Goal: Submit feedback/report problem: Provide input to the site owners about the experience or issues

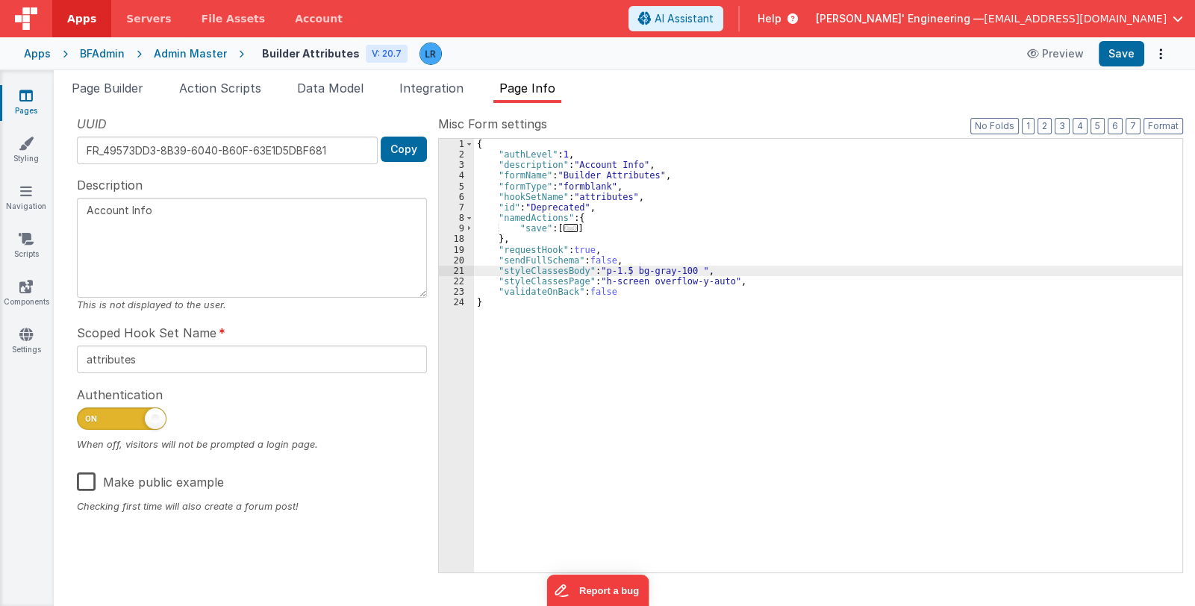
click at [18, 99] on link "Pages" at bounding box center [26, 103] width 54 height 30
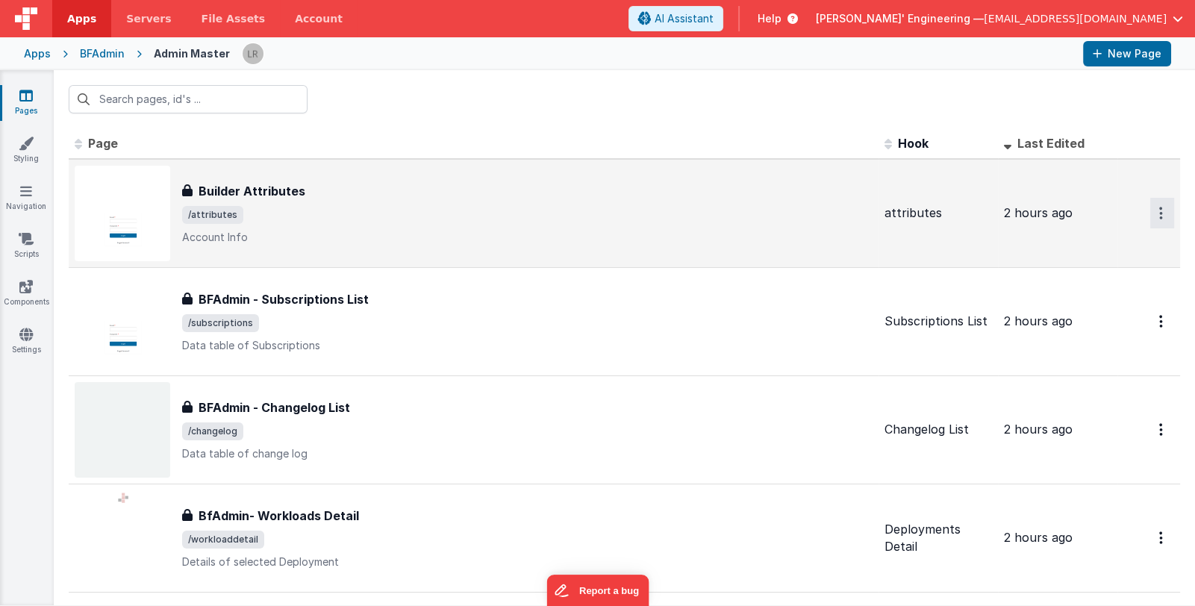
click at [1159, 210] on icon "Options" at bounding box center [1161, 213] width 4 height 13
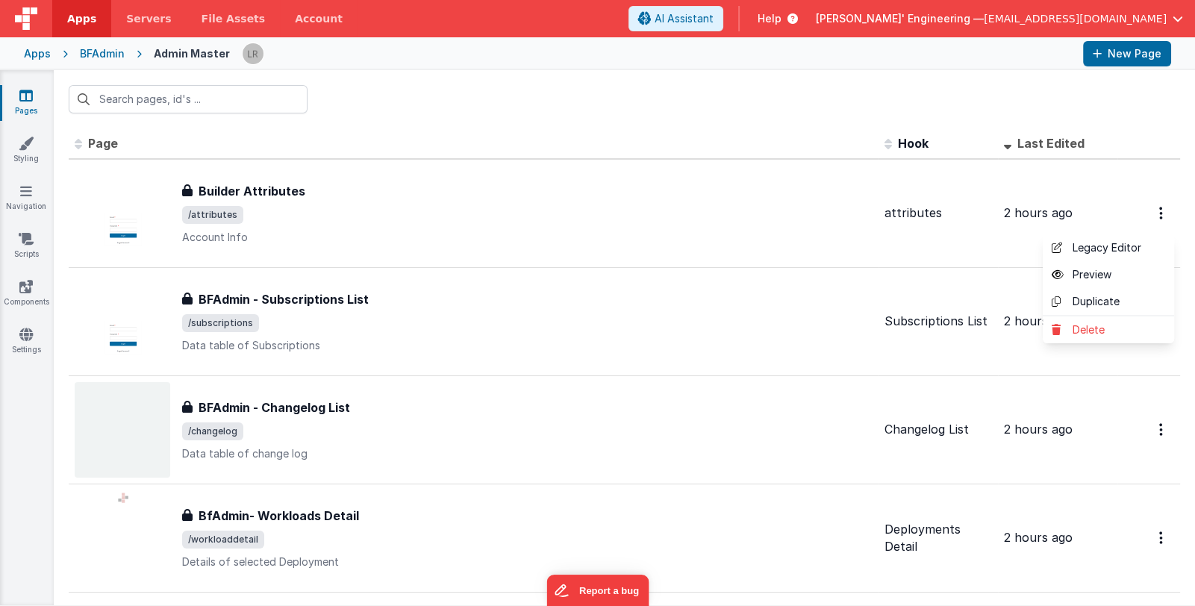
click at [1084, 202] on button at bounding box center [597, 303] width 1195 height 606
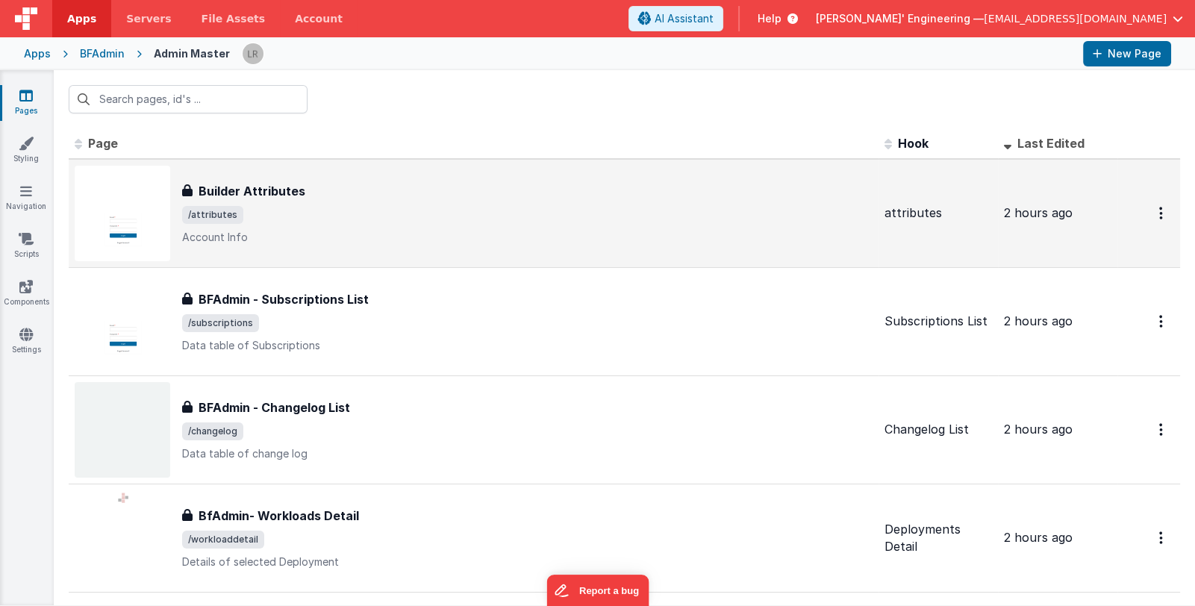
click at [661, 207] on span "/attributes" at bounding box center [527, 215] width 690 height 18
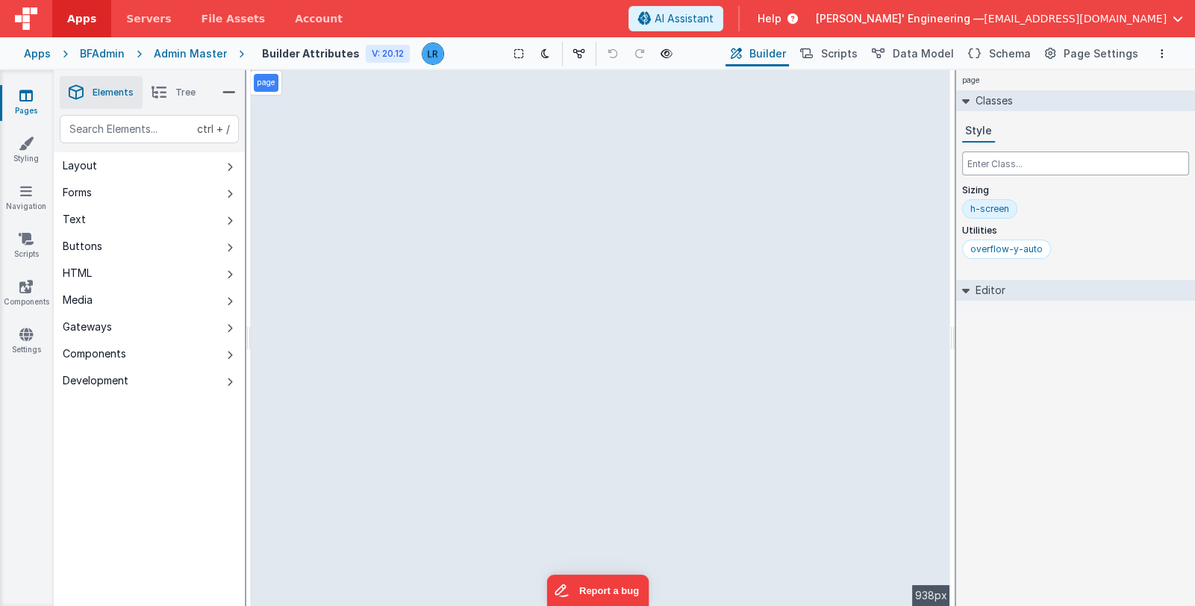
click at [995, 166] on input "text" at bounding box center [1075, 164] width 227 height 24
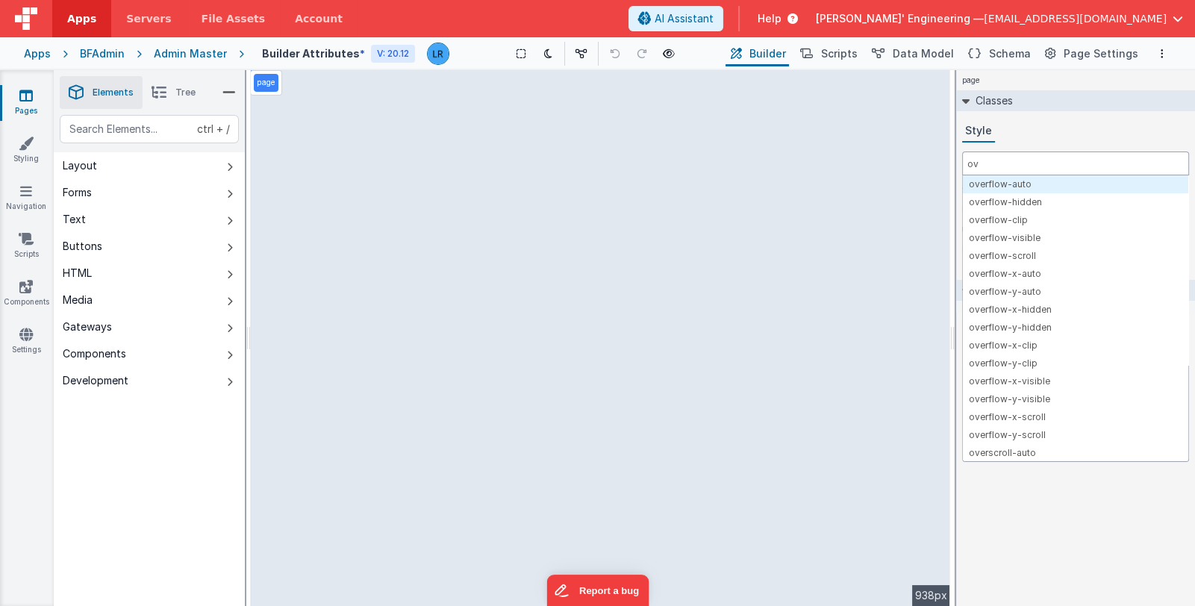
type input "ov"
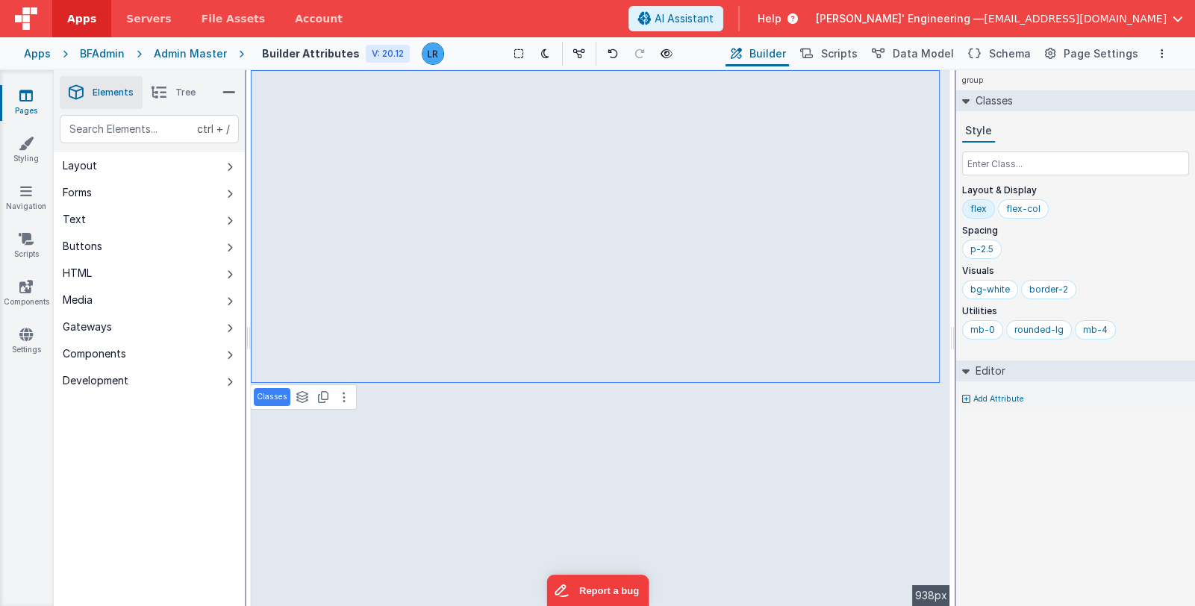
click at [163, 96] on icon at bounding box center [159, 92] width 15 height 21
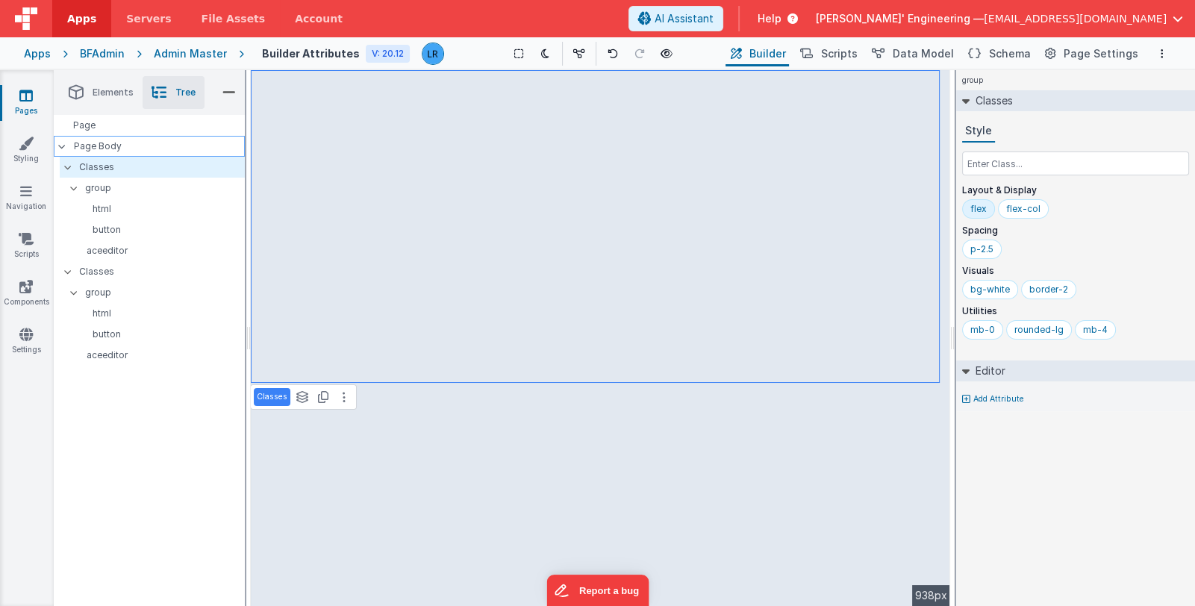
click at [135, 149] on p "Page Body" at bounding box center [159, 146] width 171 height 12
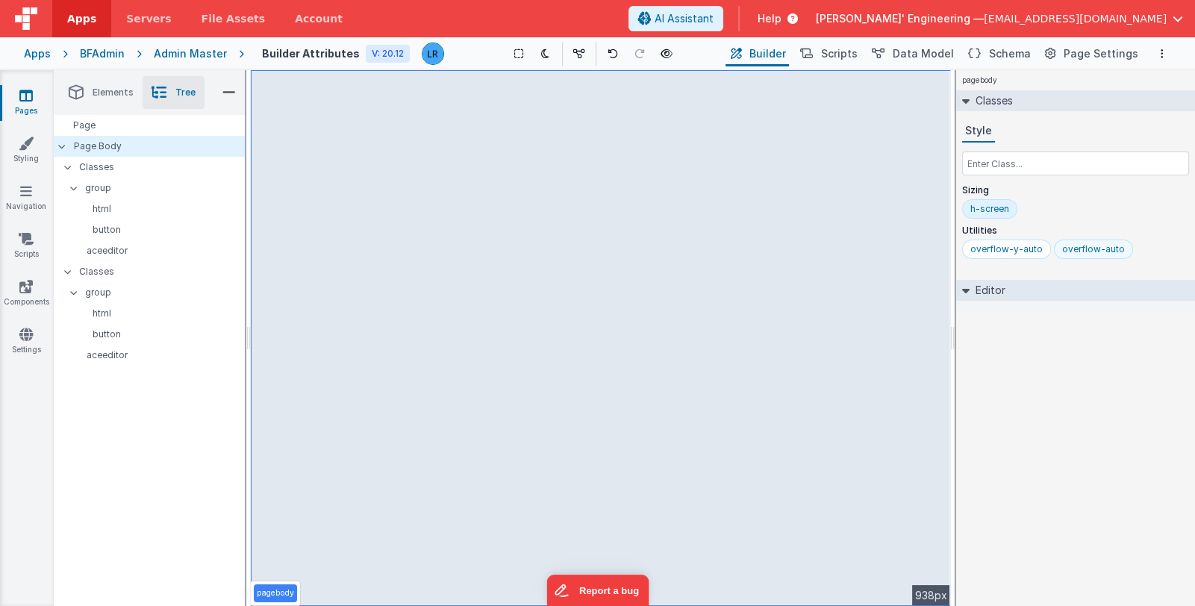
click at [1070, 247] on div "overflow-auto" at bounding box center [1093, 249] width 63 height 12
click at [19, 102] on icon at bounding box center [25, 95] width 13 height 15
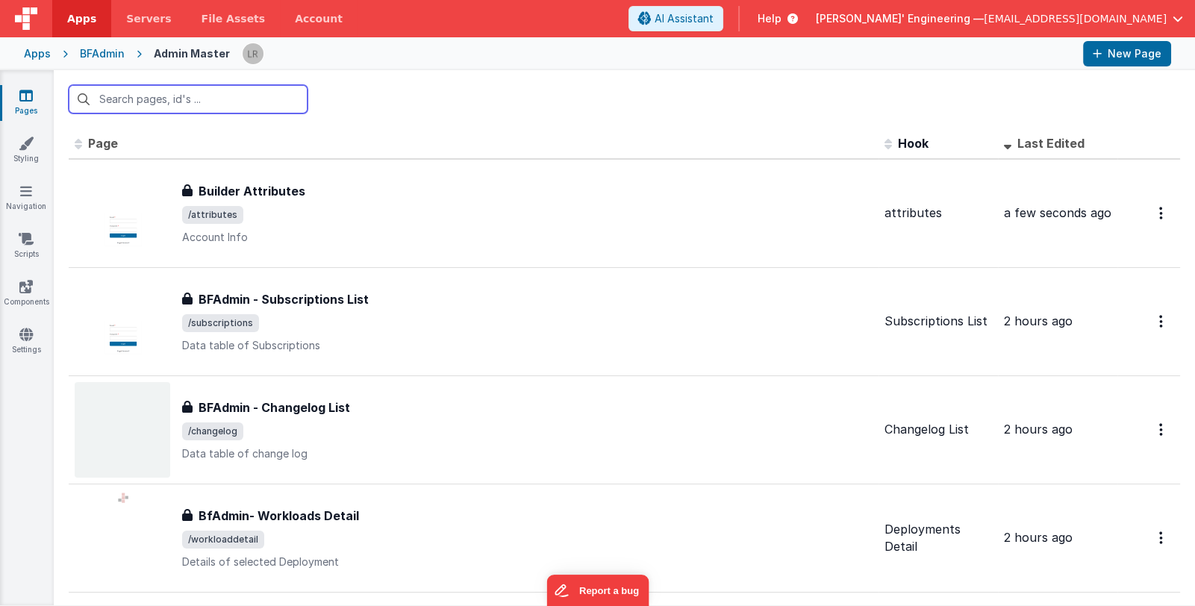
click at [193, 100] on input "text" at bounding box center [188, 99] width 239 height 28
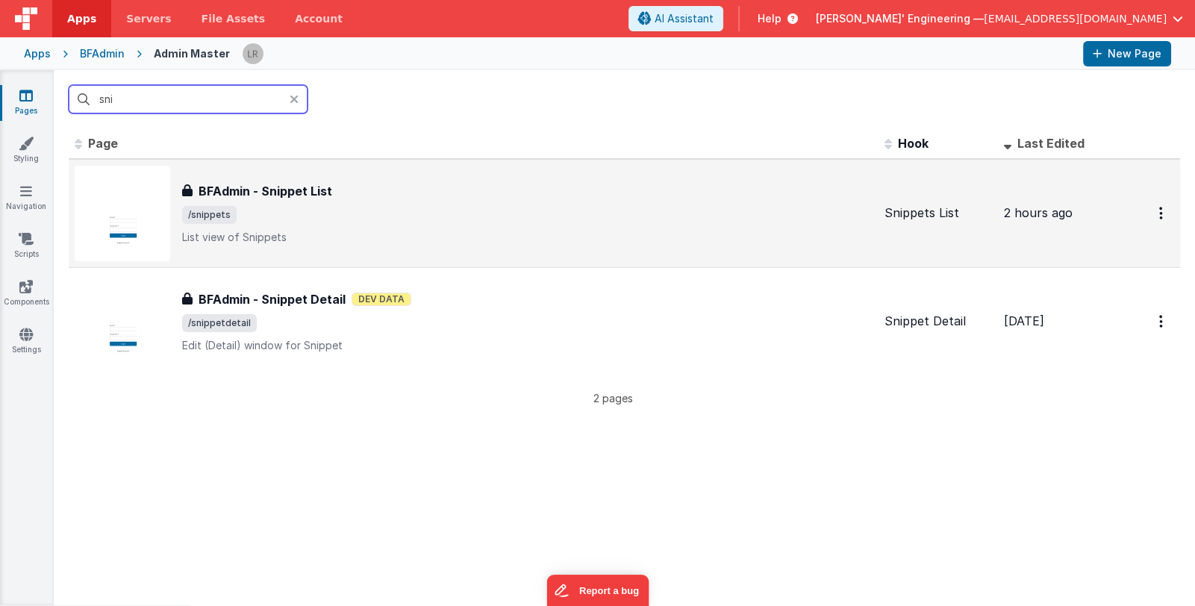
type input "sni"
click at [556, 231] on p "List view of Snippets" at bounding box center [527, 237] width 690 height 15
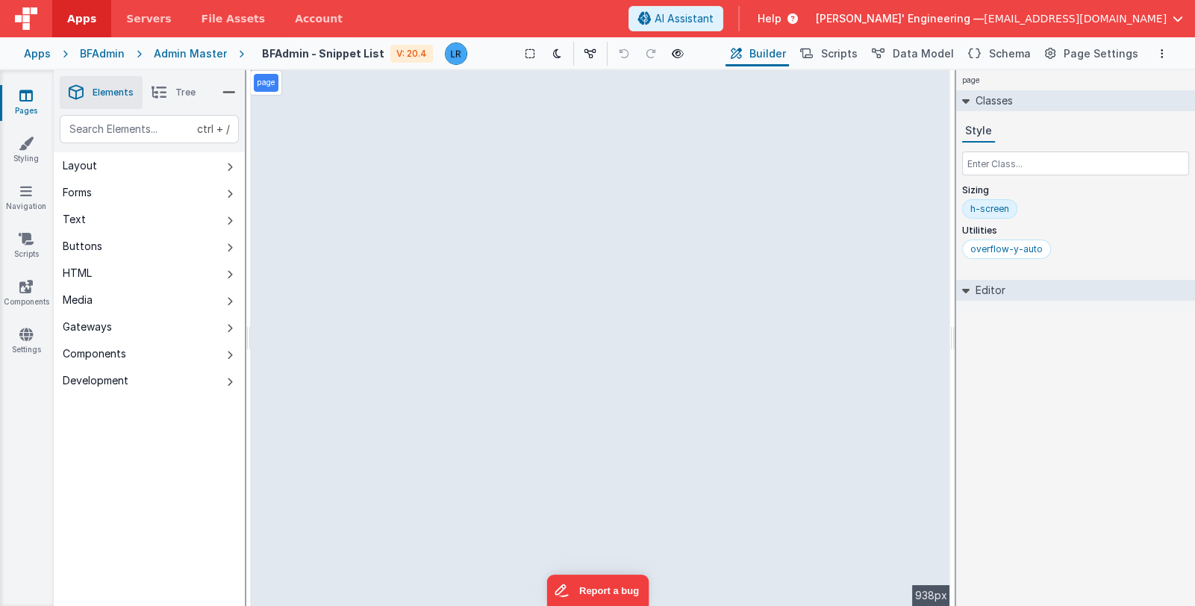
click at [169, 93] on li "Tree" at bounding box center [174, 92] width 62 height 33
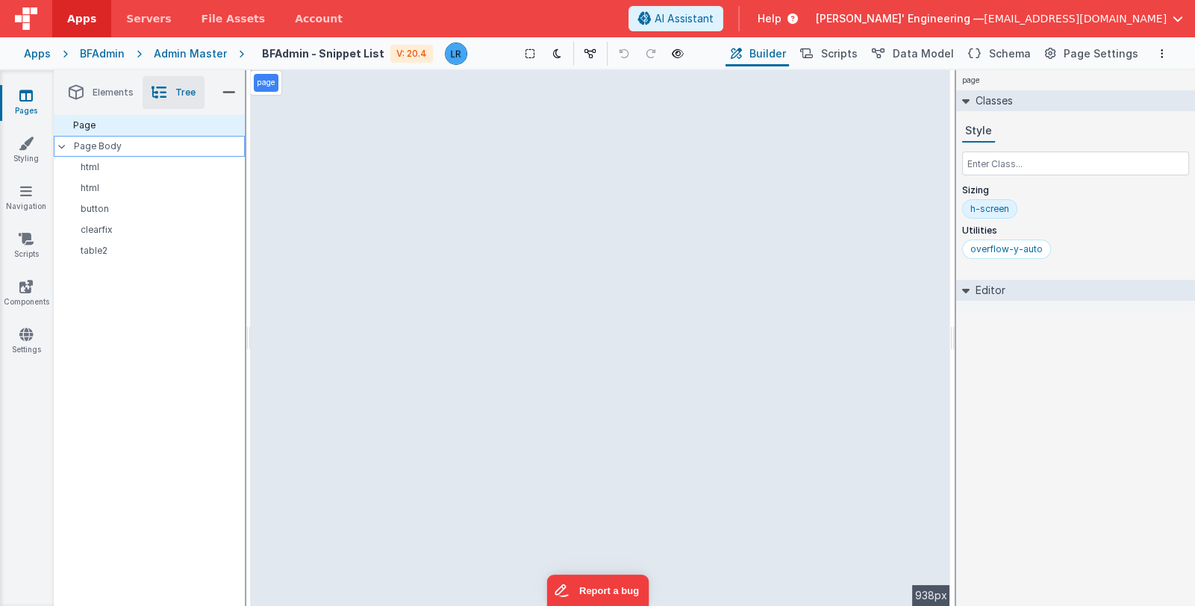
click at [143, 145] on p "Page Body" at bounding box center [159, 146] width 171 height 12
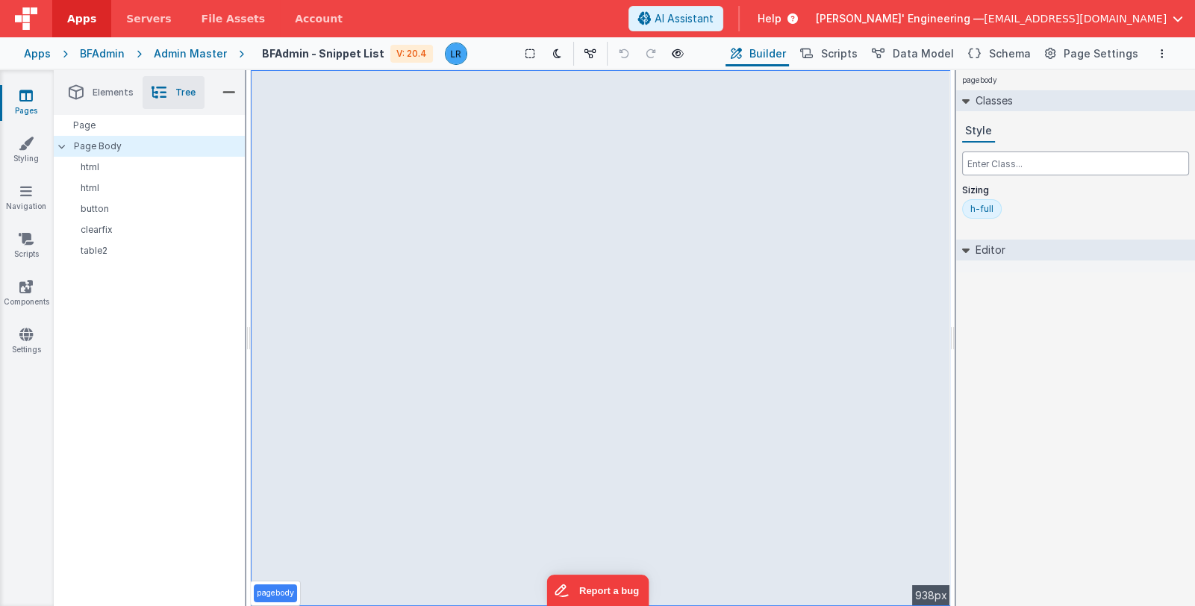
click at [1005, 166] on input "text" at bounding box center [1075, 164] width 227 height 24
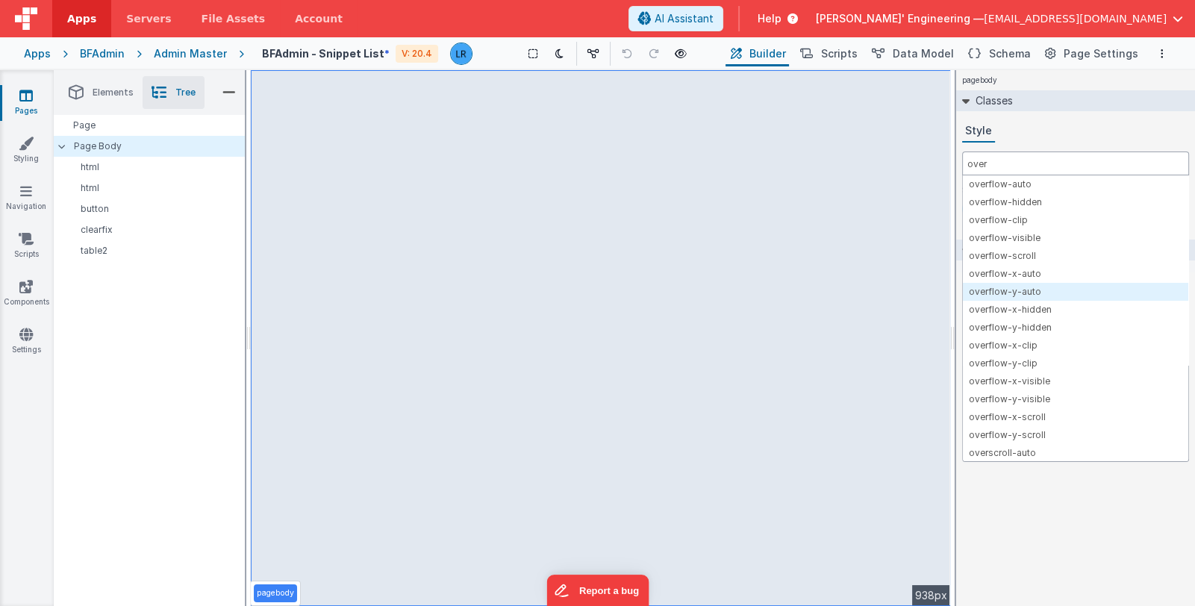
type input "over"
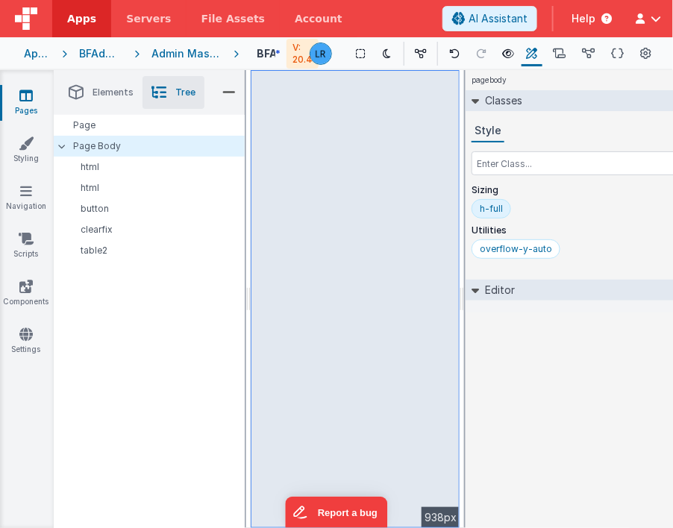
click at [563, 359] on div "pagebody Classes Style Sizing h-full Utilities overflow-y-auto Editor DEV: Focu…" at bounding box center [585, 299] width 239 height 458
click at [612, 55] on icon at bounding box center [618, 54] width 13 height 16
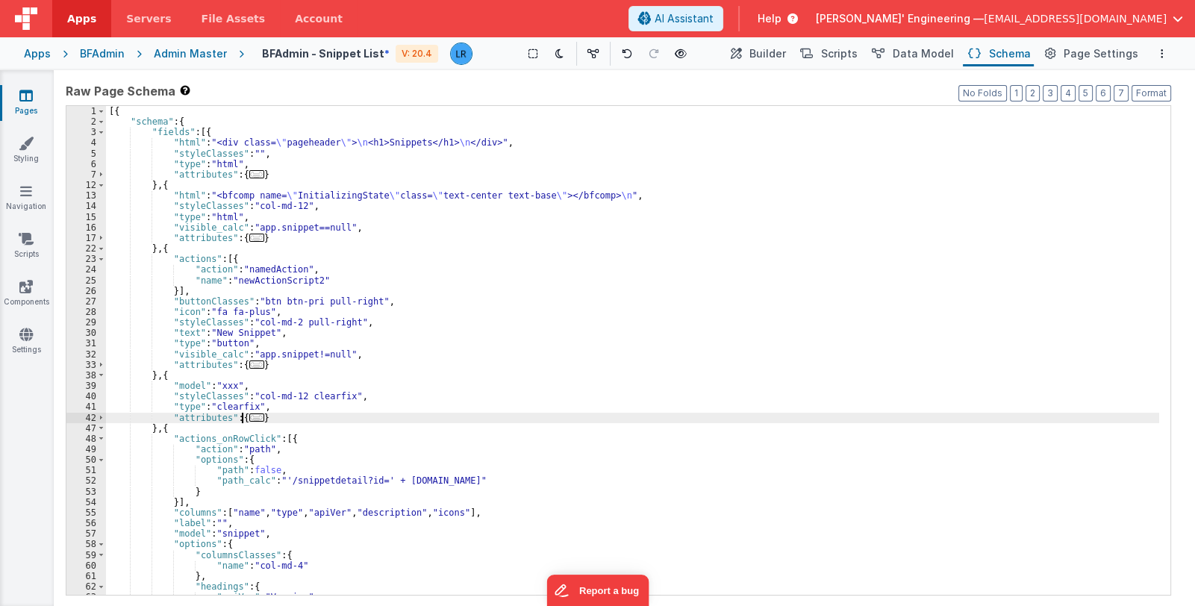
click at [249, 418] on span "..." at bounding box center [256, 417] width 15 height 8
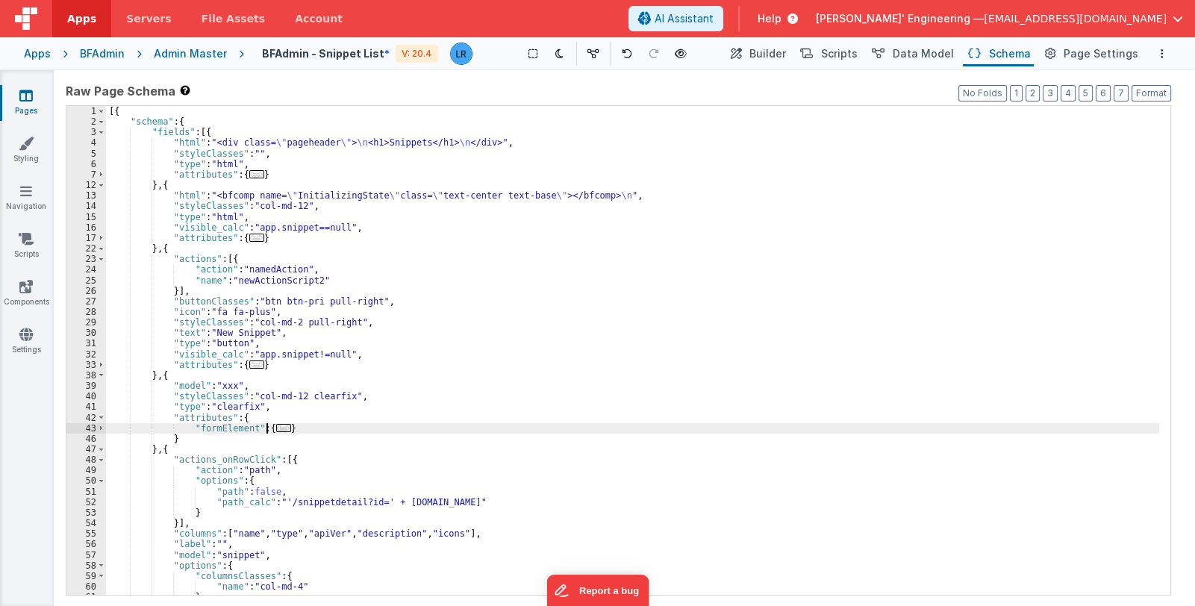
click at [276, 430] on span "..." at bounding box center [283, 428] width 15 height 8
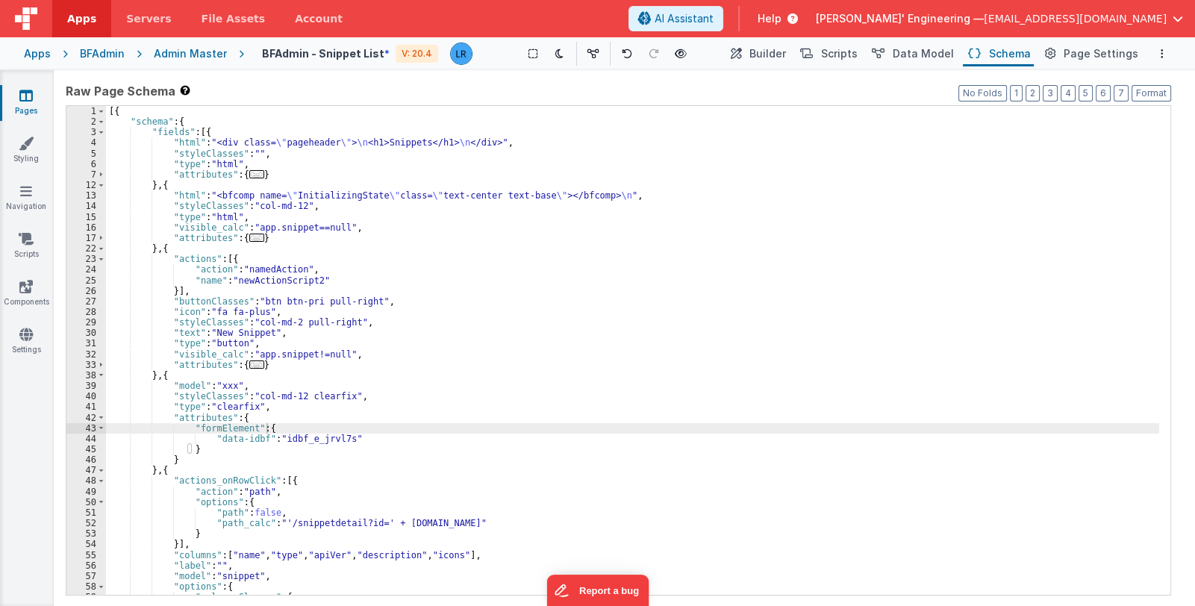
click at [22, 100] on icon at bounding box center [25, 95] width 13 height 15
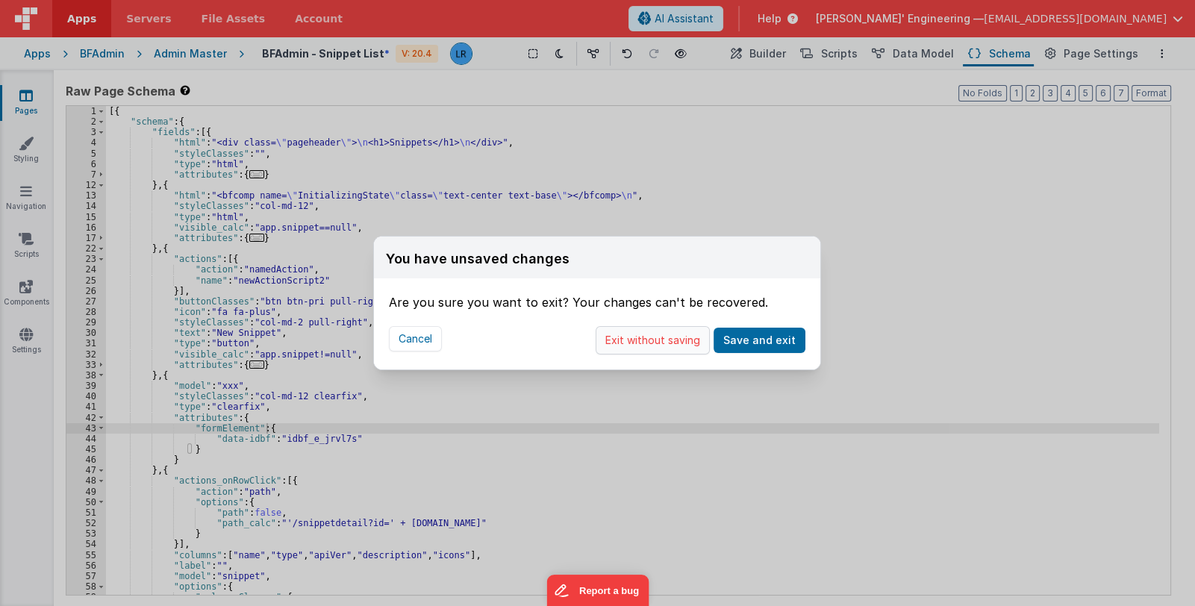
click at [661, 343] on button "Exit without saving" at bounding box center [653, 340] width 114 height 28
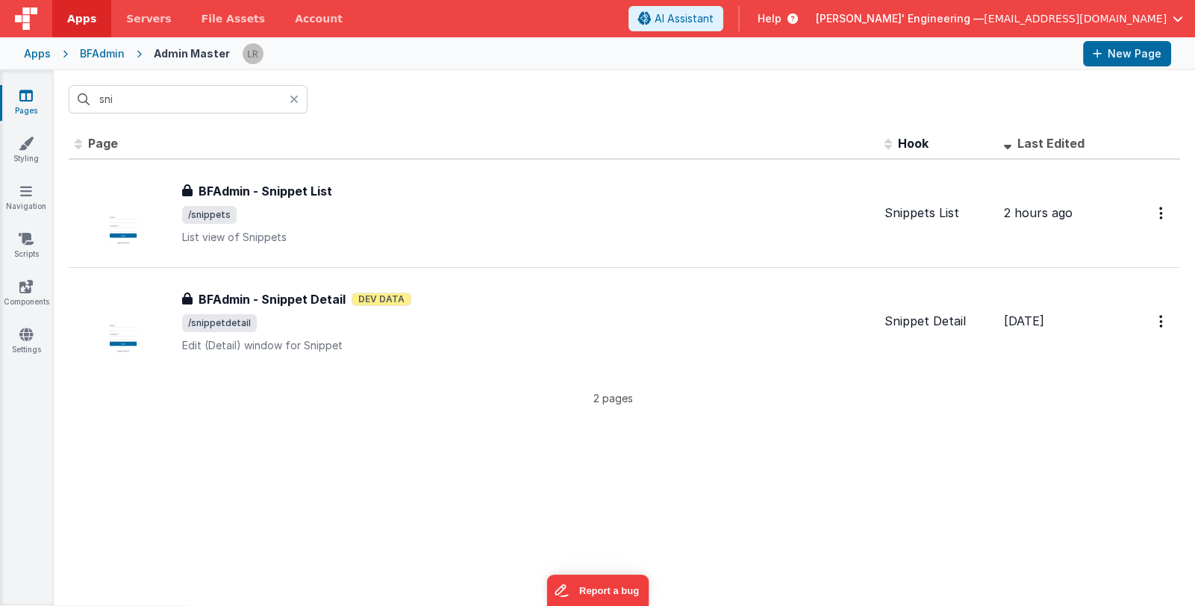
click at [296, 99] on icon at bounding box center [294, 99] width 9 height 12
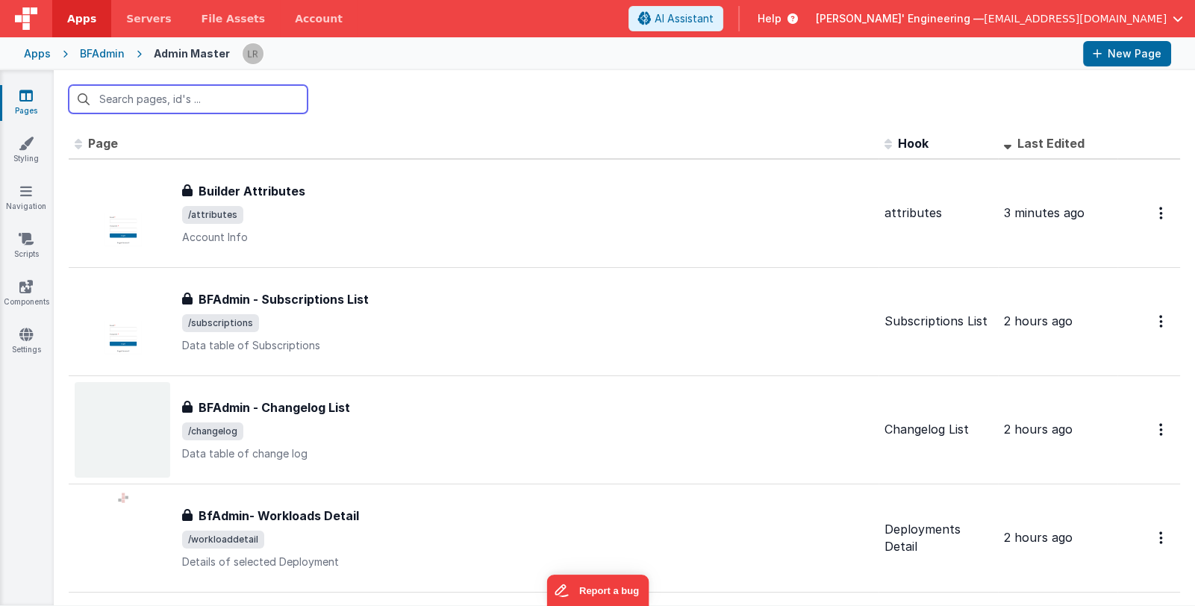
click at [237, 107] on input "text" at bounding box center [188, 99] width 239 height 28
click at [202, 96] on input "text" at bounding box center [188, 99] width 239 height 28
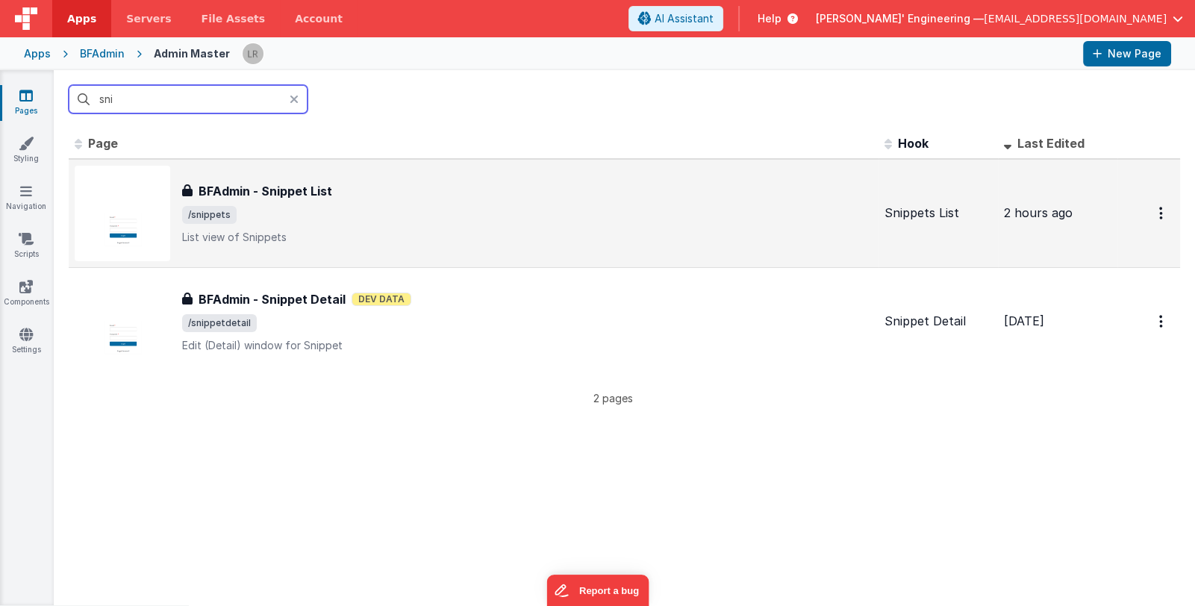
type input "sni"
click at [467, 219] on span "/snippets" at bounding box center [527, 215] width 690 height 18
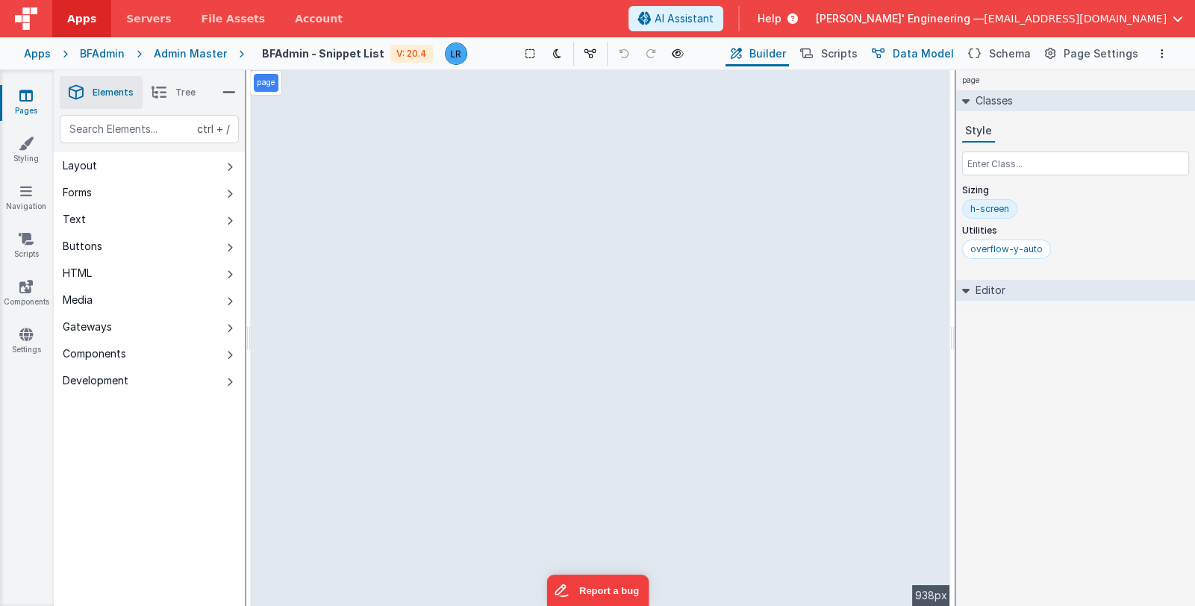
click at [933, 56] on span "Data Model" at bounding box center [923, 53] width 61 height 15
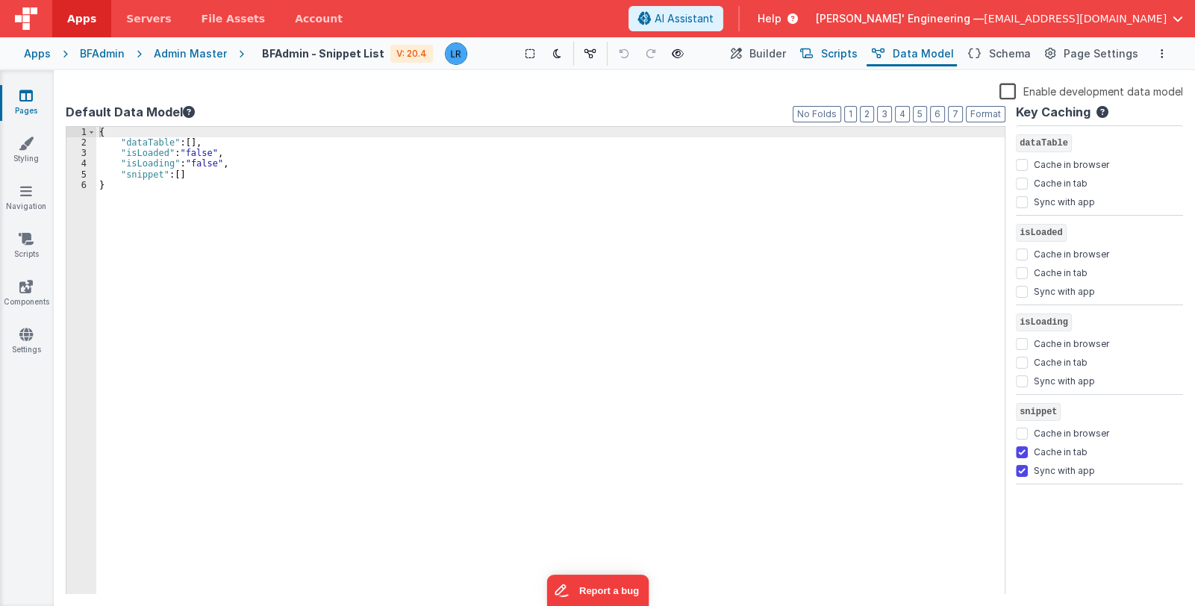
click at [858, 49] on span "Scripts" at bounding box center [839, 53] width 37 height 15
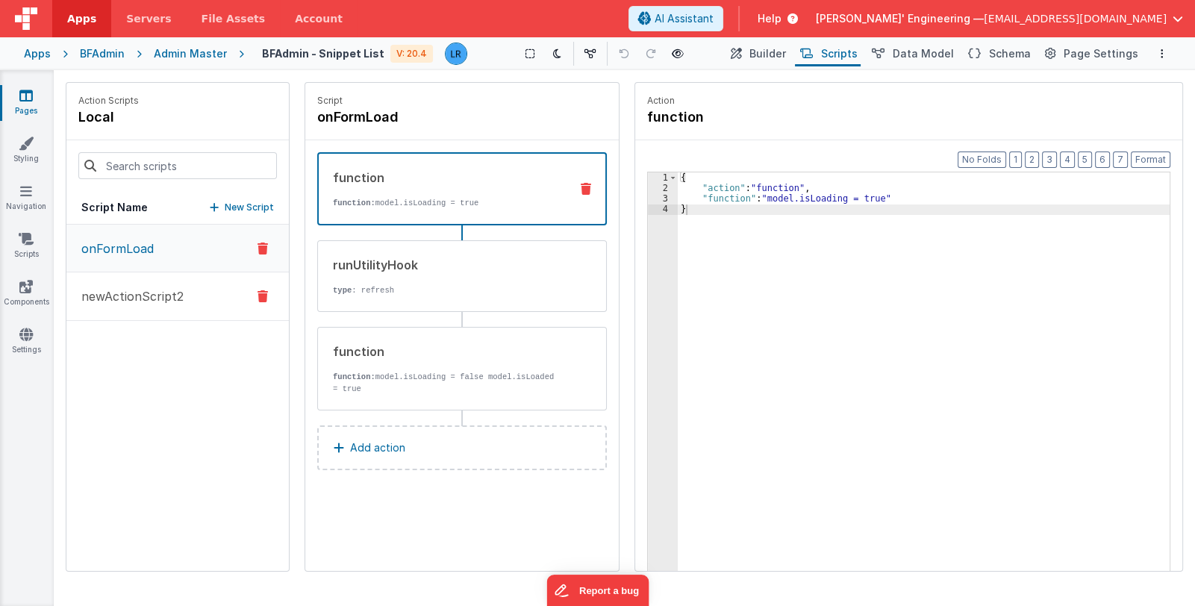
click at [152, 297] on p "newActionScript2" at bounding box center [127, 296] width 111 height 18
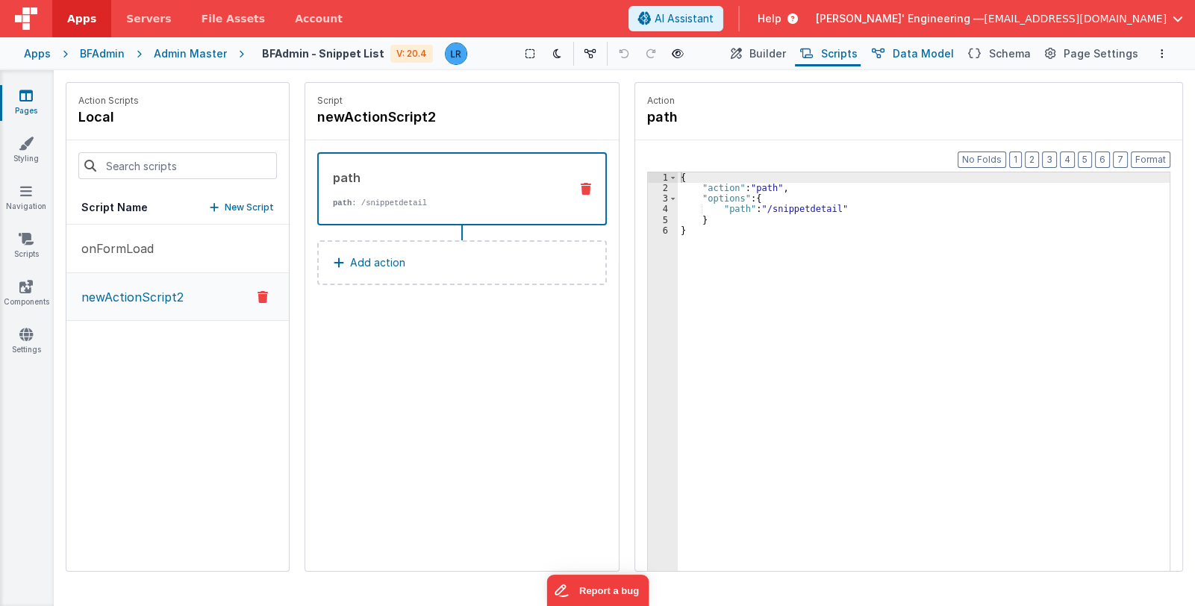
click at [940, 54] on span "Data Model" at bounding box center [923, 53] width 61 height 15
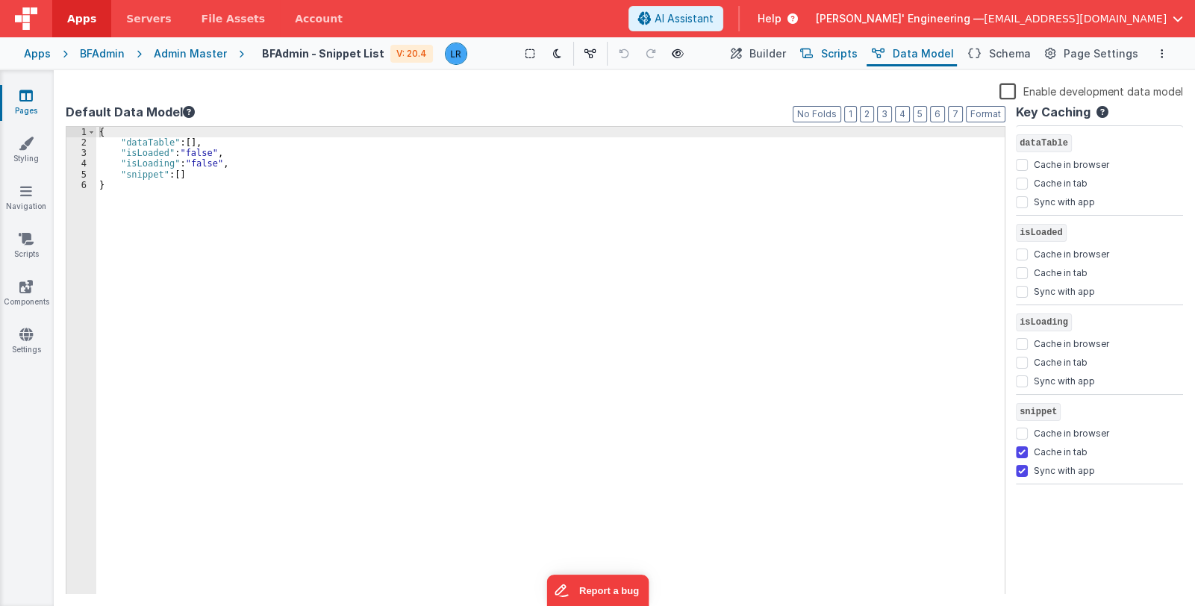
click at [856, 54] on span "Scripts" at bounding box center [839, 53] width 37 height 15
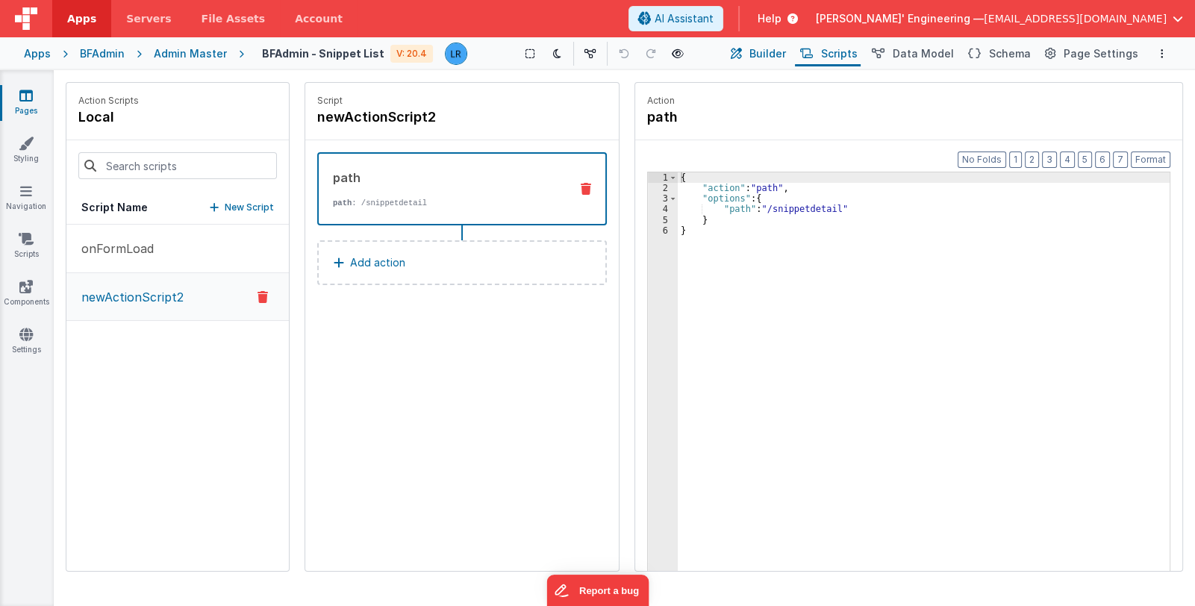
click at [774, 54] on span "Builder" at bounding box center [767, 53] width 37 height 15
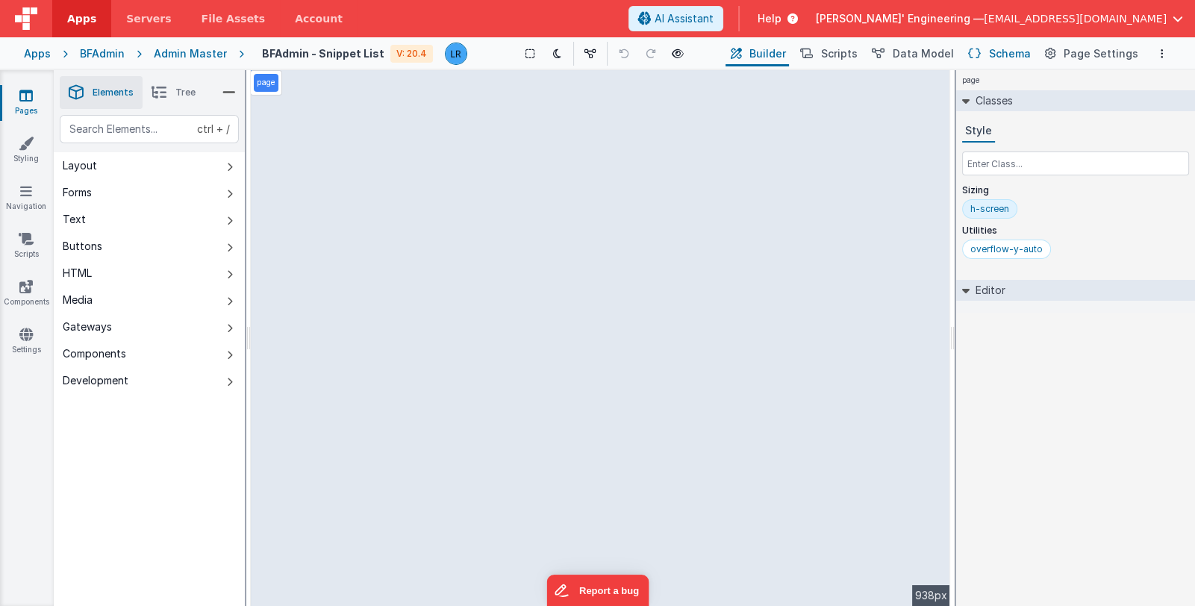
click at [998, 49] on span "Schema" at bounding box center [1010, 53] width 42 height 15
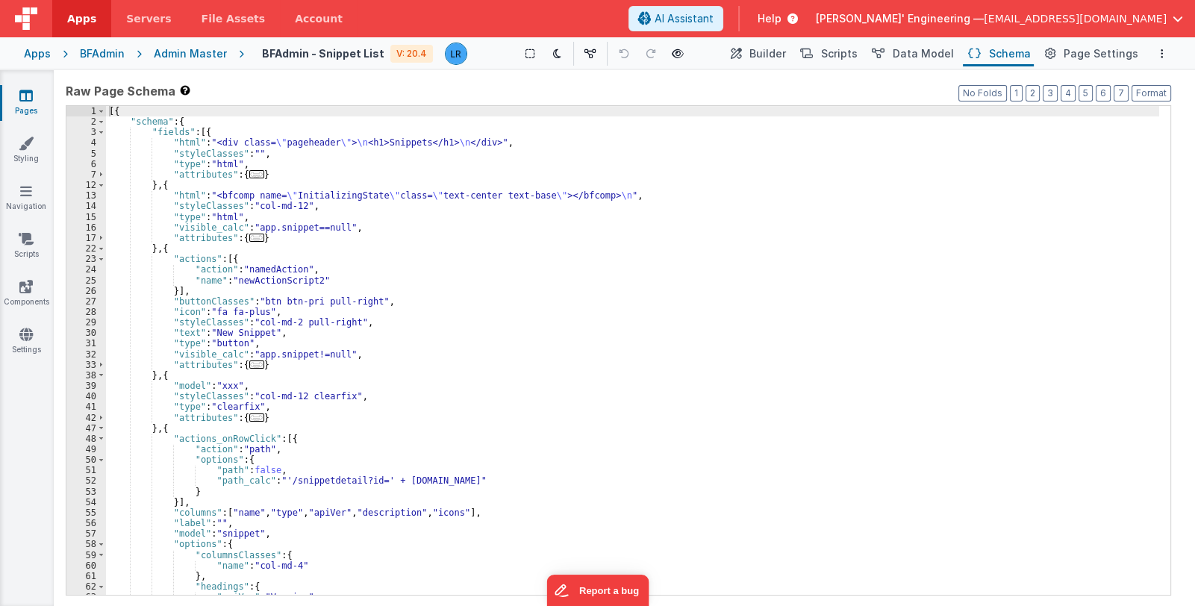
click at [561, 267] on div "[{ "schema" : { "fields" : [{ "html" : "<div class= \" pageheader \" > \n <h1>S…" at bounding box center [632, 361] width 1053 height 511
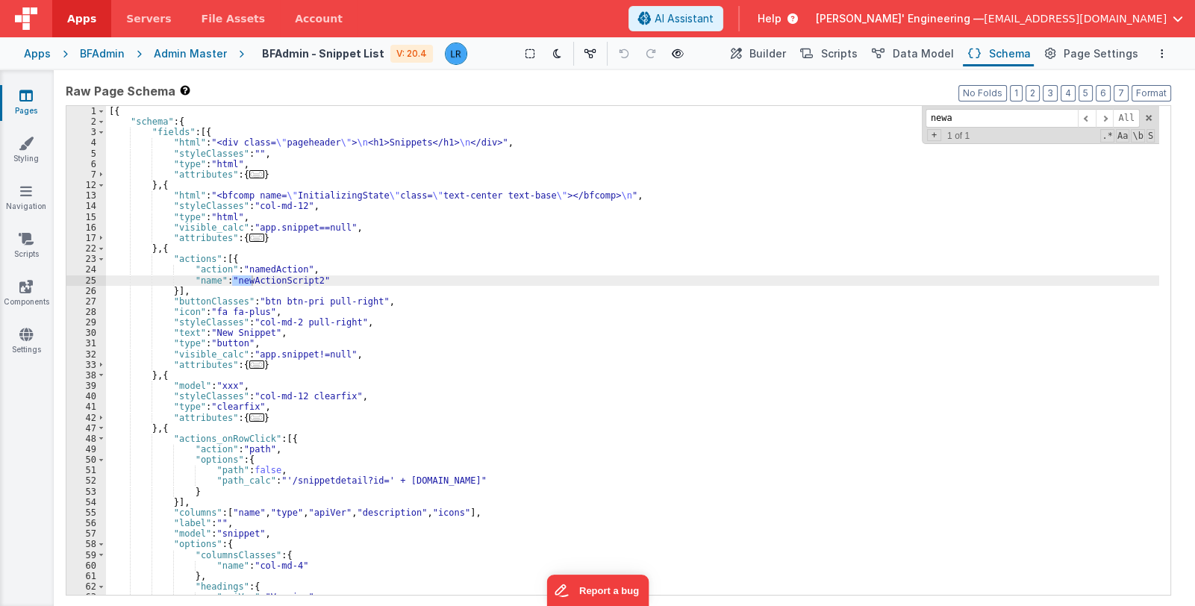
type input "newa"
click at [244, 281] on div "[{ "schema" : { "fields" : [{ "html" : "<div class= \" pageheader \" > \n <h1>S…" at bounding box center [632, 350] width 1053 height 489
drag, startPoint x: 231, startPoint y: 279, endPoint x: 310, endPoint y: 281, distance: 78.4
click at [310, 281] on div "[{ "schema" : { "fields" : [{ "html" : "<div class= \" pageheader \" > \n <h1>S…" at bounding box center [632, 361] width 1053 height 511
drag, startPoint x: 233, startPoint y: 278, endPoint x: 327, endPoint y: 282, distance: 94.1
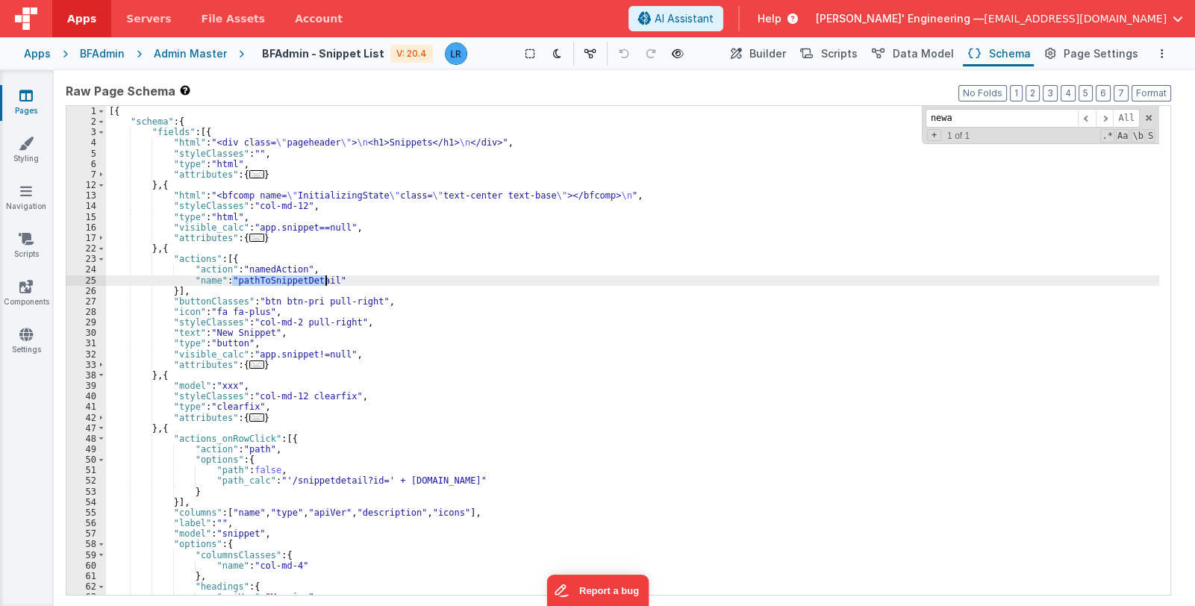
click at [327, 282] on div "[{ "schema" : { "fields" : [{ "html" : "<div class= \" pageheader \" > \n <h1>S…" at bounding box center [632, 361] width 1053 height 511
click at [858, 54] on span "Scripts" at bounding box center [839, 53] width 37 height 15
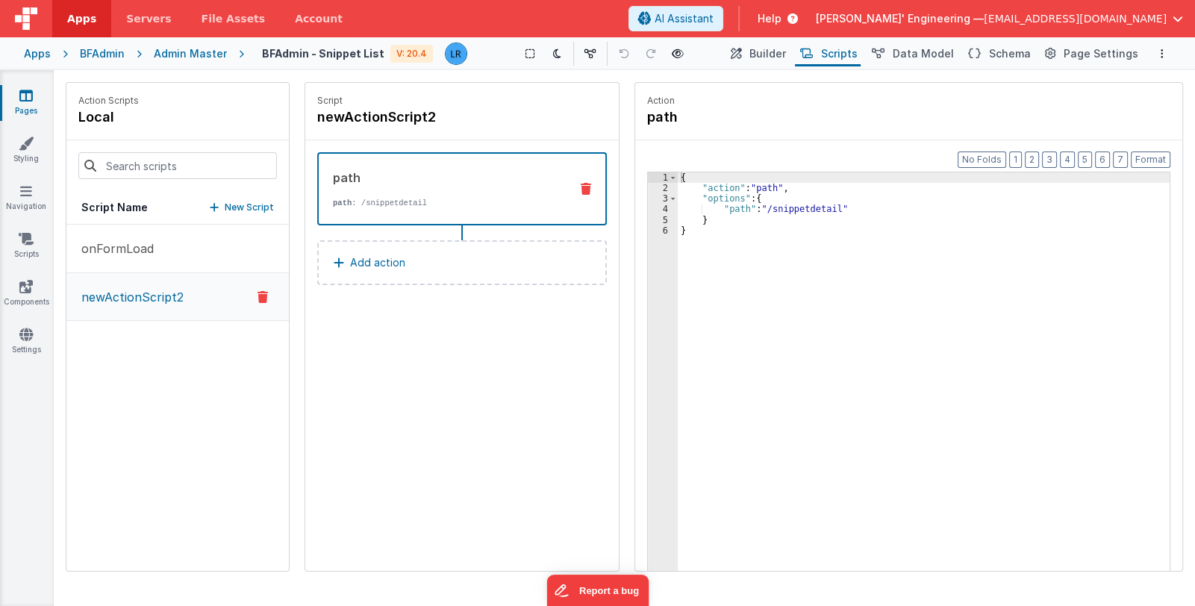
click at [164, 299] on p "newActionScript2" at bounding box center [127, 297] width 111 height 18
click at [448, 118] on icon at bounding box center [447, 117] width 10 height 15
drag, startPoint x: 451, startPoint y: 114, endPoint x: 288, endPoint y: 107, distance: 162.8
click at [288, 107] on div "Action Scripts local Script Name New Script onFormLoad newActionScript2 Script …" at bounding box center [624, 327] width 1117 height 490
paste input "pathToSnippetDetail"
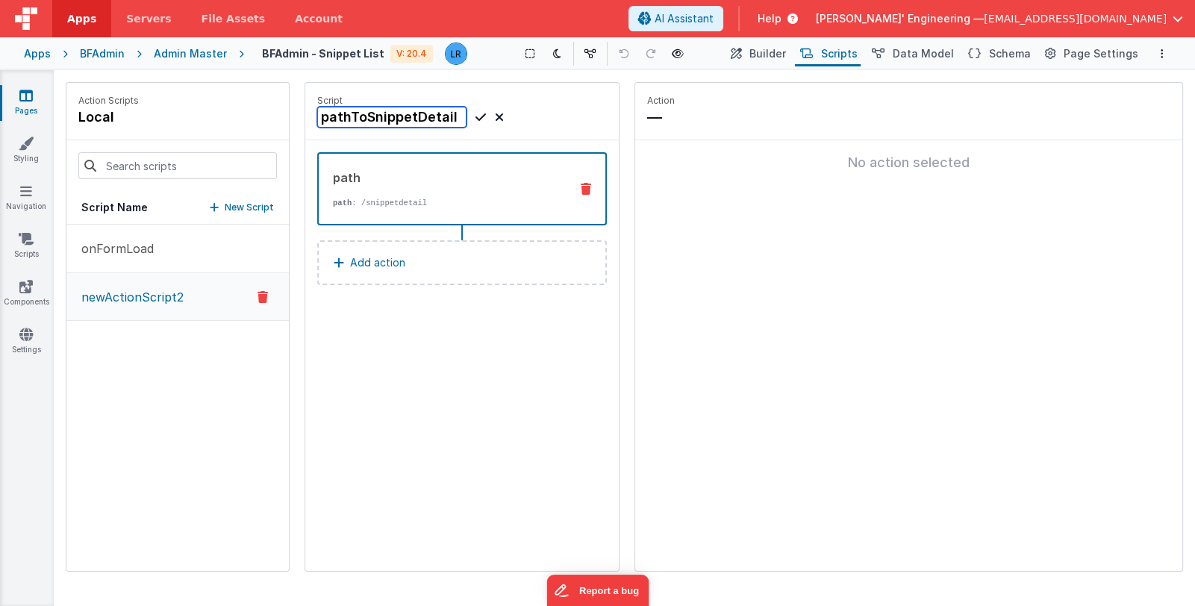
type input "pathToSnippetDetail"
click at [479, 114] on icon at bounding box center [480, 117] width 10 height 18
click at [478, 117] on icon at bounding box center [480, 117] width 10 height 18
click at [552, 107] on div "pathToSnippetDetail" at bounding box center [462, 117] width 290 height 21
click at [442, 353] on div "Script pathToSnippetDetail path path : /snippetdetail Add action" at bounding box center [461, 327] width 313 height 488
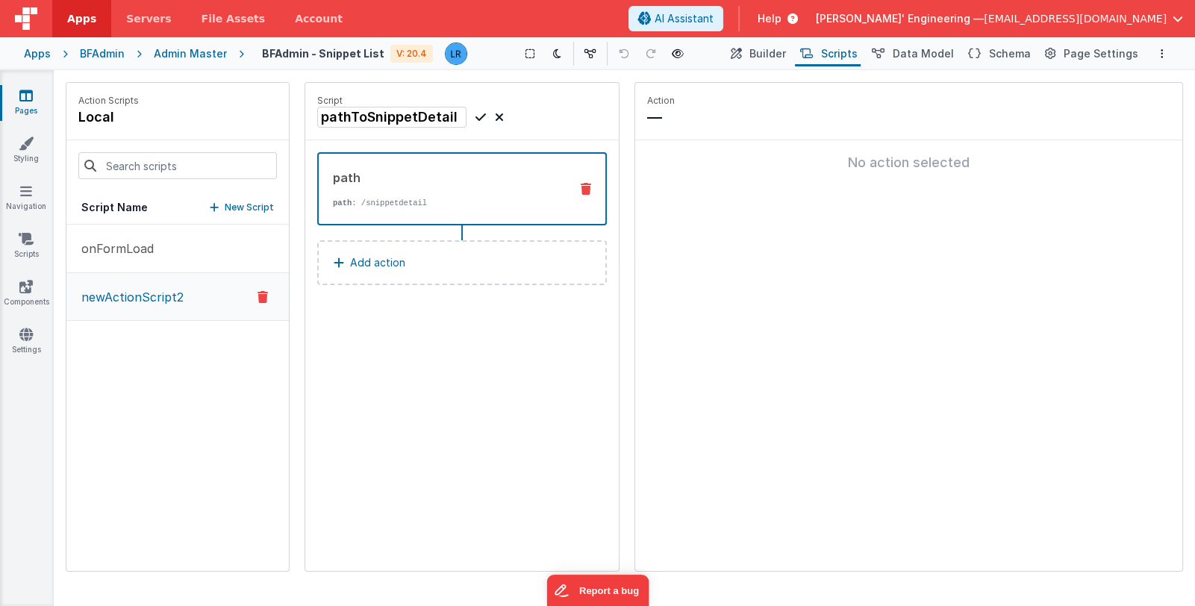
click at [130, 413] on div "onFormLoad newActionScript2" at bounding box center [177, 398] width 222 height 346
click at [160, 252] on button "onFormLoad" at bounding box center [177, 249] width 222 height 49
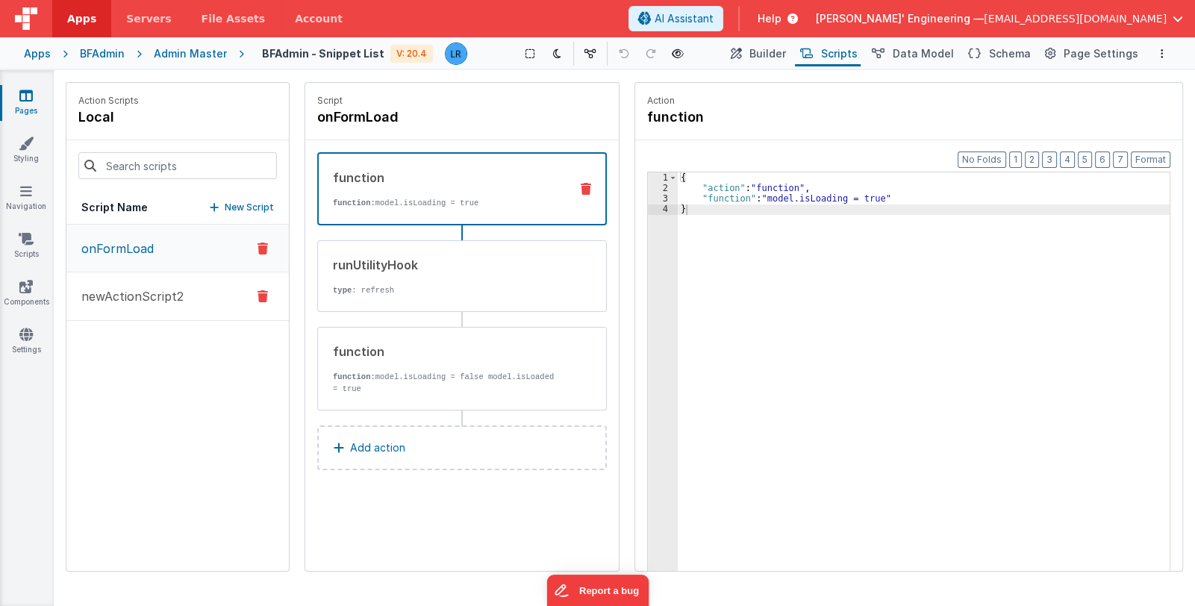
click at [151, 290] on p "newActionScript2" at bounding box center [127, 296] width 111 height 18
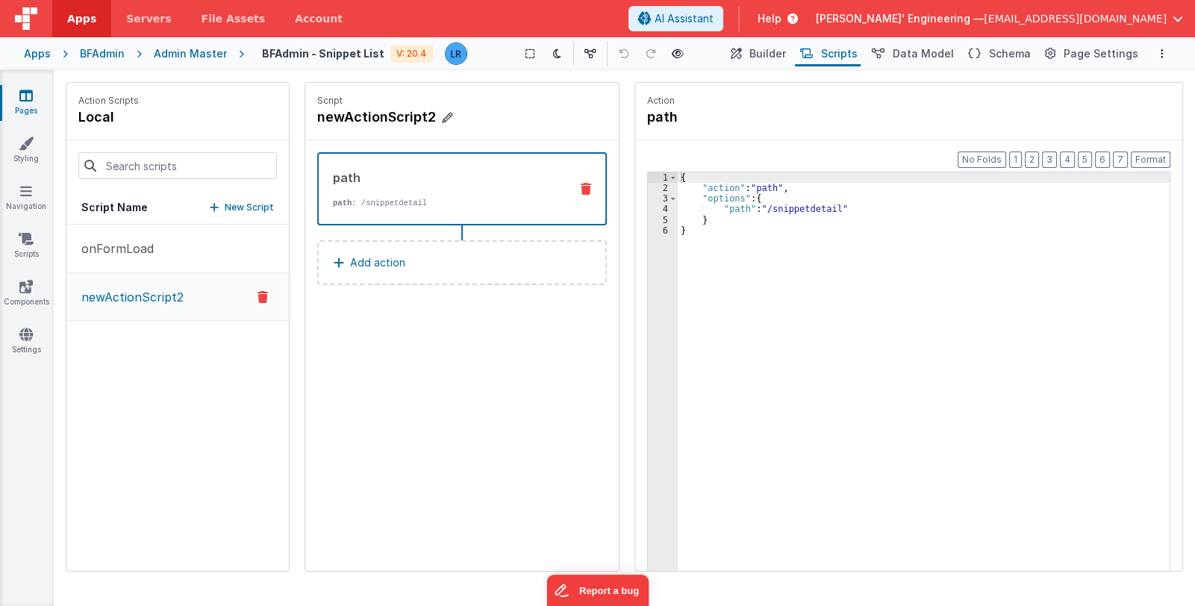
click at [443, 114] on icon at bounding box center [447, 117] width 10 height 15
drag, startPoint x: 451, startPoint y: 116, endPoint x: 298, endPoint y: 123, distance: 153.2
click at [298, 123] on div "Action Scripts local Script Name New Script onFormLoad newActionScript2 Script …" at bounding box center [624, 327] width 1117 height 490
paste input "pathToSnippetDetail"
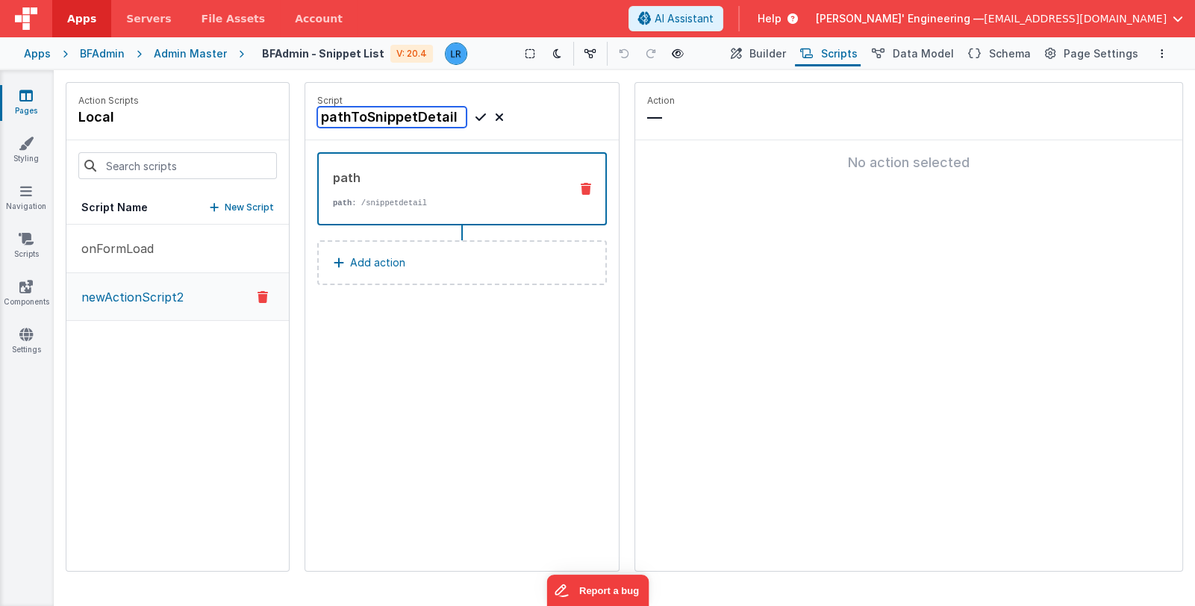
type input "pathToSnippetDetail"
click at [477, 114] on icon at bounding box center [480, 117] width 10 height 18
click at [152, 256] on p "onFormLoad" at bounding box center [112, 249] width 81 height 18
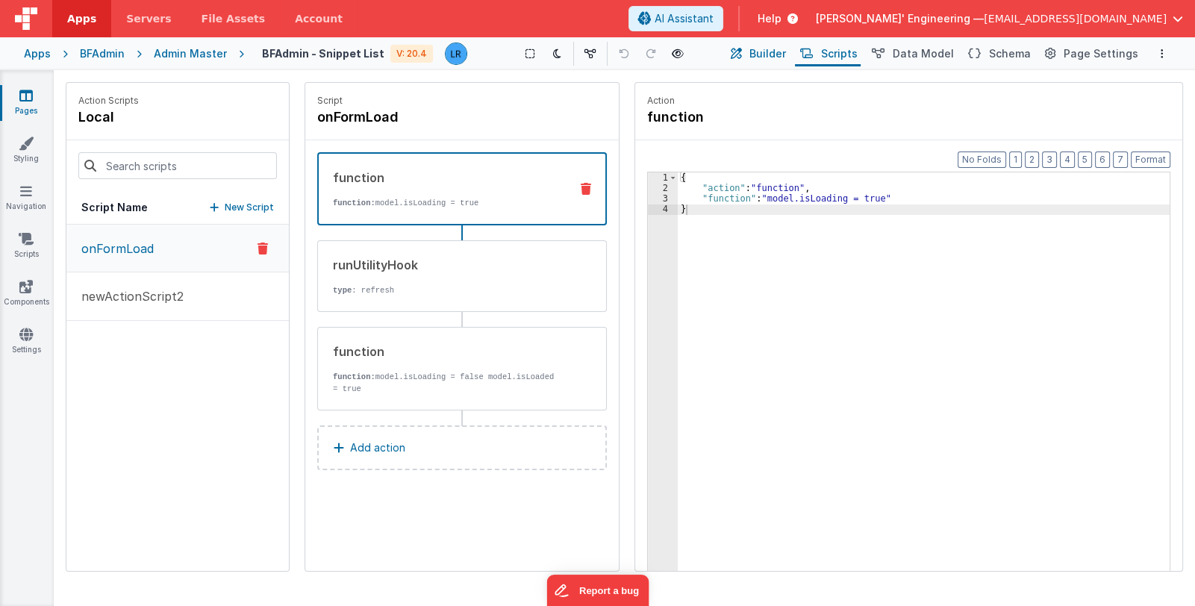
click at [785, 57] on span "Builder" at bounding box center [767, 53] width 37 height 15
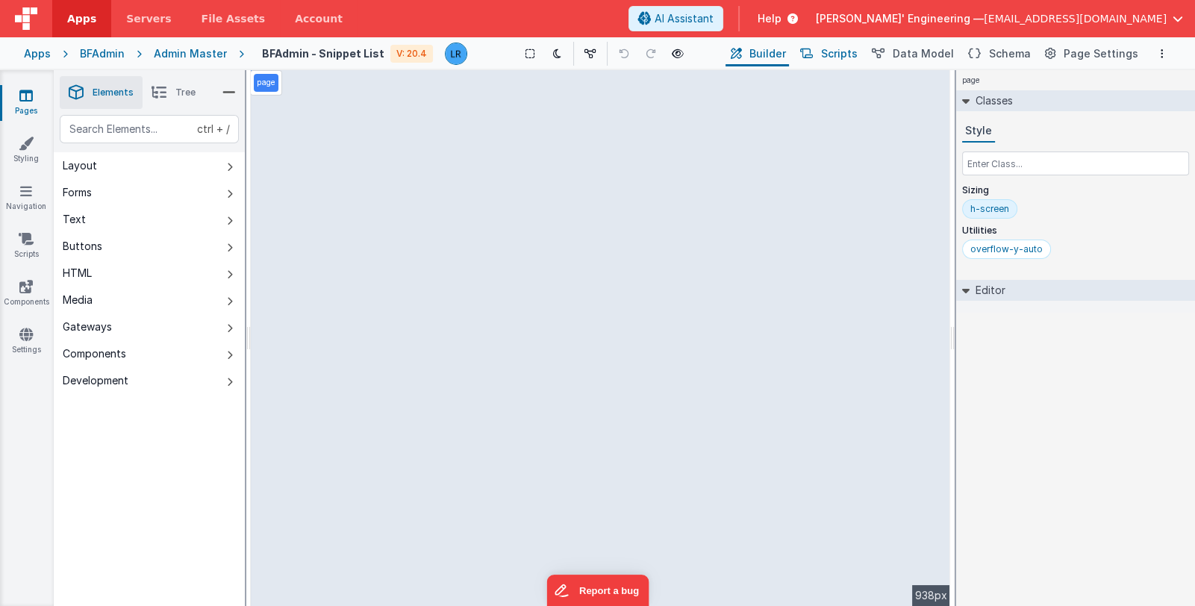
click at [832, 56] on button "Scripts" at bounding box center [828, 53] width 66 height 25
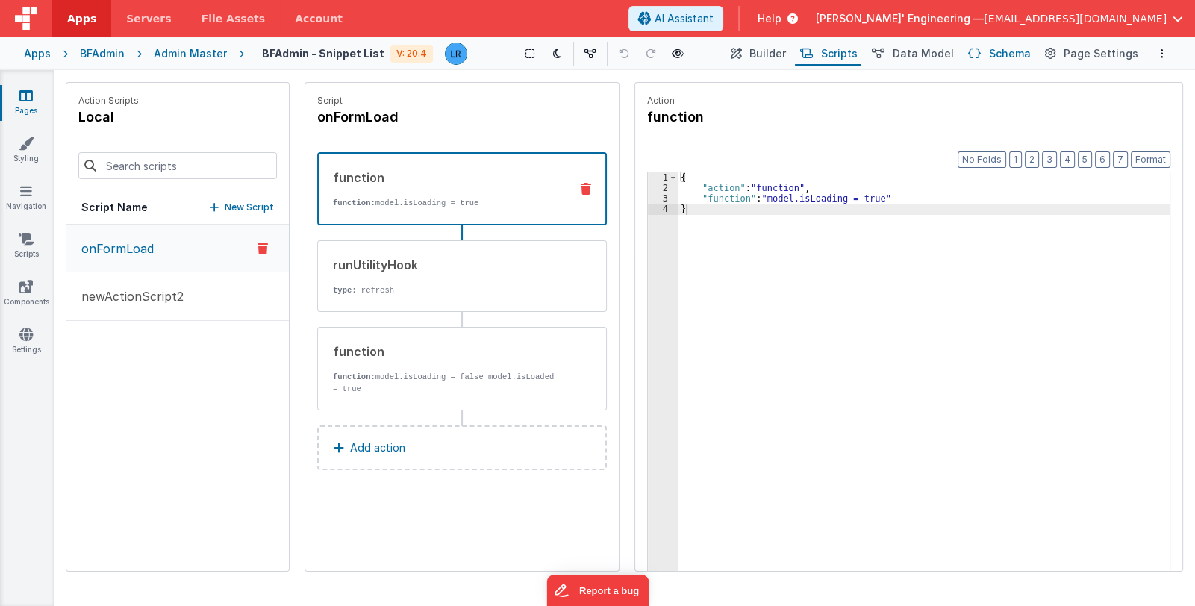
click at [1020, 54] on span "Schema" at bounding box center [1010, 53] width 42 height 15
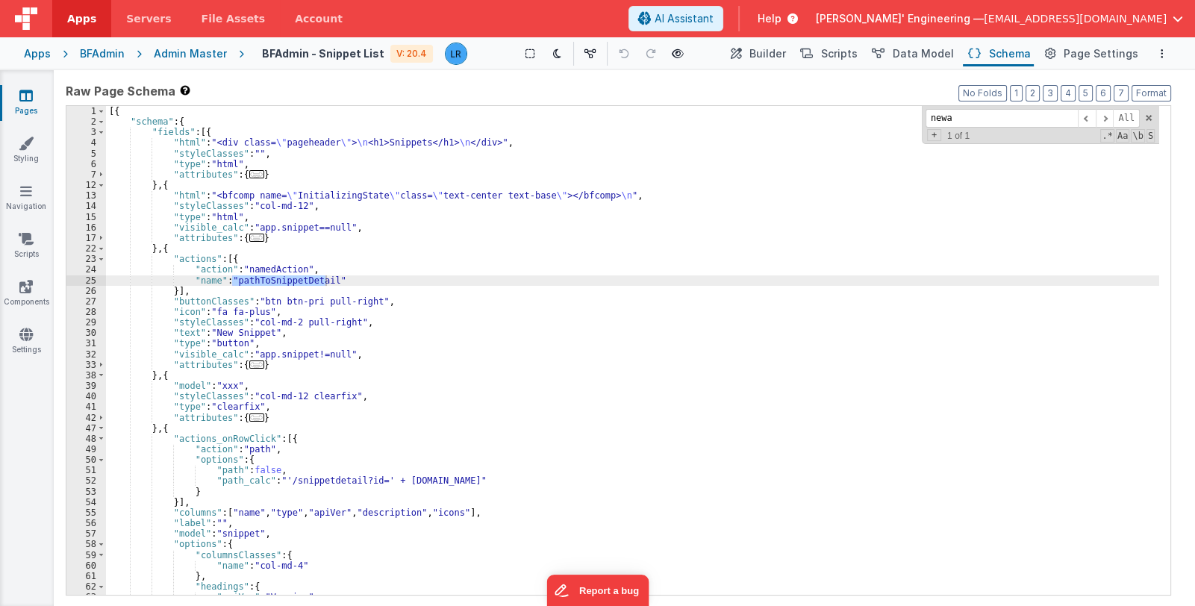
click at [252, 281] on div "[{ "schema" : { "fields" : [{ "html" : "<div class= \" pageheader \" > \n <h1>S…" at bounding box center [632, 350] width 1053 height 489
click at [28, 103] on link "Pages" at bounding box center [26, 103] width 54 height 30
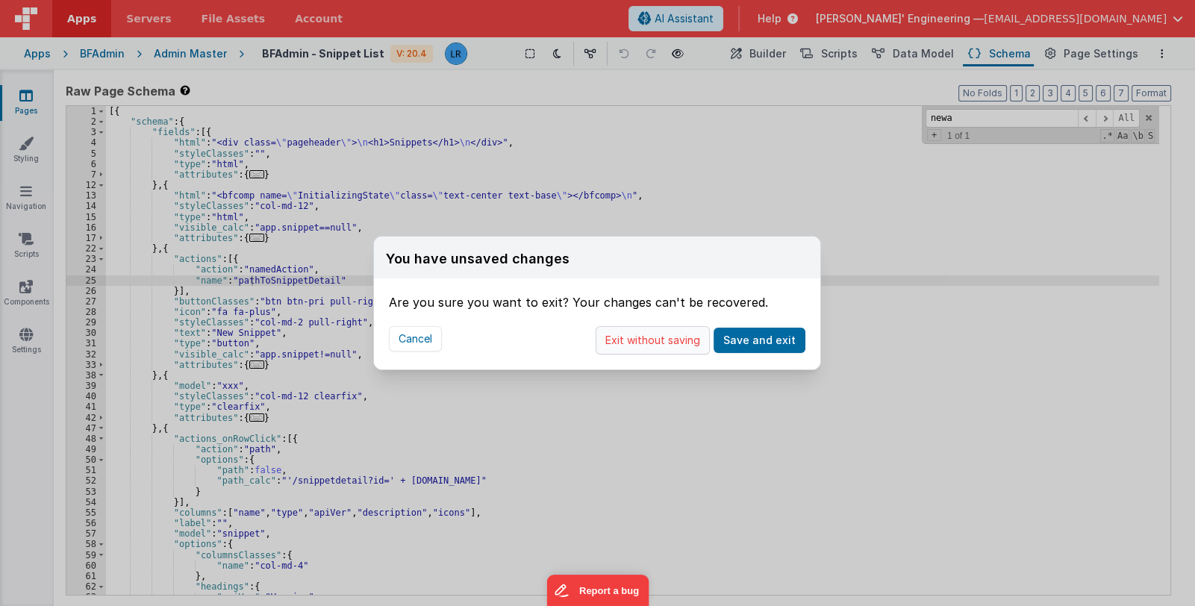
click at [669, 337] on button "Exit without saving" at bounding box center [653, 340] width 114 height 28
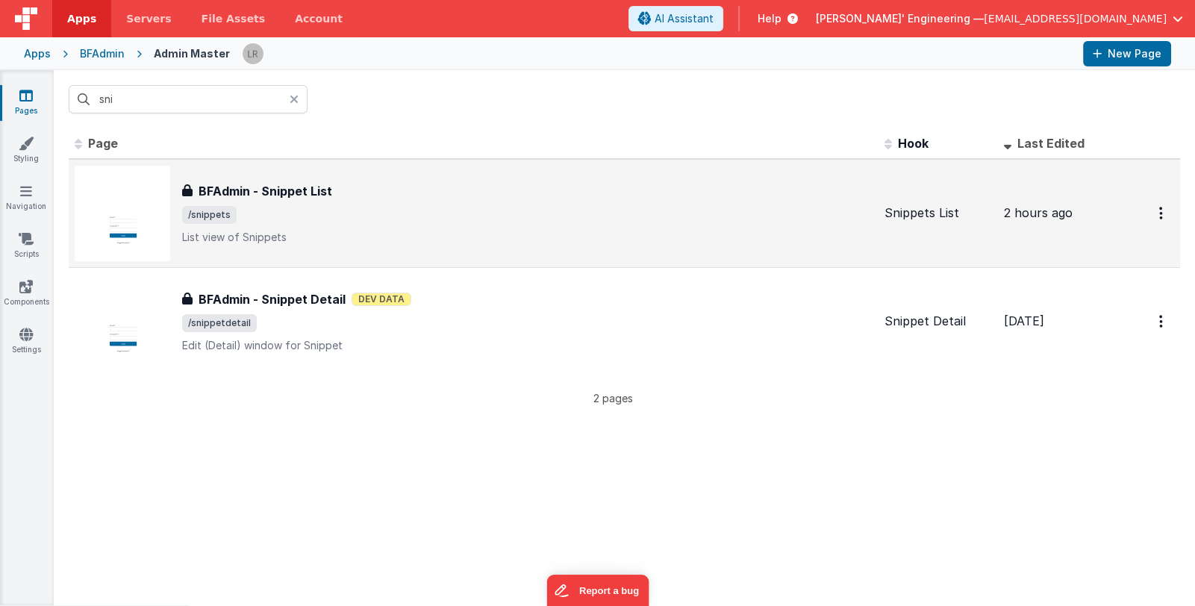
click at [656, 230] on p "List view of Snippets" at bounding box center [527, 237] width 690 height 15
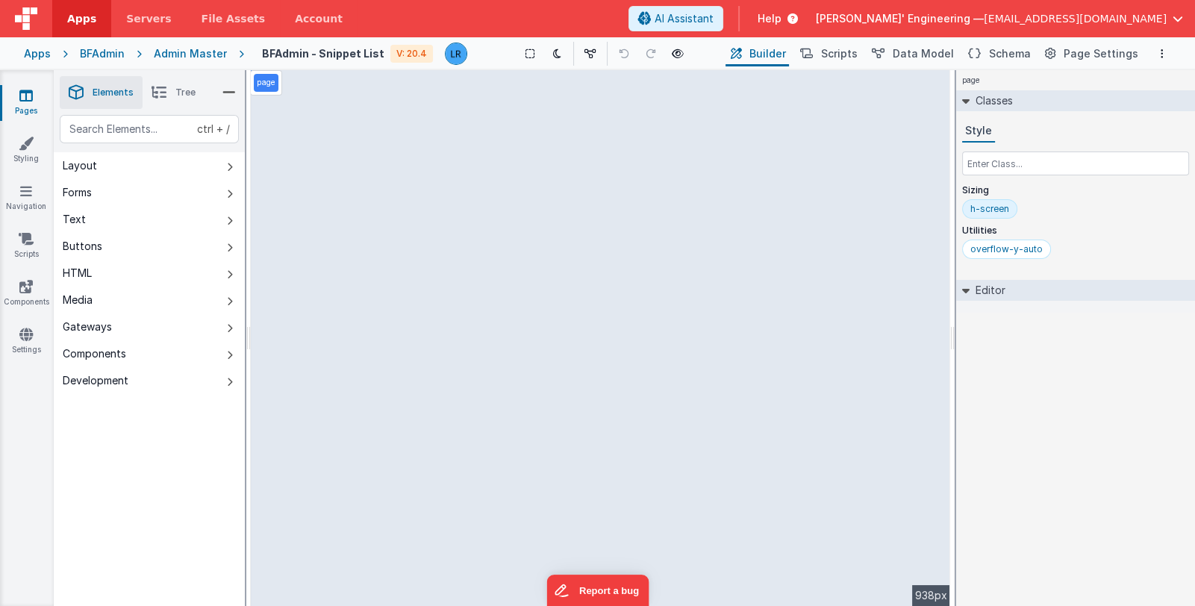
click at [172, 100] on li "Tree" at bounding box center [174, 92] width 62 height 33
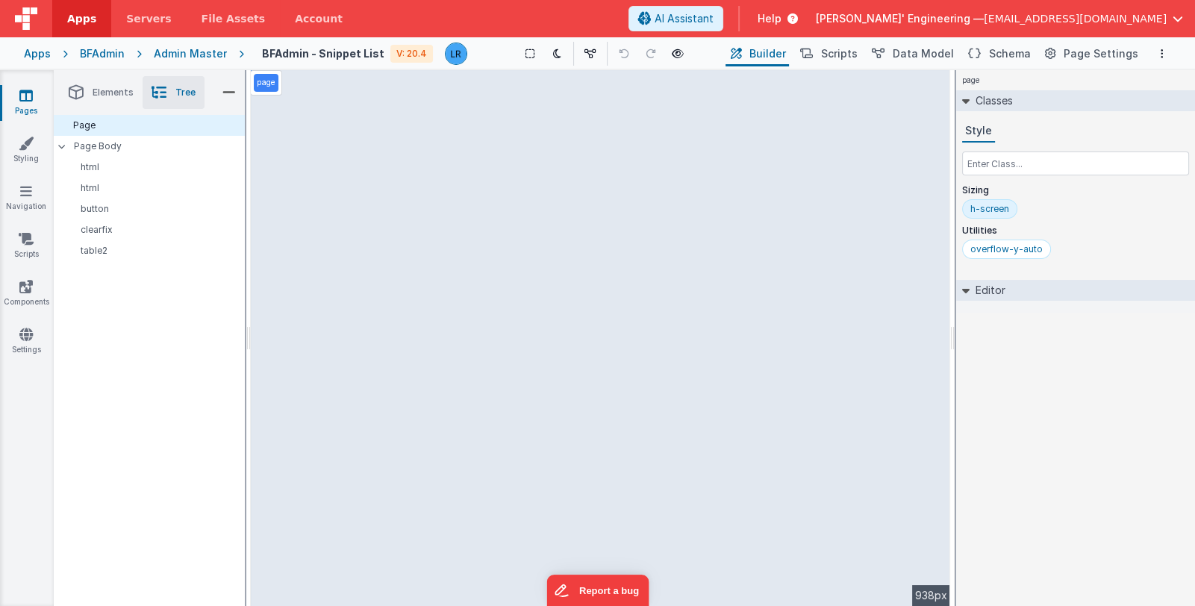
click at [112, 99] on li "Elements" at bounding box center [101, 92] width 83 height 33
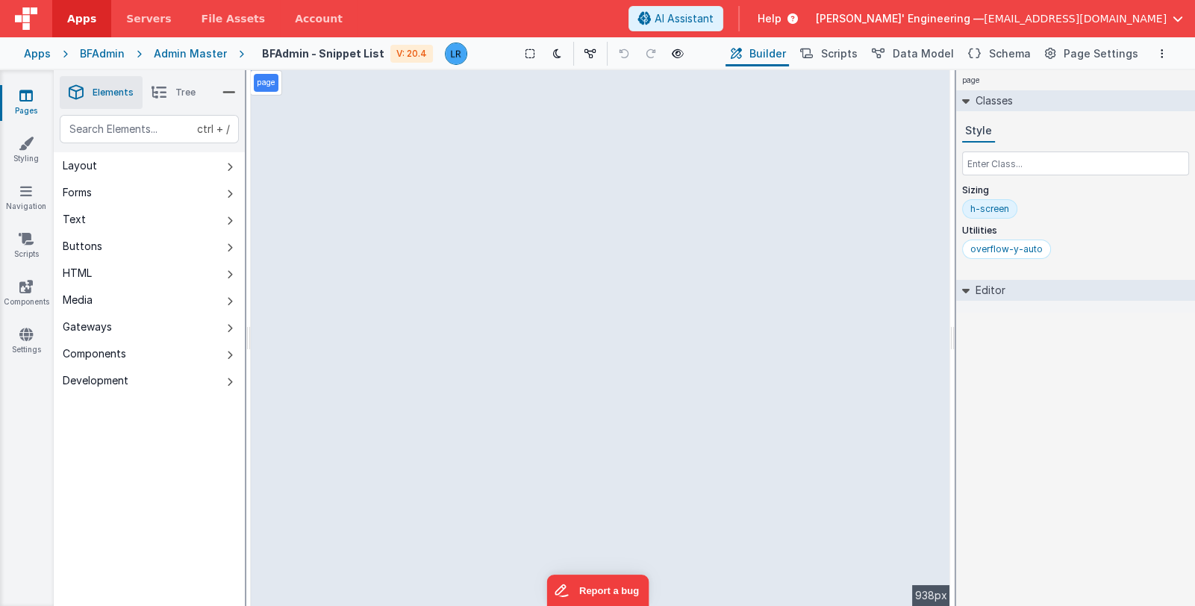
click at [169, 96] on li "Tree" at bounding box center [174, 92] width 62 height 33
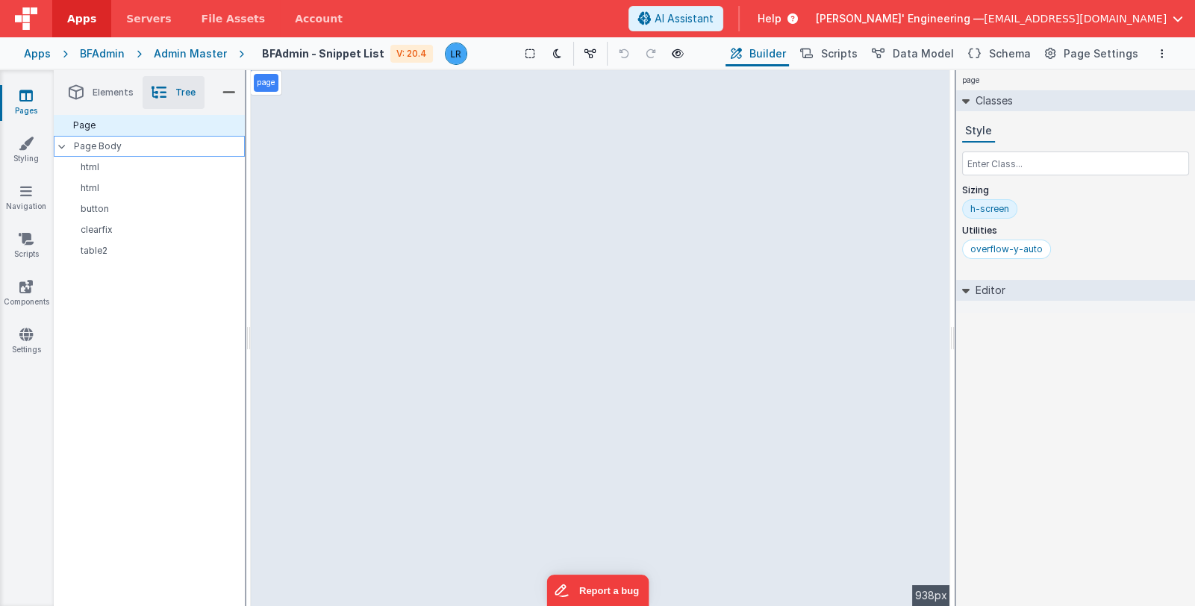
click at [185, 152] on p "Page Body" at bounding box center [159, 146] width 171 height 12
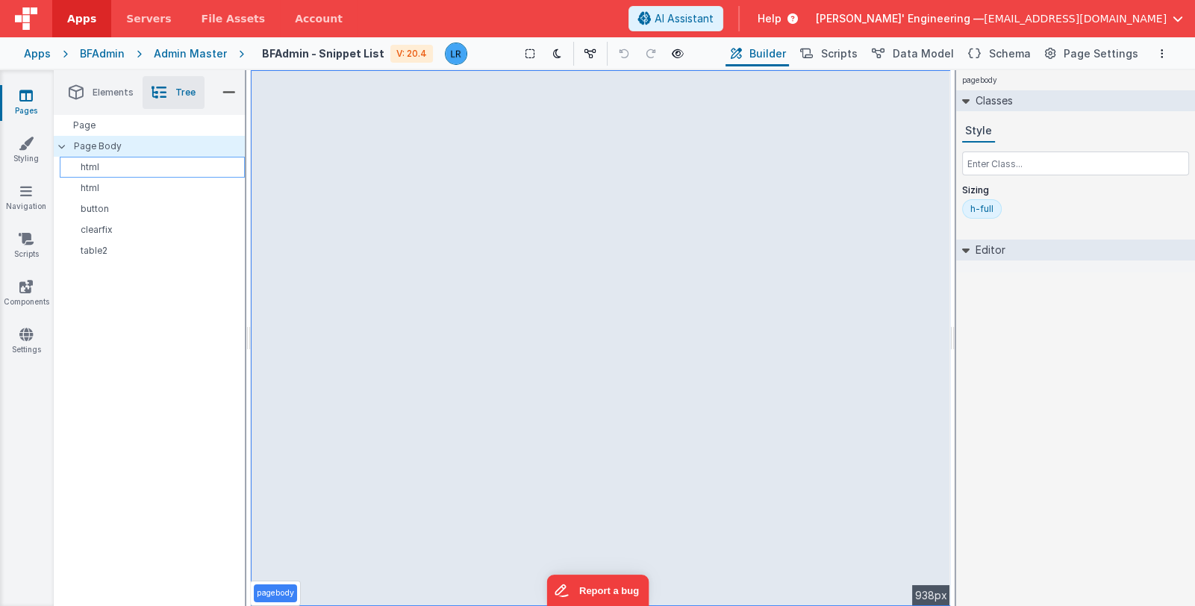
click at [175, 163] on p "html" at bounding box center [155, 167] width 178 height 12
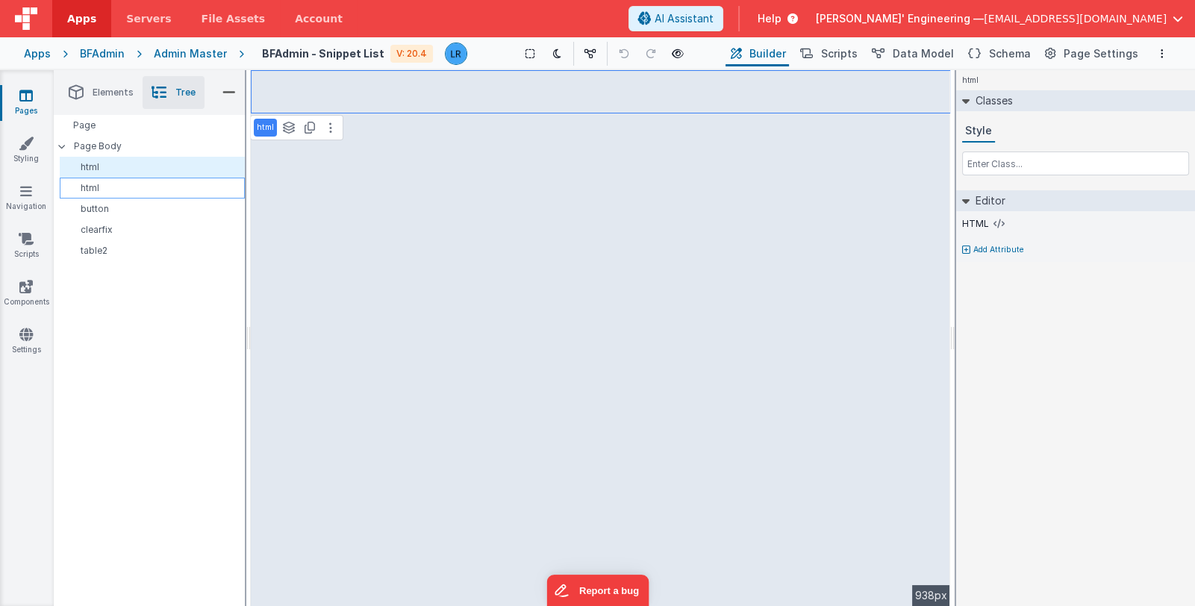
click at [169, 183] on p "html" at bounding box center [155, 188] width 178 height 12
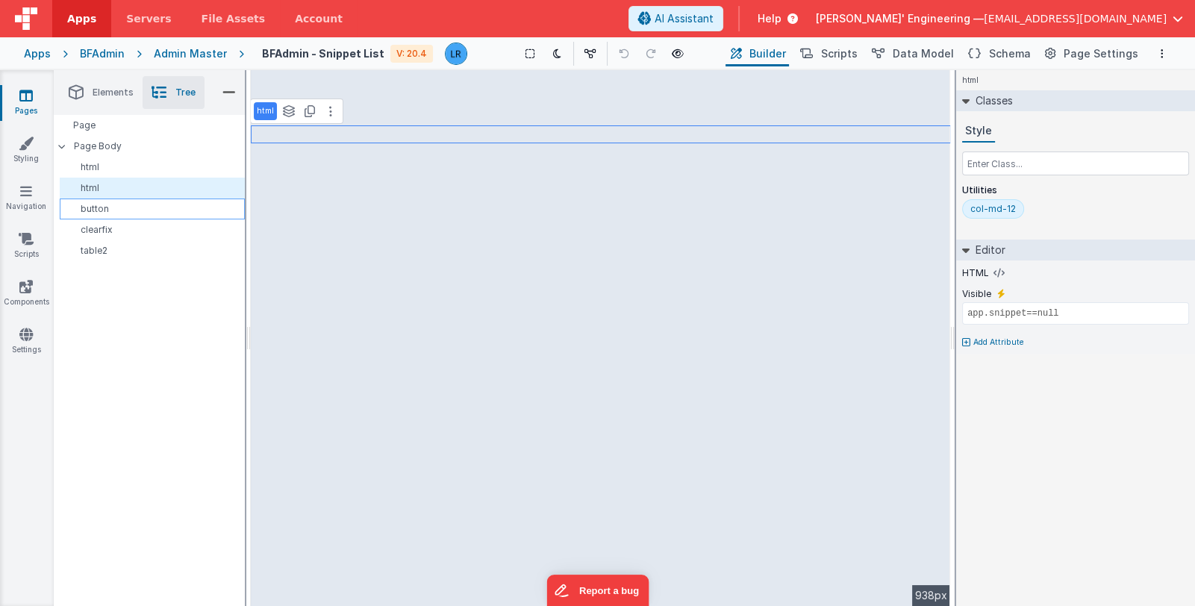
click at [163, 200] on div "button" at bounding box center [152, 209] width 185 height 21
select select "newActionScript2"
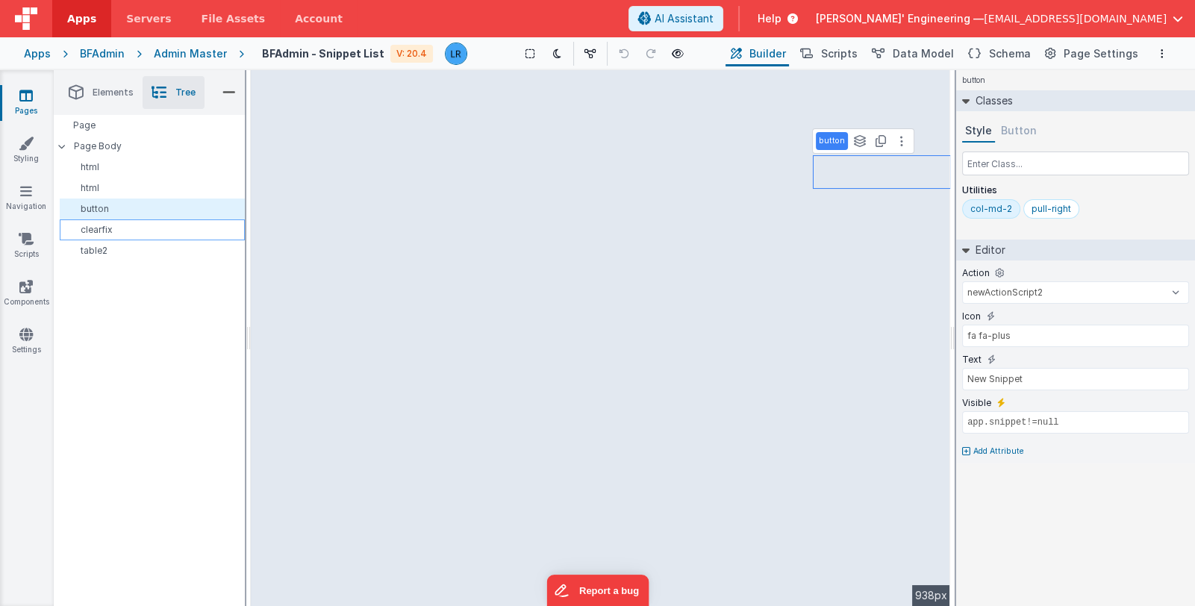
click at [160, 229] on p "clearfix" at bounding box center [155, 230] width 178 height 12
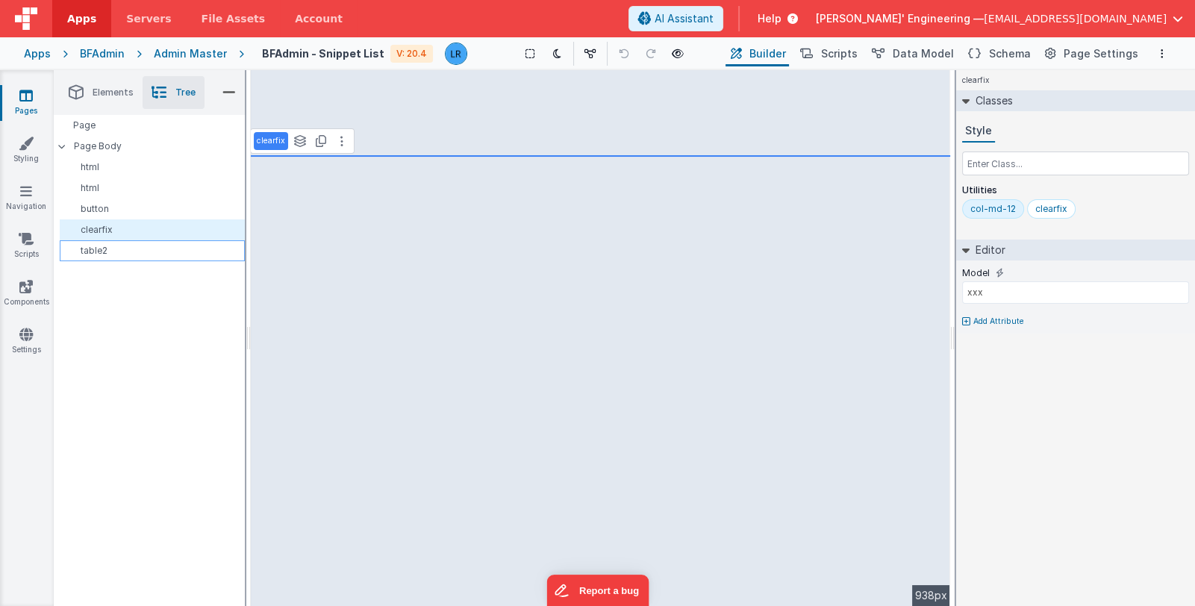
click at [154, 249] on p "table2" at bounding box center [155, 251] width 178 height 12
select select "icons"
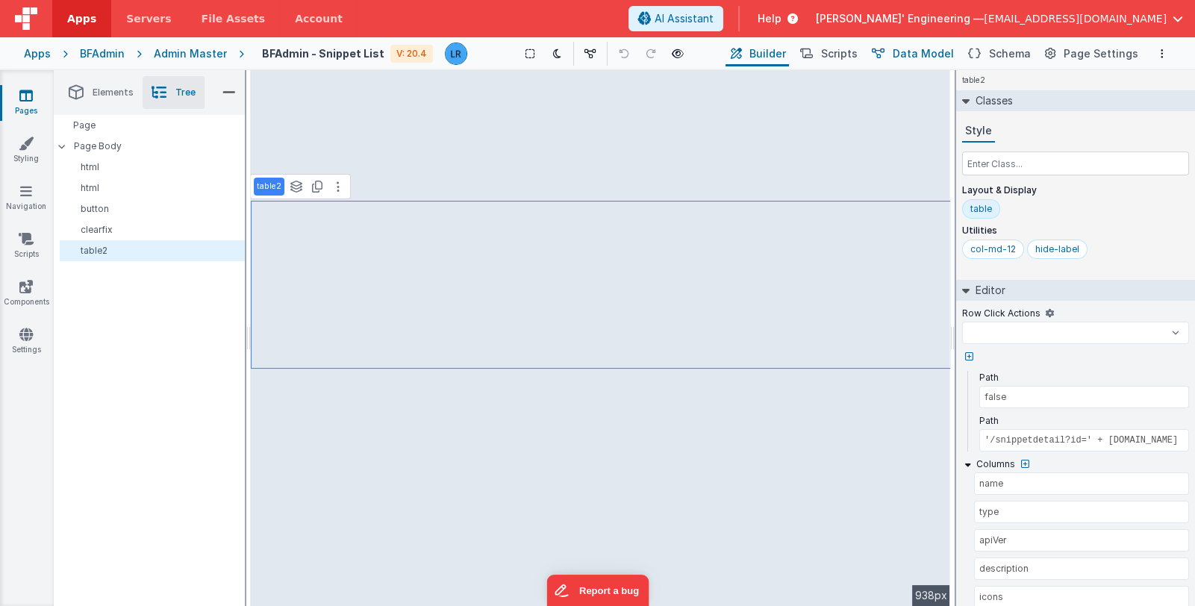
click at [949, 56] on span "Data Model" at bounding box center [923, 53] width 61 height 15
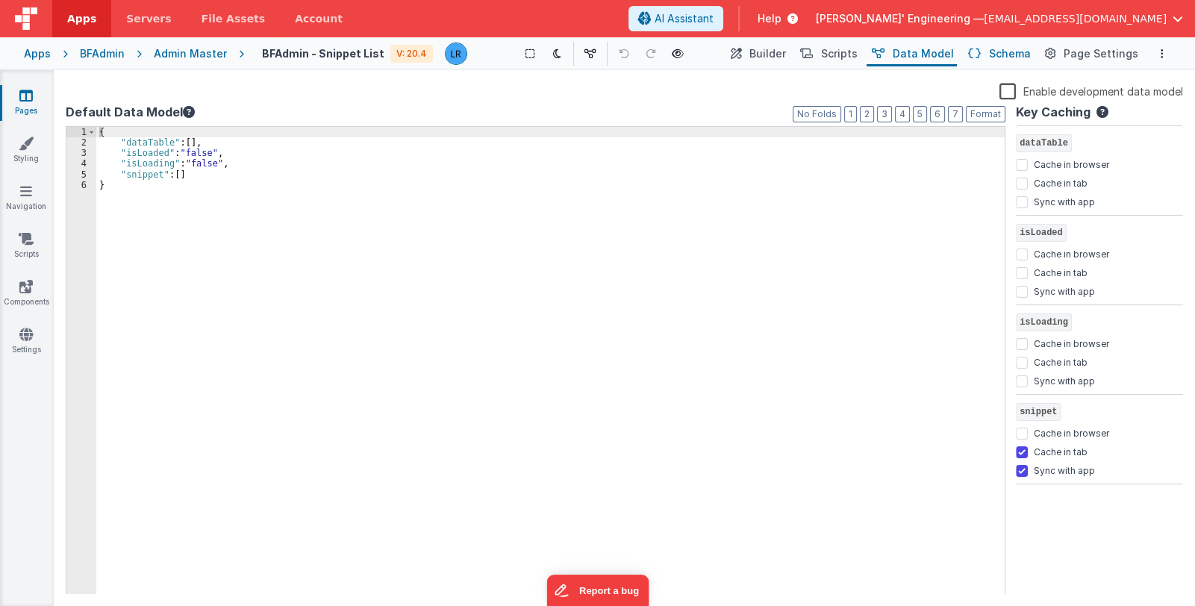
click at [988, 54] on button "Schema" at bounding box center [998, 53] width 71 height 25
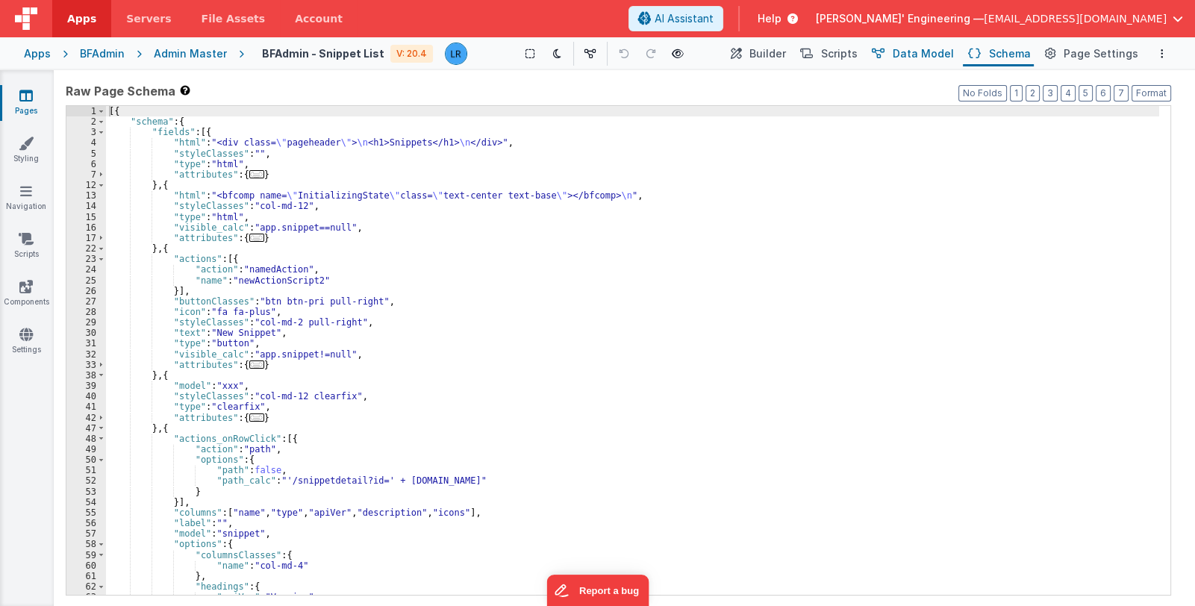
click at [954, 52] on span "Data Model" at bounding box center [923, 53] width 61 height 15
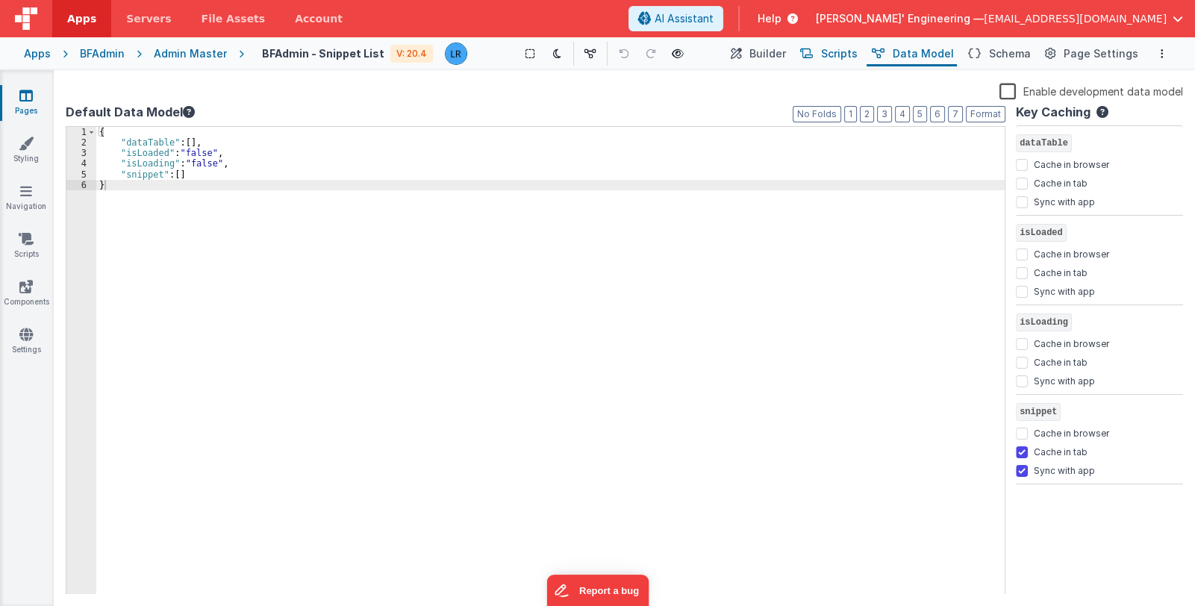
click at [827, 56] on button "Scripts" at bounding box center [828, 53] width 66 height 25
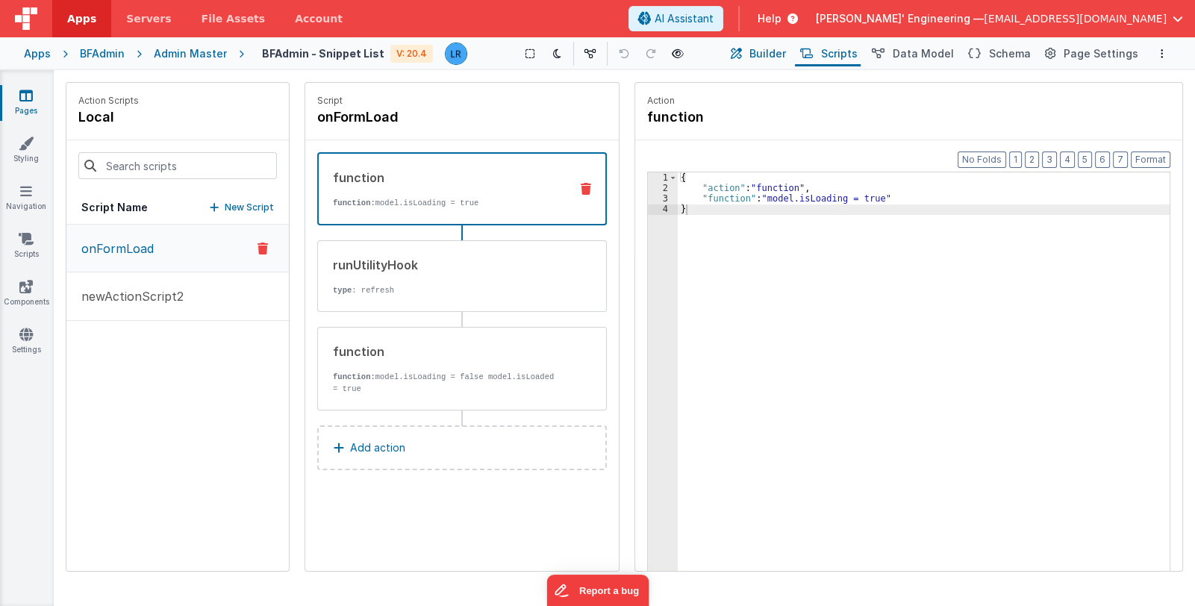
click at [776, 50] on span "Builder" at bounding box center [767, 53] width 37 height 15
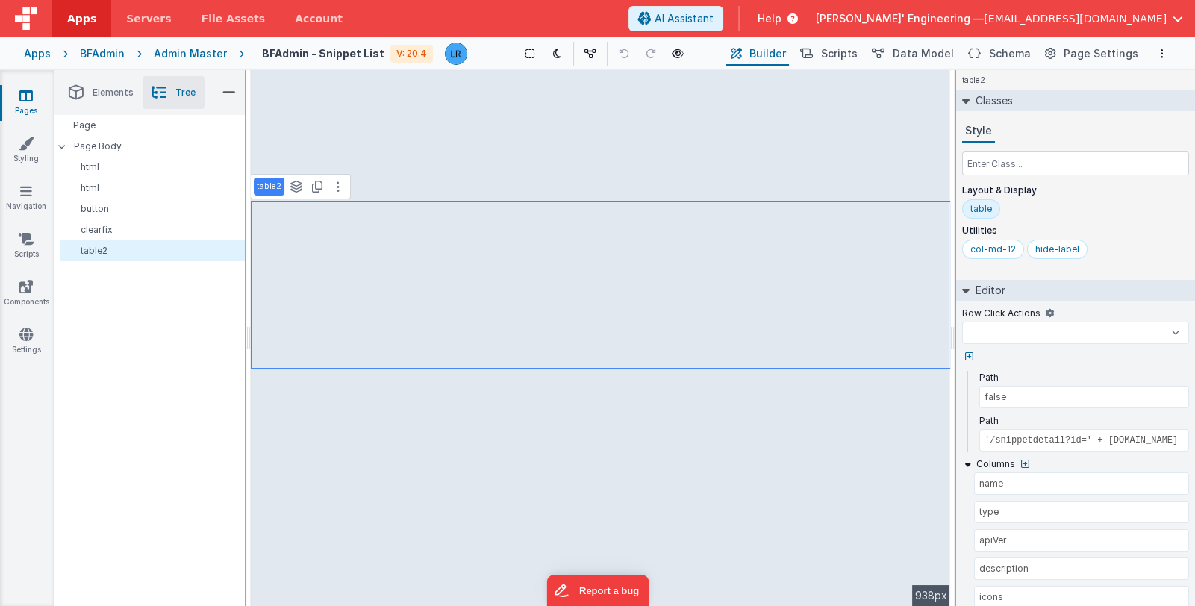
select select
click at [136, 148] on p "Page Body" at bounding box center [159, 146] width 171 height 12
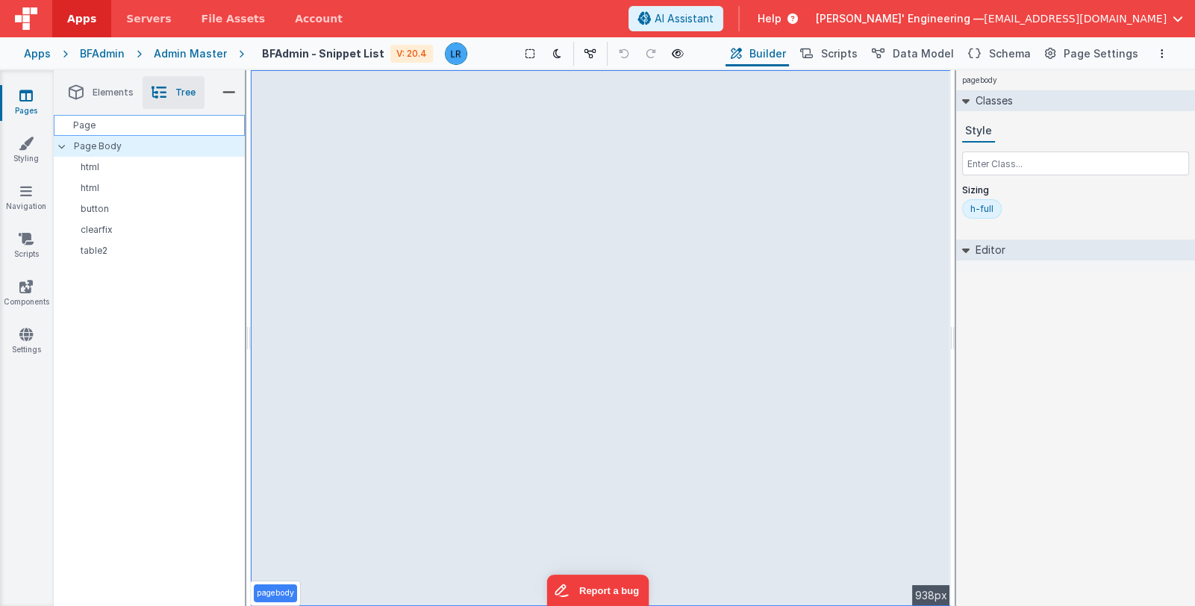
click at [140, 134] on div "Page" at bounding box center [149, 125] width 191 height 21
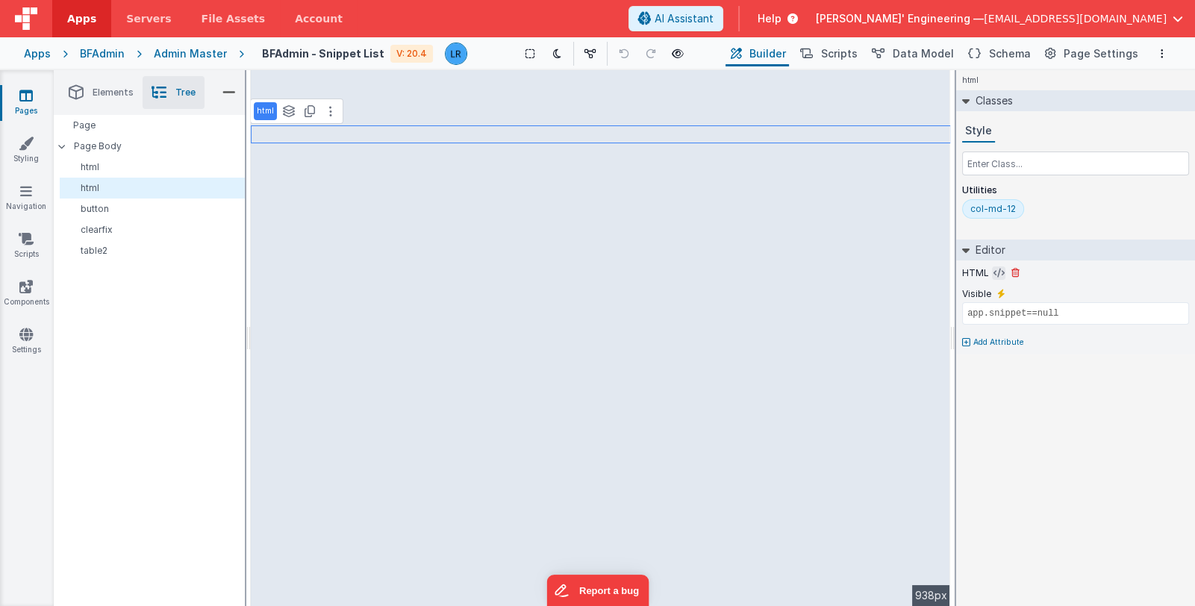
click at [993, 275] on icon at bounding box center [998, 273] width 11 height 12
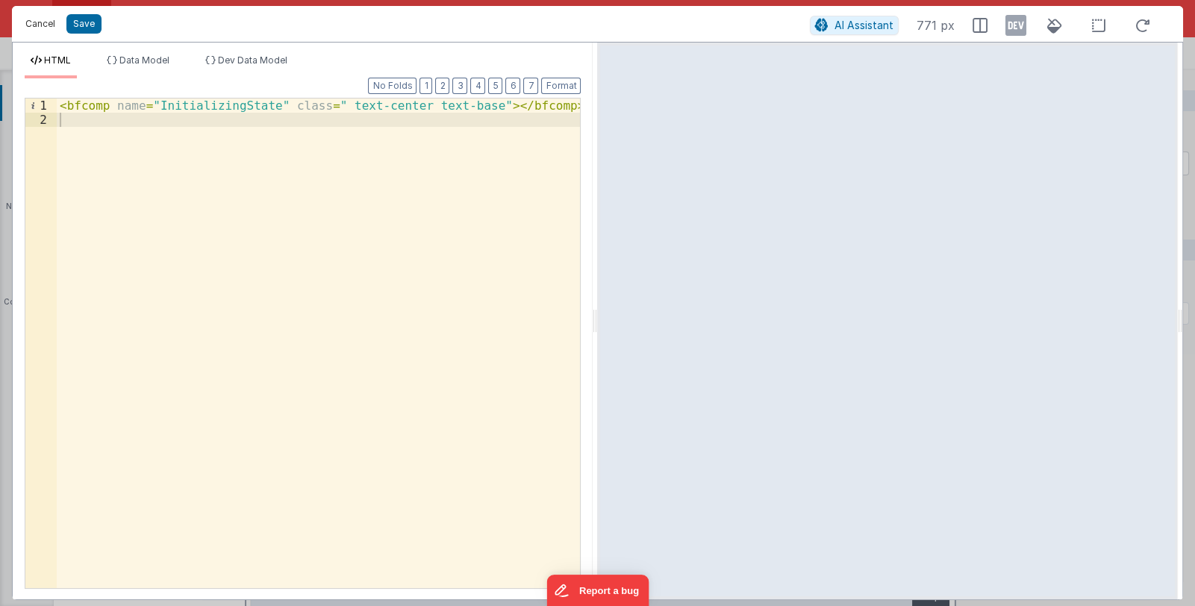
click at [41, 22] on button "Cancel" at bounding box center [40, 23] width 45 height 21
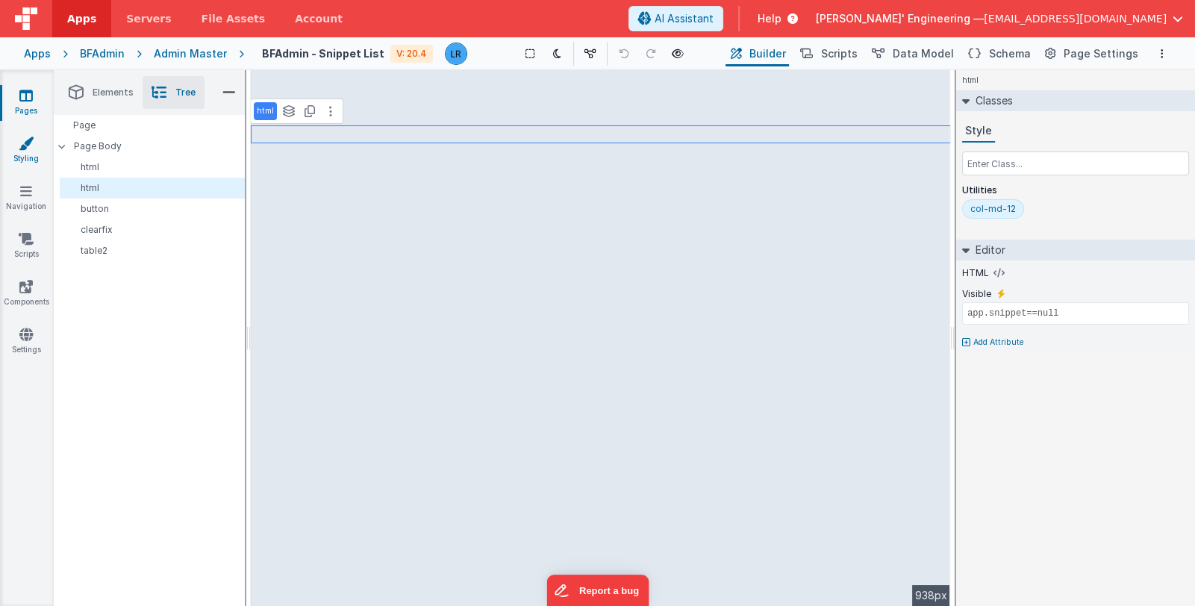
click at [33, 136] on icon at bounding box center [26, 143] width 15 height 15
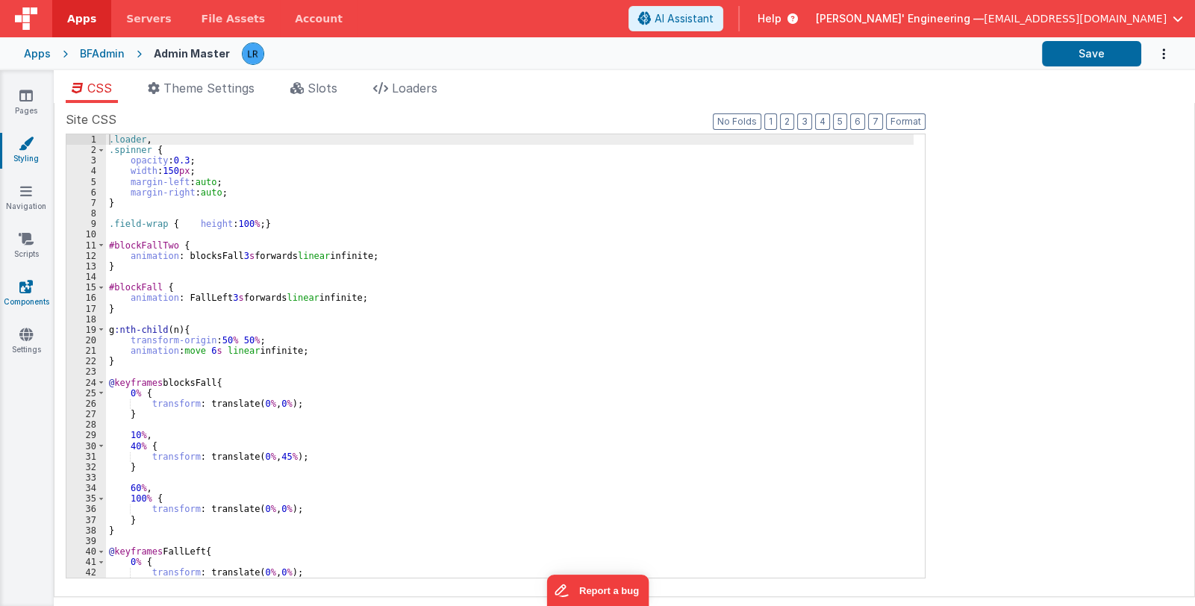
click at [26, 293] on icon at bounding box center [25, 286] width 13 height 15
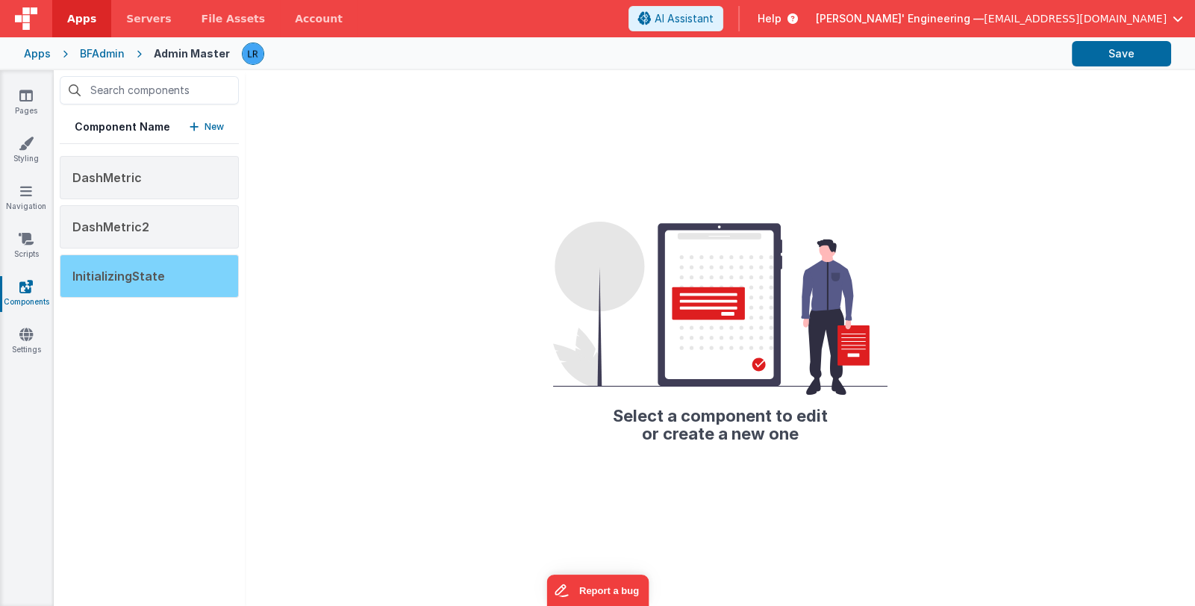
click at [155, 282] on div "InitializingState" at bounding box center [149, 276] width 179 height 43
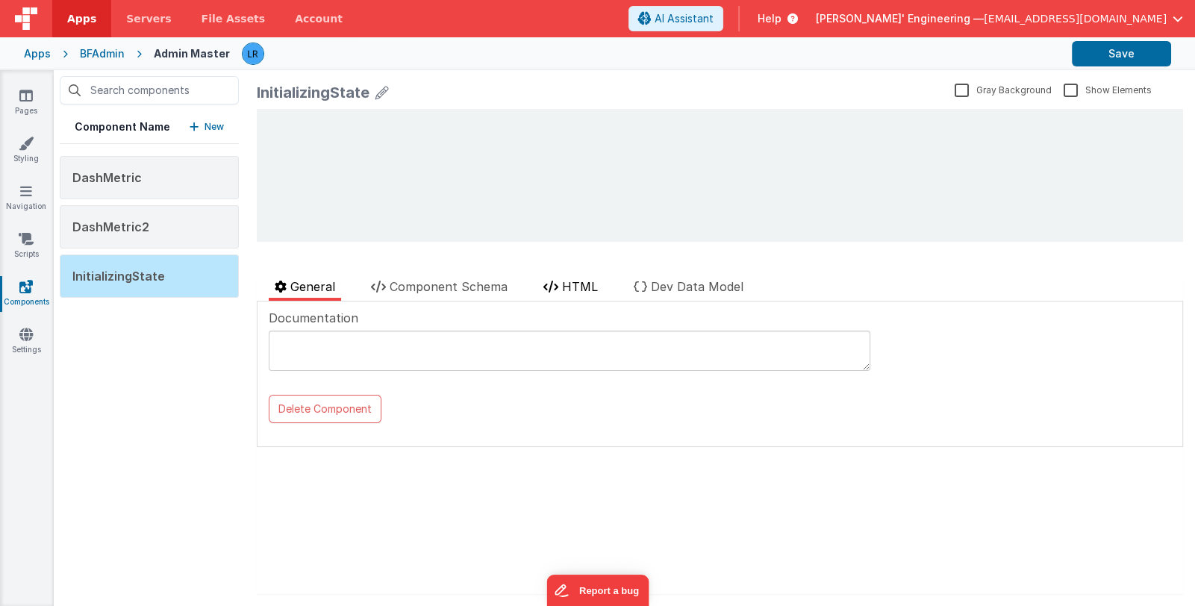
click at [572, 286] on span "HTML" at bounding box center [580, 286] width 36 height 15
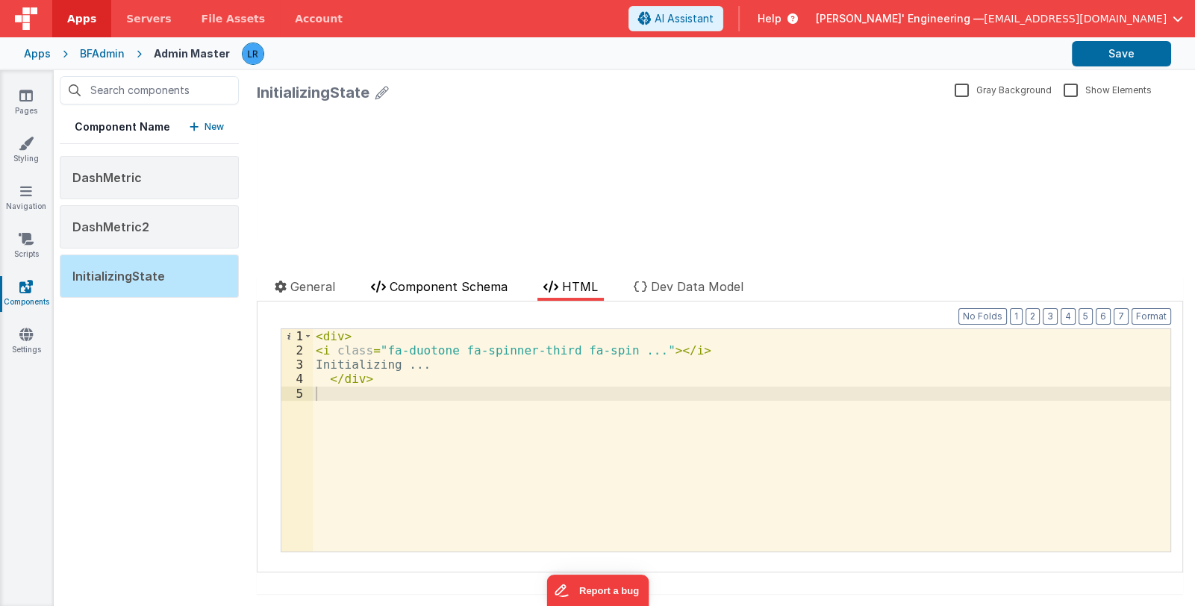
click at [485, 286] on span "Component Schema" at bounding box center [449, 286] width 118 height 15
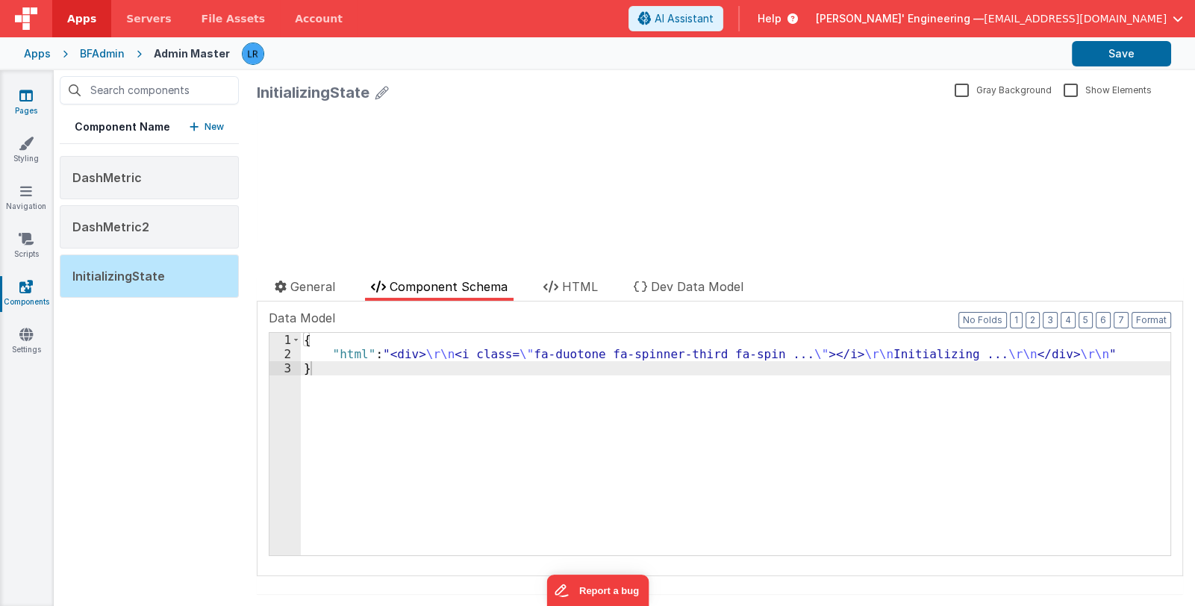
click at [19, 99] on icon at bounding box center [25, 95] width 13 height 15
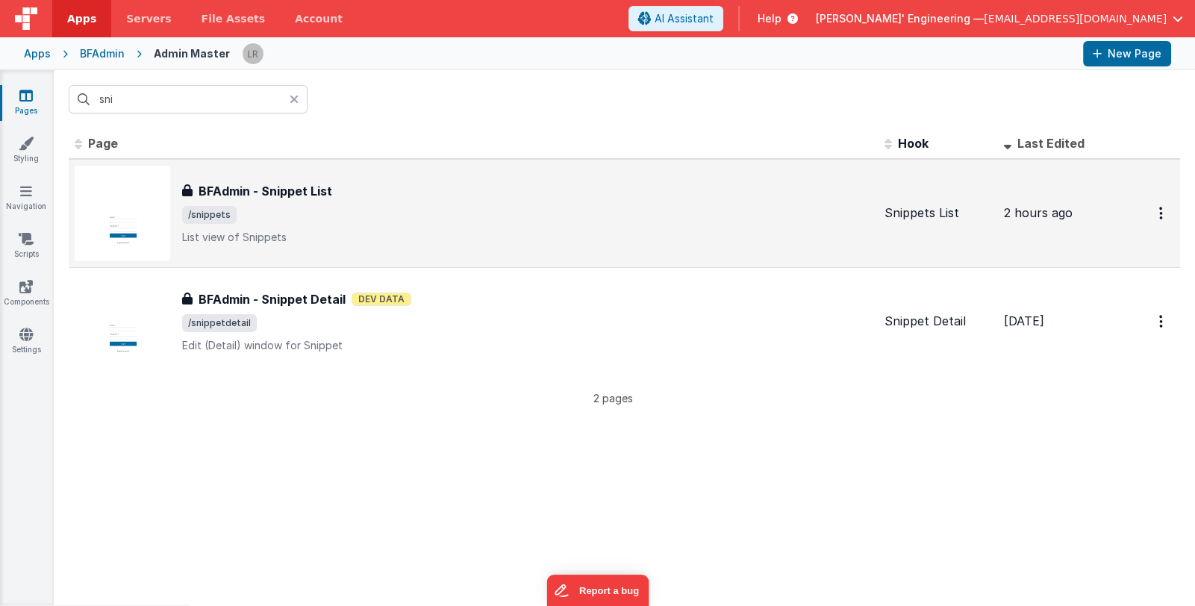
click at [514, 245] on div "BFAdmin - Snippet List BFAdmin - Snippet List /snippets List view of Snippets" at bounding box center [474, 214] width 798 height 96
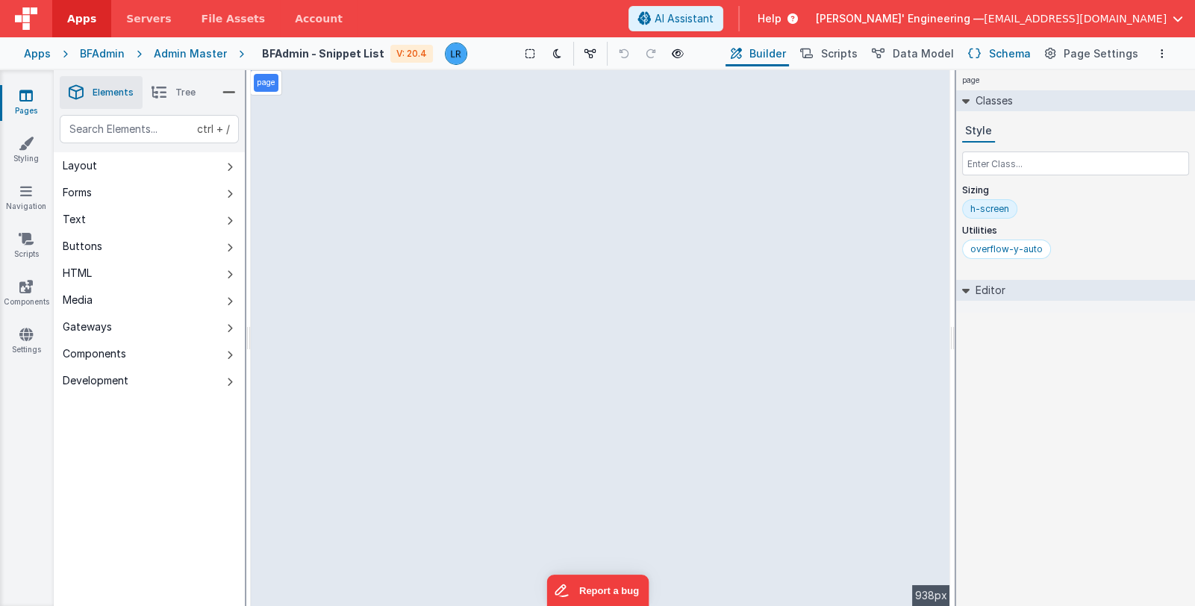
click at [996, 54] on span "Schema" at bounding box center [1010, 53] width 42 height 15
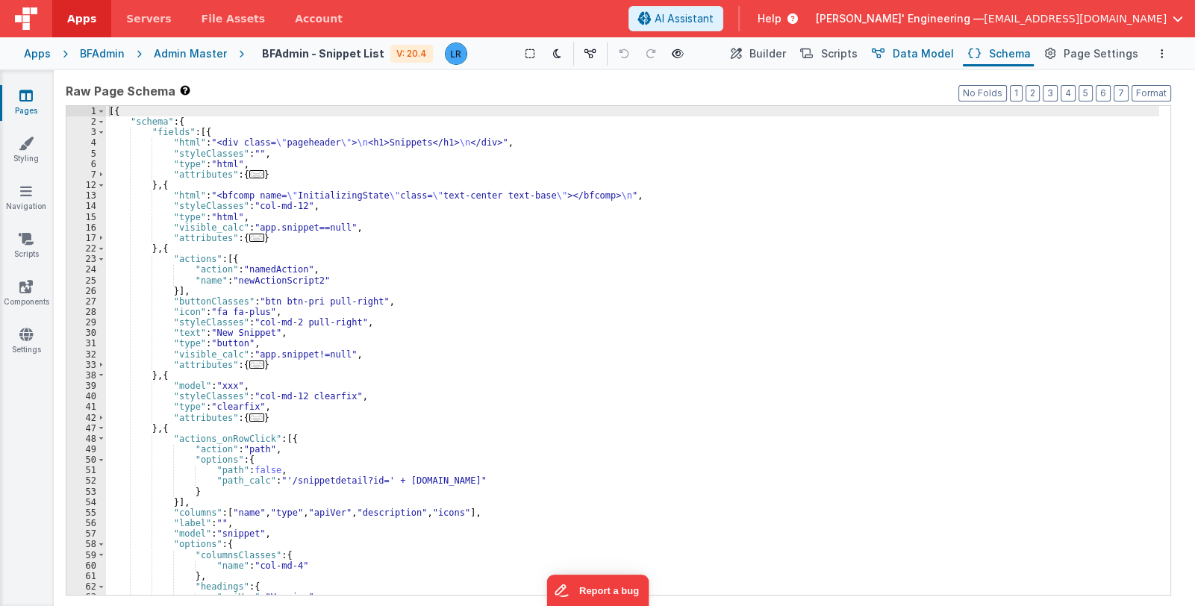
click at [940, 47] on span "Data Model" at bounding box center [923, 53] width 61 height 15
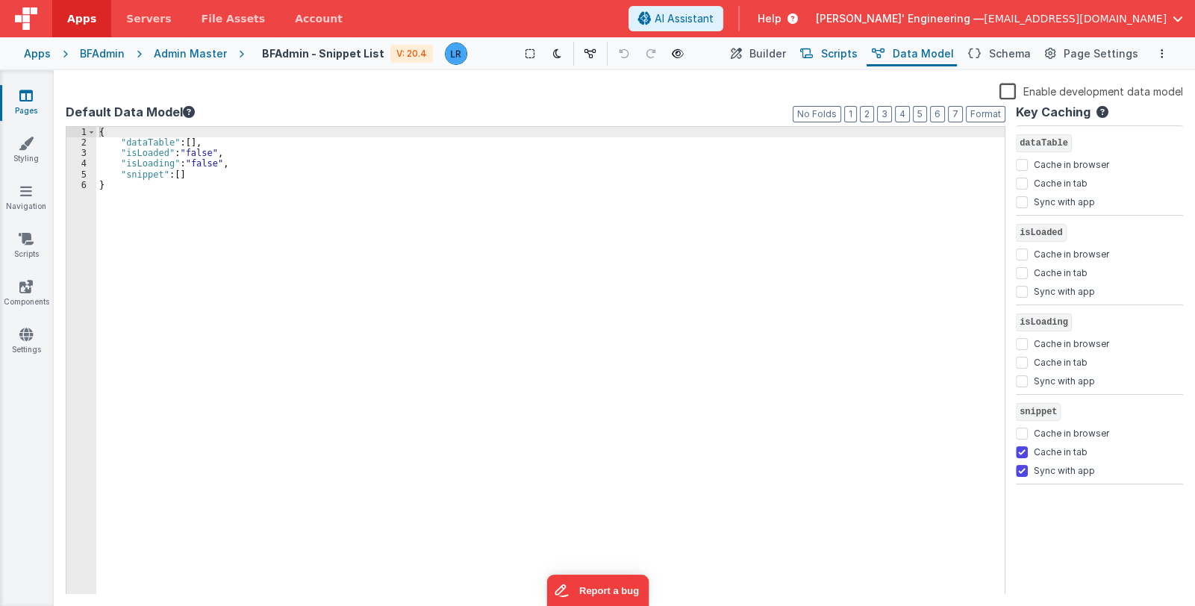
click at [858, 51] on span "Scripts" at bounding box center [839, 53] width 37 height 15
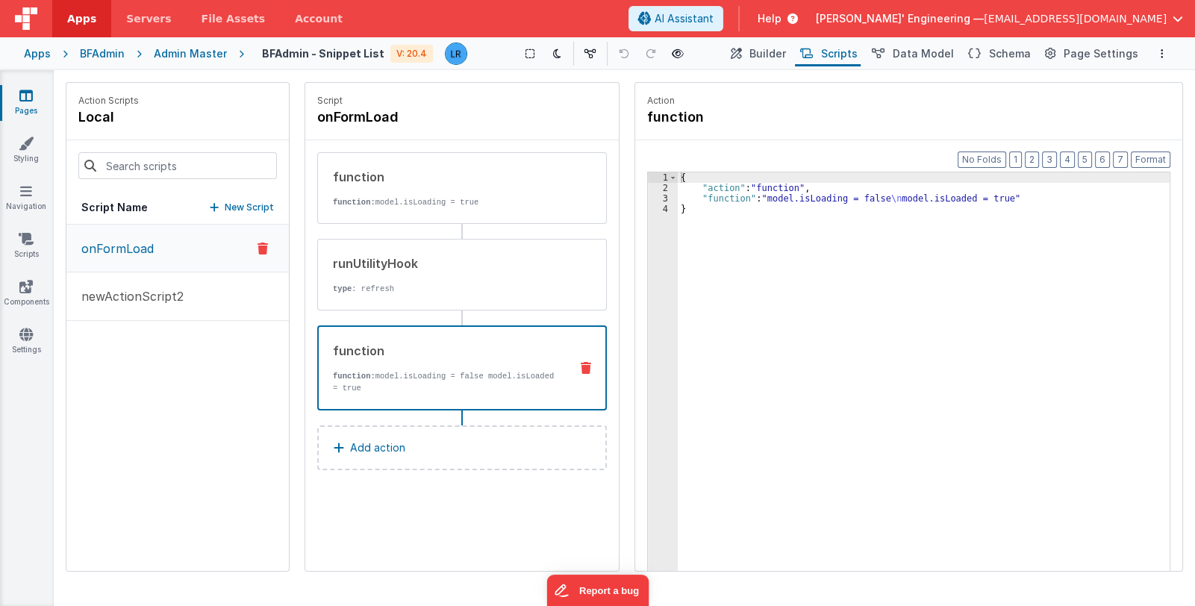
click at [410, 376] on p "function: model.isLoading = false model.isLoaded = true" at bounding box center [445, 382] width 225 height 24
click at [698, 194] on div "{ "action" : "function" , "function" : "model.isLoading = false \n model.isLoad…" at bounding box center [924, 405] width 493 height 466
click at [661, 196] on div "3" at bounding box center [663, 198] width 30 height 10
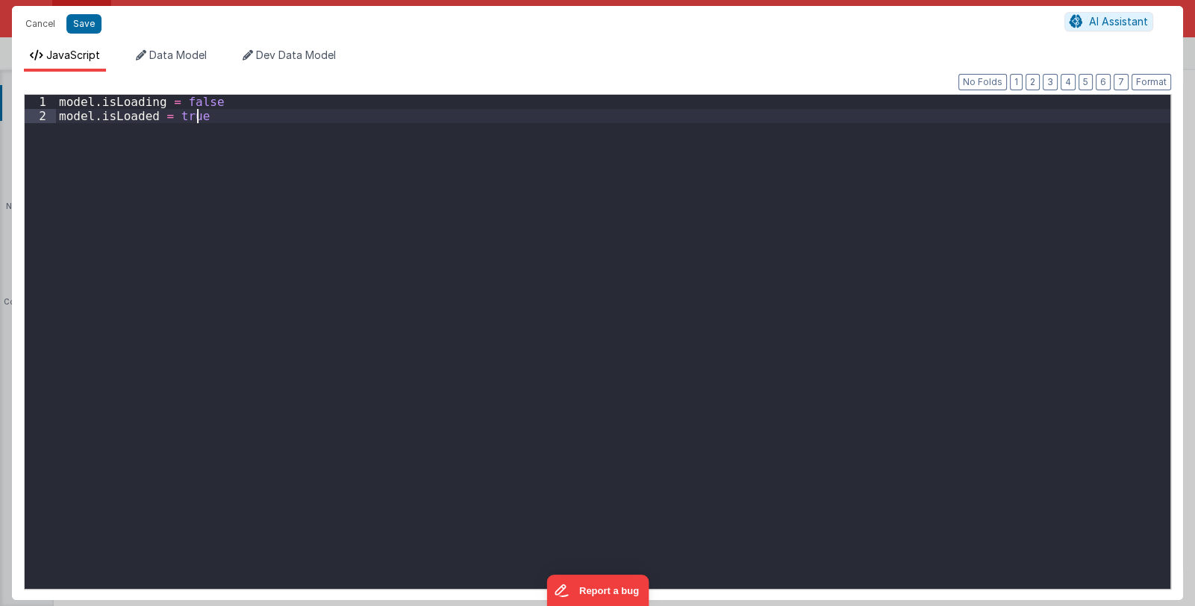
click at [661, 196] on div "model . isLoading = false model . isLoaded = true" at bounding box center [613, 356] width 1114 height 522
click at [40, 23] on button "Cancel" at bounding box center [40, 23] width 45 height 21
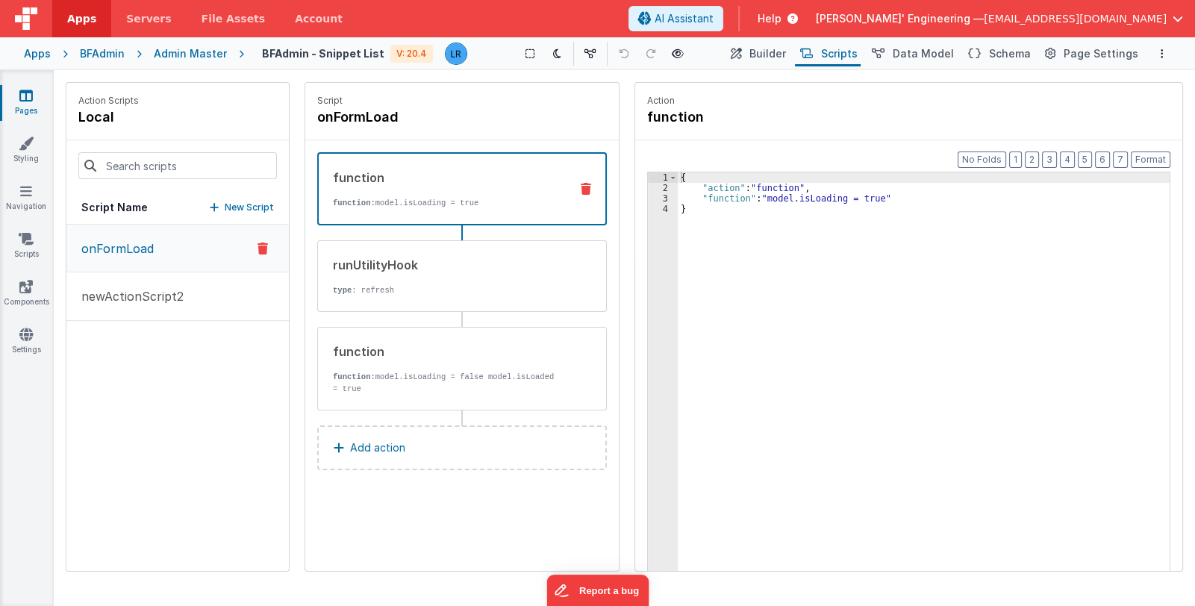
click at [466, 205] on p "function: model.isLoading = true" at bounding box center [445, 203] width 225 height 12
click at [158, 295] on p "newActionScript2" at bounding box center [127, 296] width 111 height 18
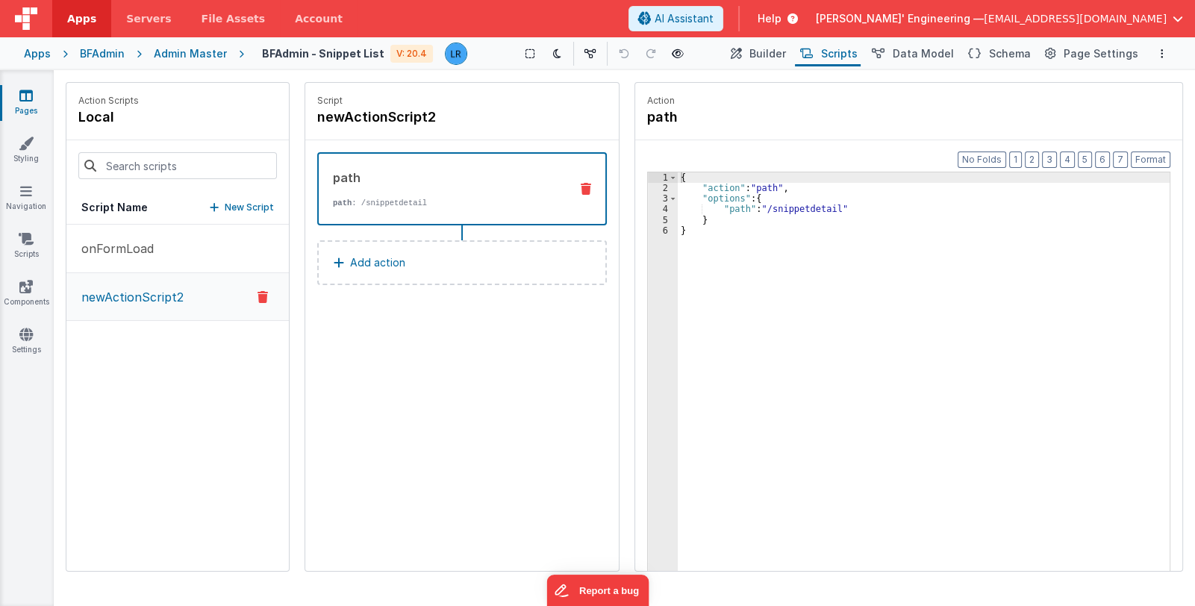
click at [154, 299] on p "newActionScript2" at bounding box center [127, 297] width 111 height 18
click at [444, 115] on icon at bounding box center [447, 117] width 10 height 15
drag, startPoint x: 447, startPoint y: 115, endPoint x: 285, endPoint y: 110, distance: 162.0
click at [285, 110] on div "Action Scripts local Script Name New Script onFormLoad newActionScript2 Script …" at bounding box center [624, 327] width 1117 height 490
click at [452, 118] on input "newActionScript2" at bounding box center [391, 117] width 149 height 21
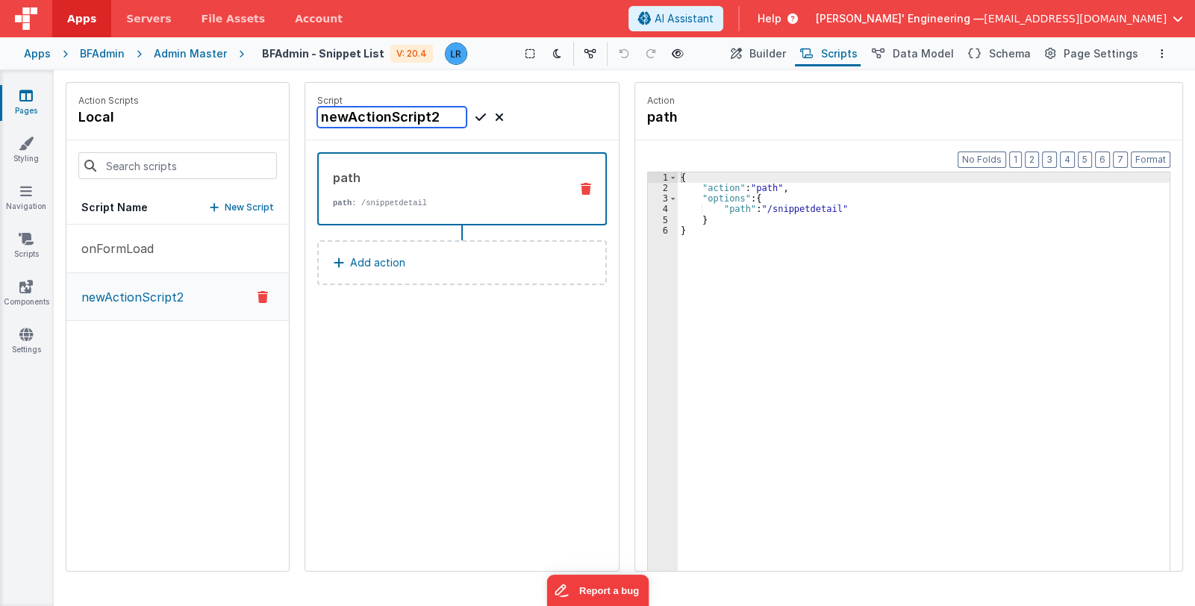
drag, startPoint x: 452, startPoint y: 118, endPoint x: 430, endPoint y: 118, distance: 21.6
click at [430, 118] on input "newActionScript2" at bounding box center [391, 117] width 149 height 21
type input "newActionScript"
click at [481, 116] on icon at bounding box center [480, 117] width 10 height 18
click at [478, 116] on icon at bounding box center [480, 117] width 10 height 18
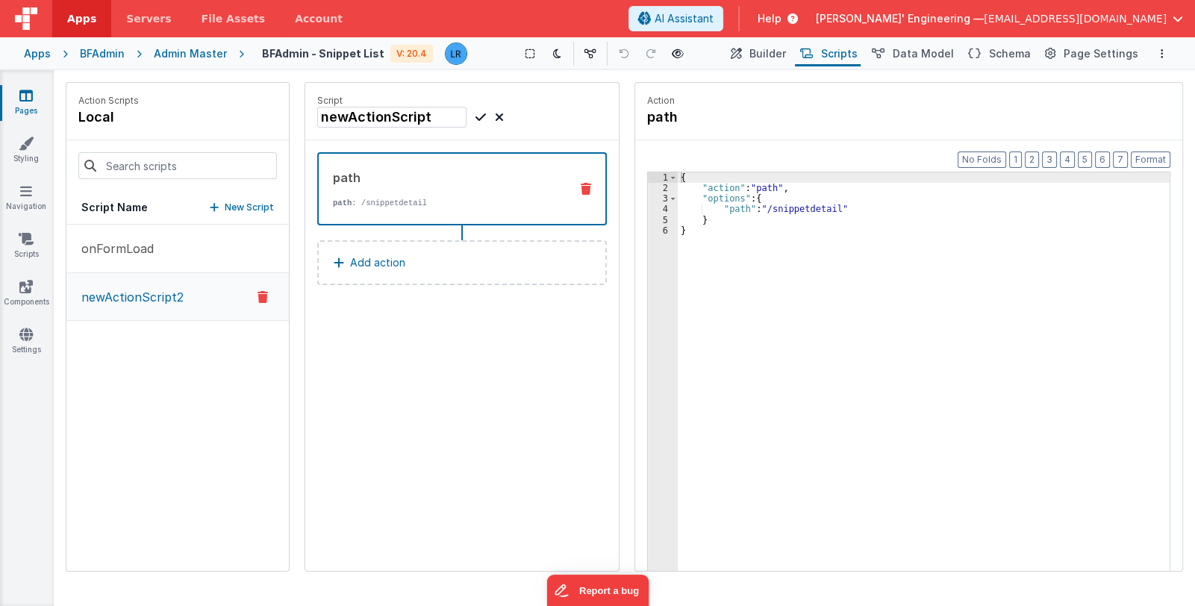
click at [478, 116] on icon at bounding box center [480, 117] width 10 height 18
click at [549, 121] on div "newActionScript" at bounding box center [462, 117] width 290 height 21
click at [908, 49] on span "Data Model" at bounding box center [923, 53] width 61 height 15
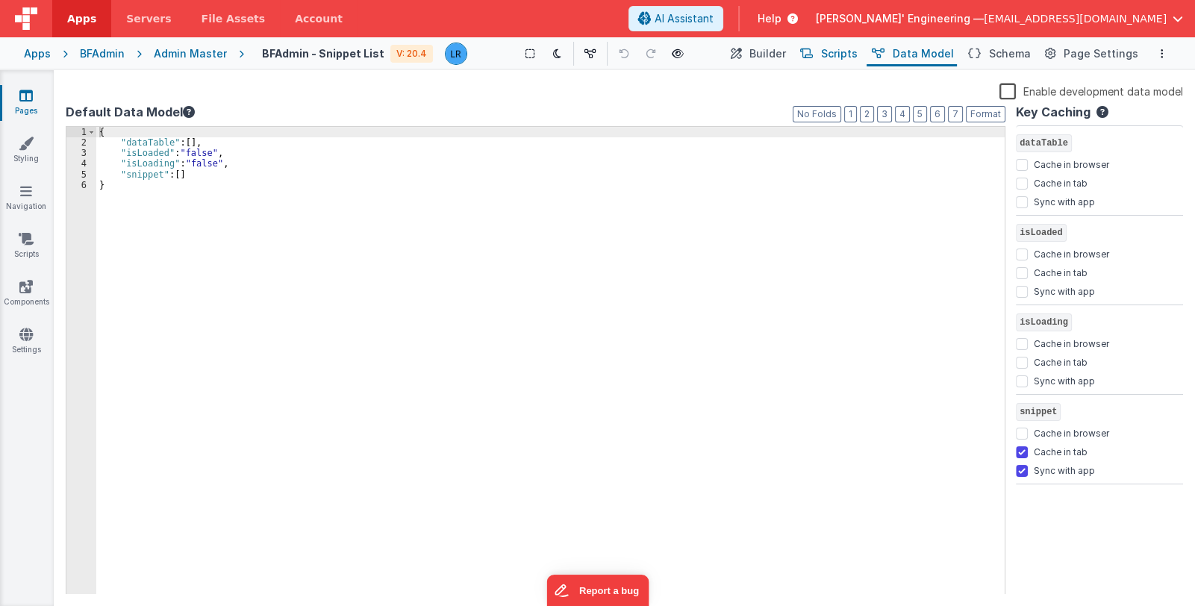
click at [852, 51] on span "Scripts" at bounding box center [839, 53] width 37 height 15
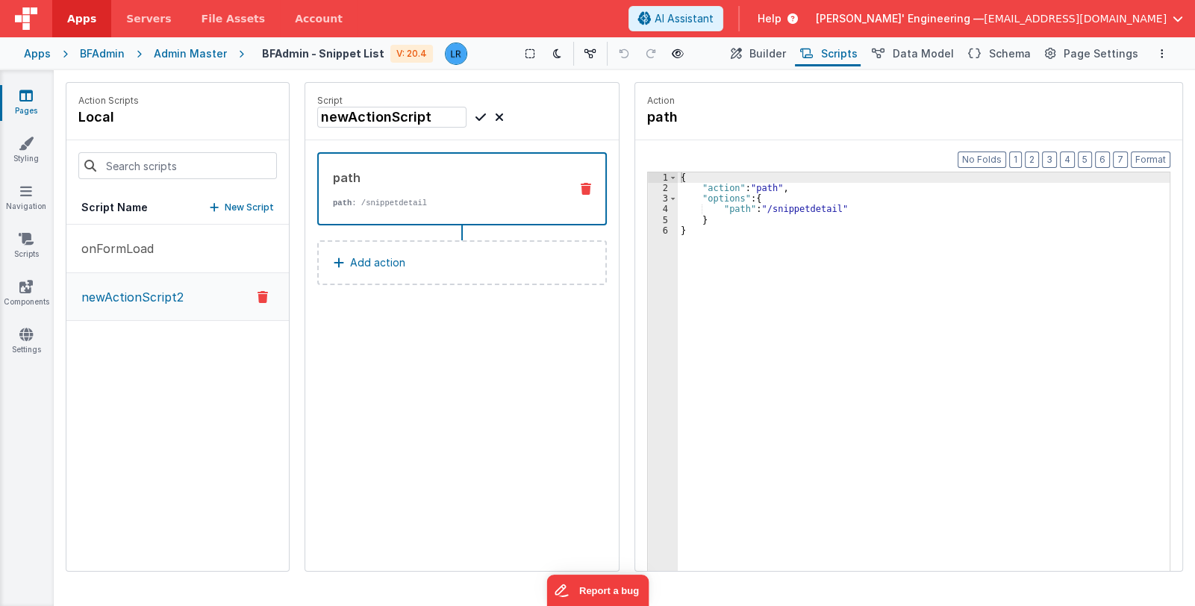
click at [479, 116] on icon at bounding box center [480, 117] width 10 height 18
click at [545, 263] on button "Add action" at bounding box center [462, 262] width 290 height 45
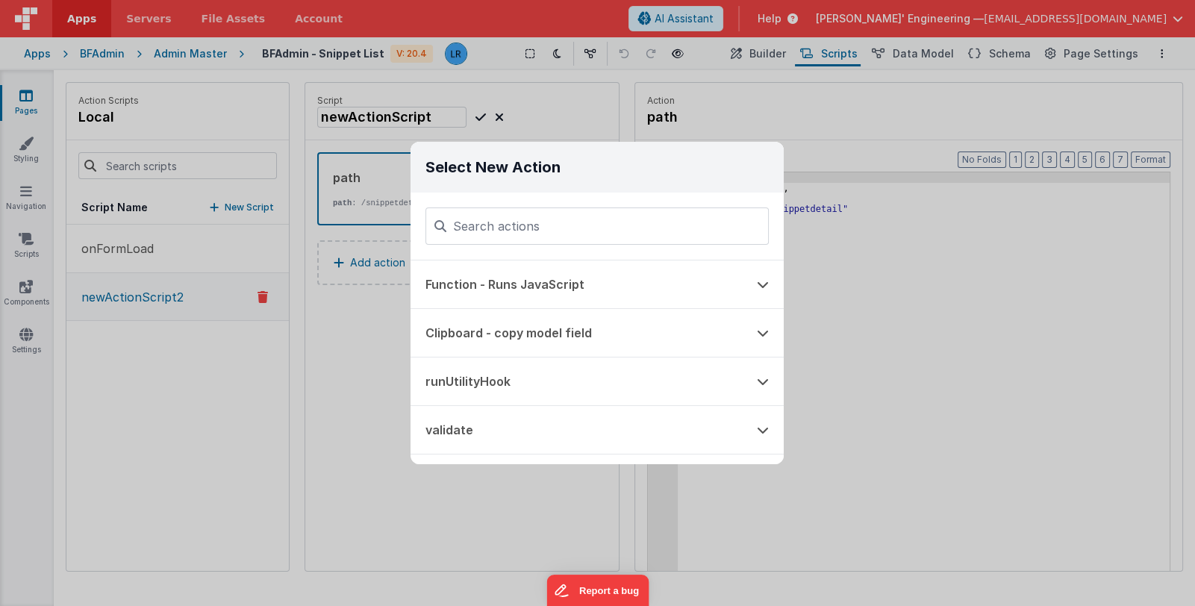
click at [482, 526] on div "Select New Action Function - Runs JavaScript Clipboard - copy model field runUt…" at bounding box center [597, 303] width 1195 height 606
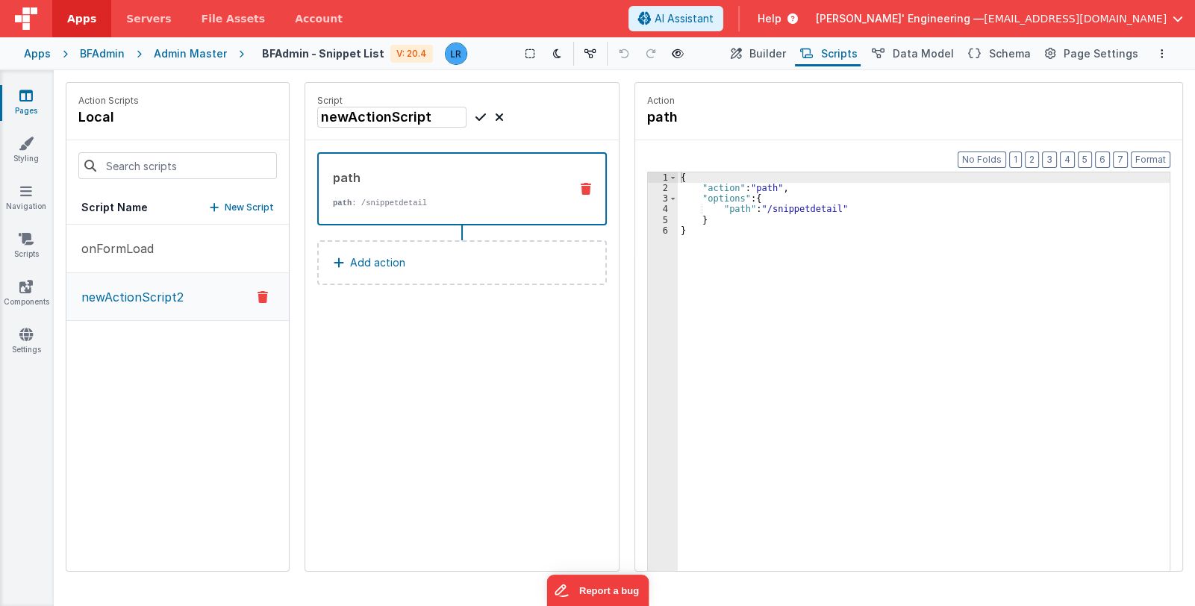
click at [587, 110] on div "newActionScript" at bounding box center [462, 117] width 290 height 21
click at [183, 362] on div "onFormLoad newActionScript2" at bounding box center [177, 398] width 222 height 346
click at [476, 114] on icon at bounding box center [480, 117] width 10 height 18
click at [537, 102] on p "Script" at bounding box center [462, 101] width 290 height 12
click at [396, 324] on div "Script newActionScript path path : /snippetdetail Add action" at bounding box center [461, 327] width 313 height 488
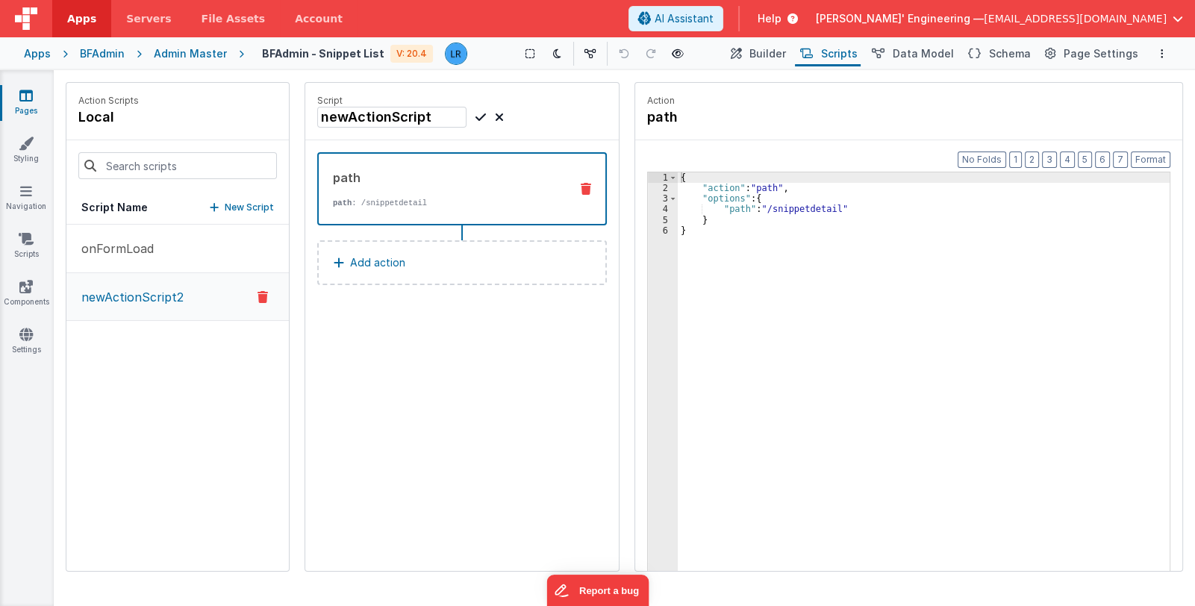
click at [481, 114] on icon at bounding box center [480, 117] width 10 height 18
click at [502, 116] on icon at bounding box center [499, 117] width 9 height 18
click at [451, 113] on icon at bounding box center [447, 117] width 10 height 15
drag, startPoint x: 449, startPoint y: 115, endPoint x: 431, endPoint y: 115, distance: 17.2
click at [431, 115] on input "newActionScript2" at bounding box center [391, 117] width 149 height 21
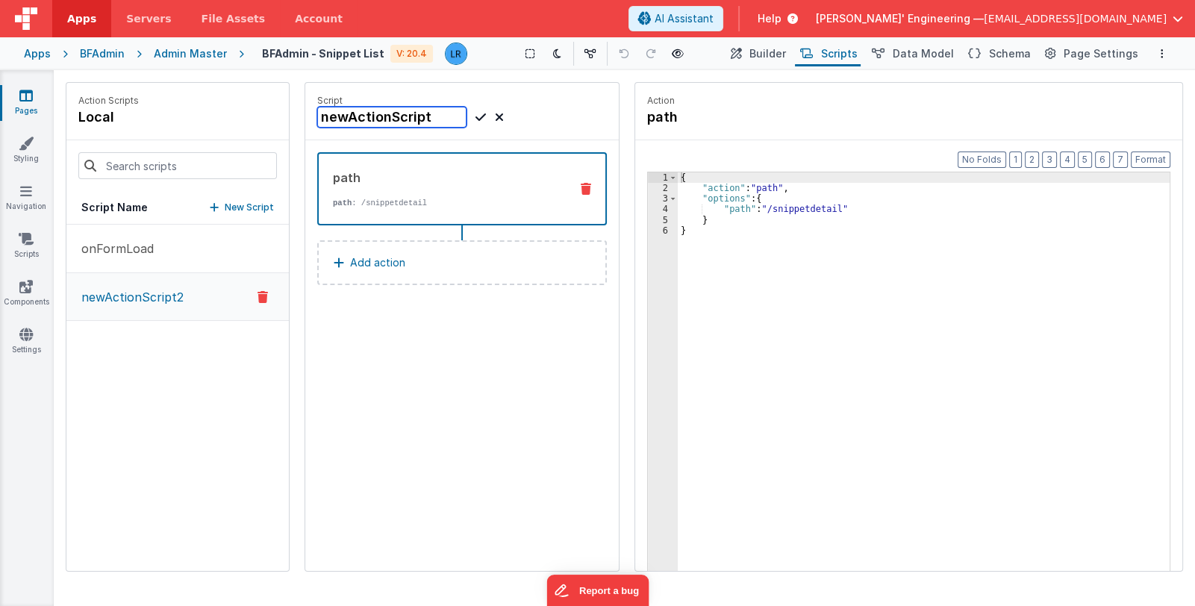
type input "newActionScript"
click at [528, 128] on div "Script newActionScript" at bounding box center [461, 111] width 313 height 57
click at [479, 118] on icon at bounding box center [480, 117] width 10 height 18
click at [478, 118] on icon at bounding box center [480, 117] width 10 height 18
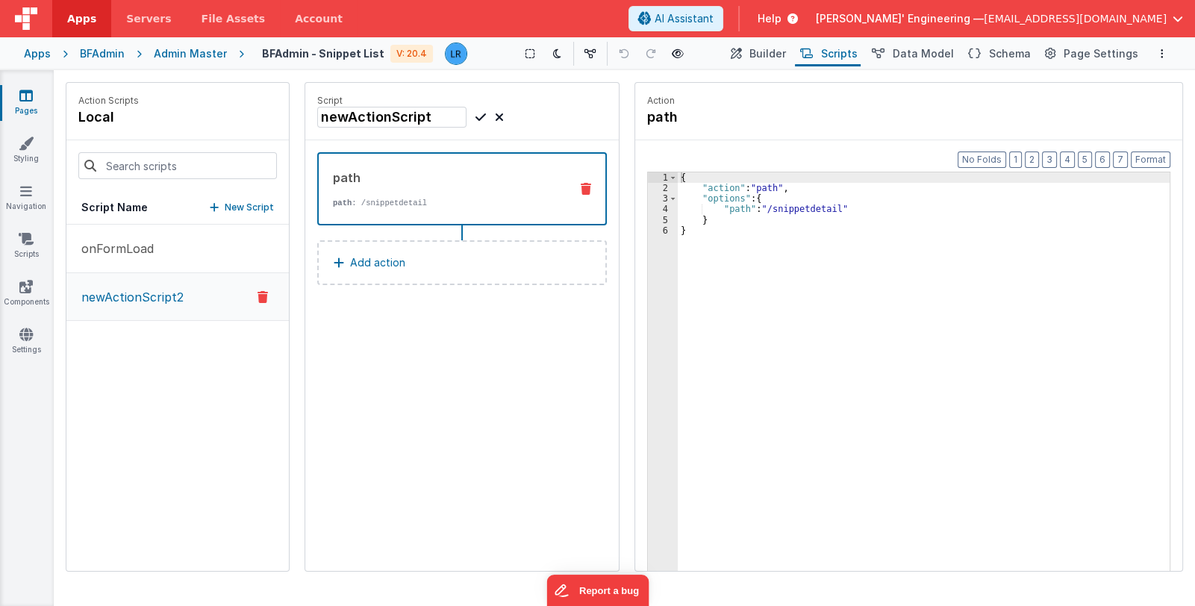
click at [503, 115] on icon at bounding box center [499, 117] width 9 height 18
click at [140, 250] on p "onFormLoad" at bounding box center [112, 249] width 81 height 18
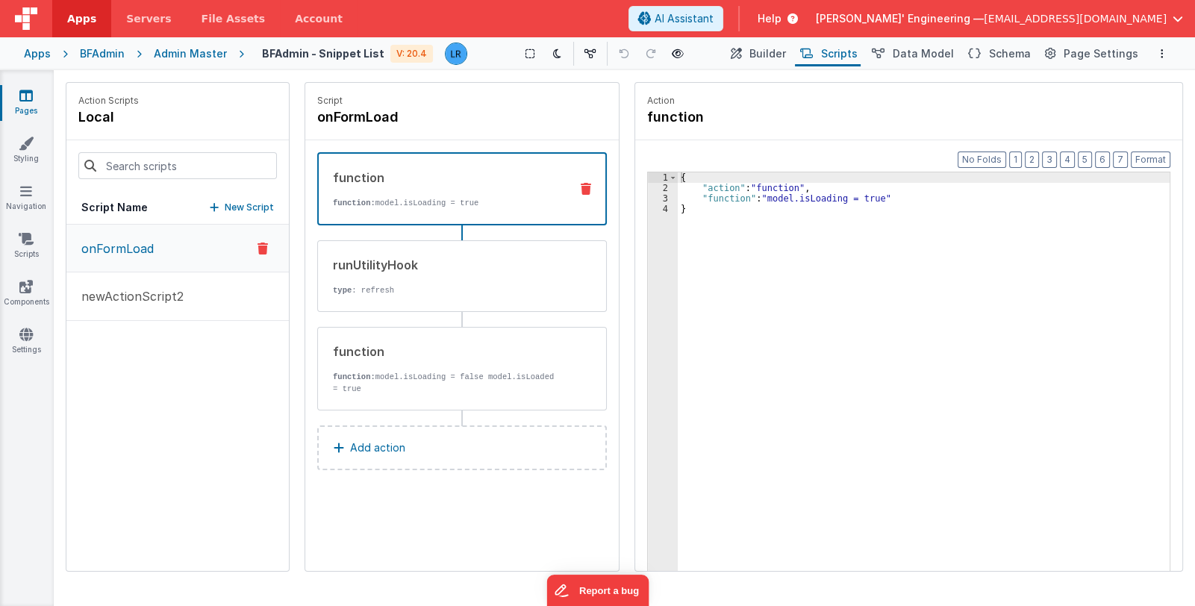
click at [769, 199] on div "{ "action" : "function" , "function" : "model.isLoading = true" }" at bounding box center [924, 405] width 493 height 466
click at [136, 295] on p "newActionScript2" at bounding box center [127, 296] width 111 height 18
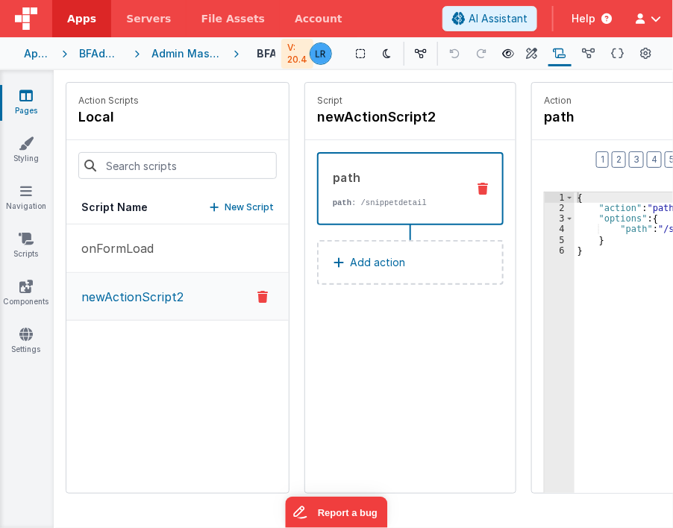
click at [438, 116] on h4 "newActionScript2" at bounding box center [410, 117] width 187 height 21
click at [450, 118] on input "newActionScript2" at bounding box center [391, 117] width 149 height 21
type input "newActionScript"
click at [476, 120] on icon at bounding box center [480, 117] width 10 height 18
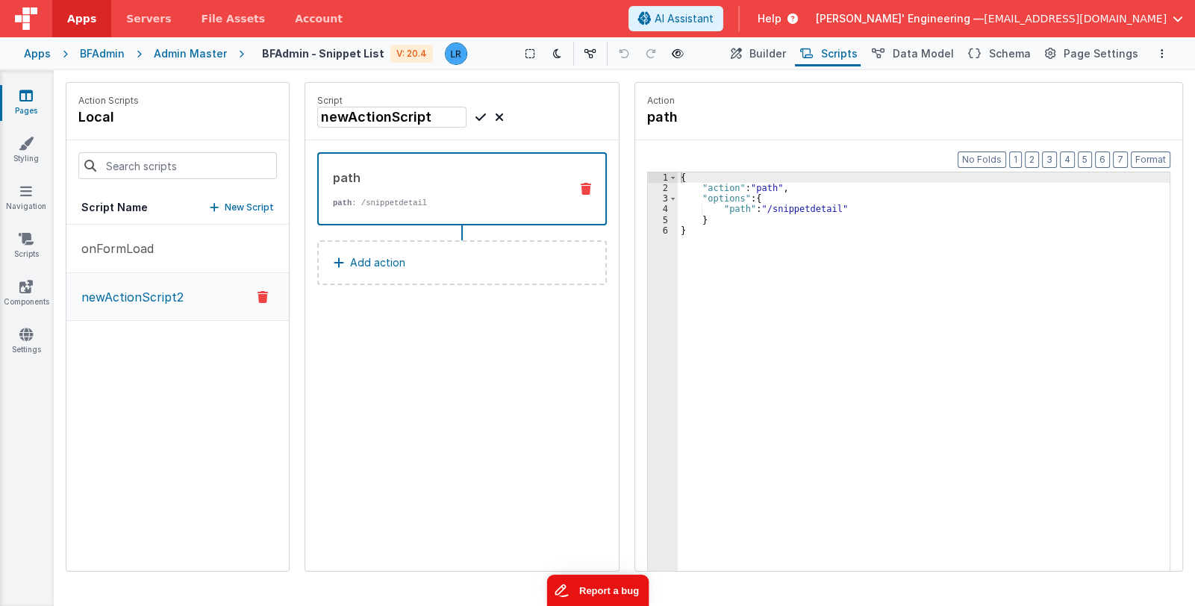
click at [609, 590] on button "Report a bug" at bounding box center [597, 590] width 102 height 31
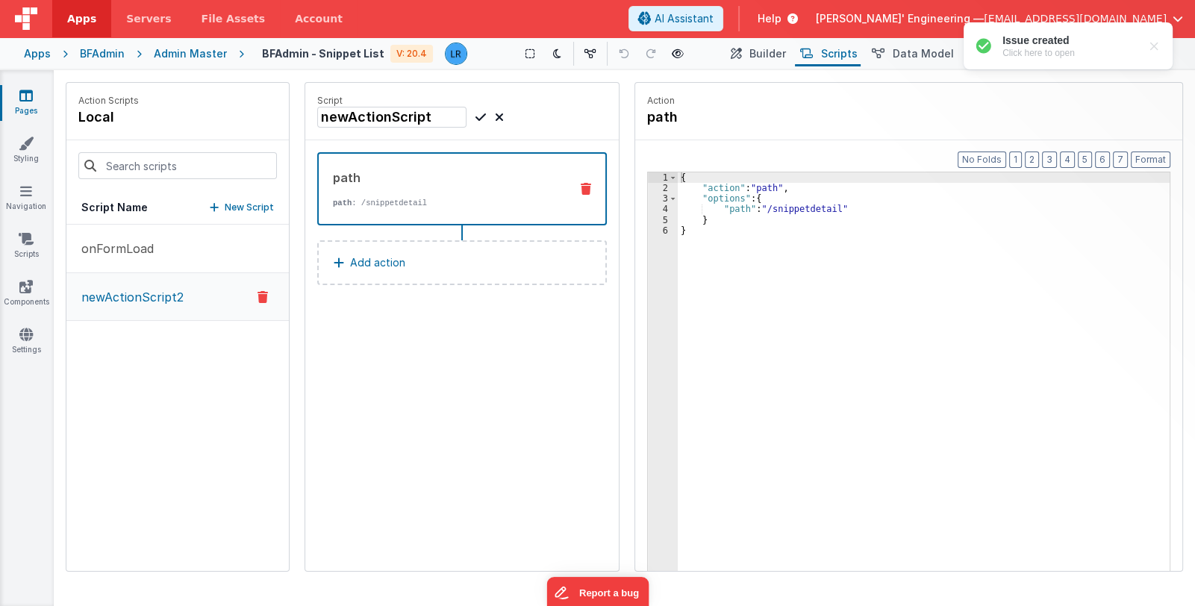
click at [37, 99] on link "Pages" at bounding box center [26, 103] width 54 height 30
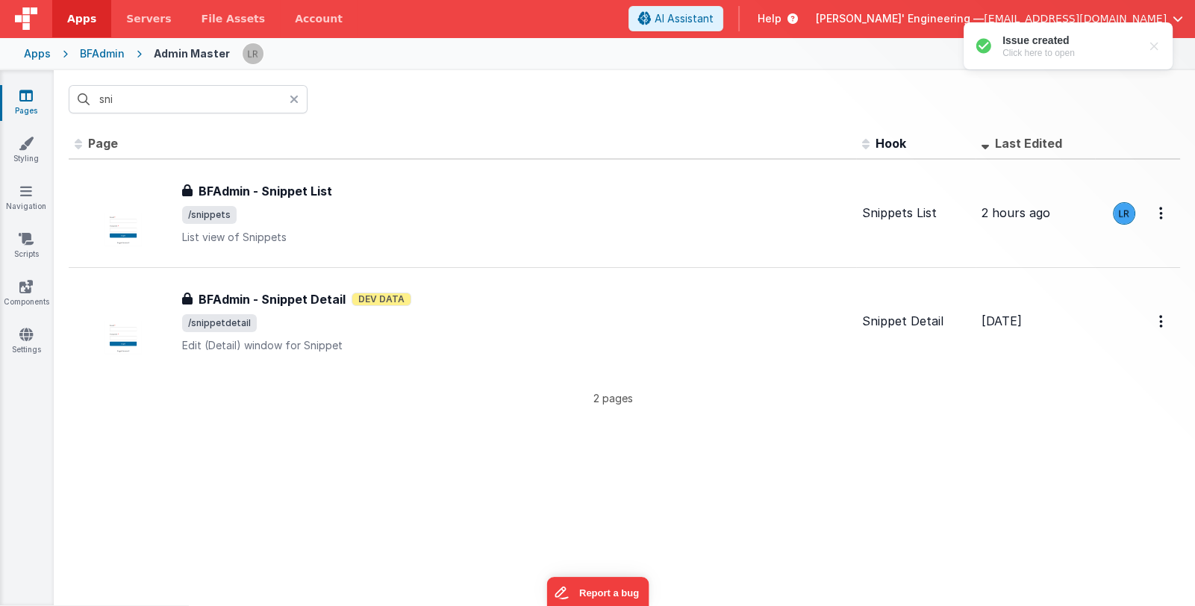
click at [295, 95] on icon at bounding box center [294, 99] width 9 height 12
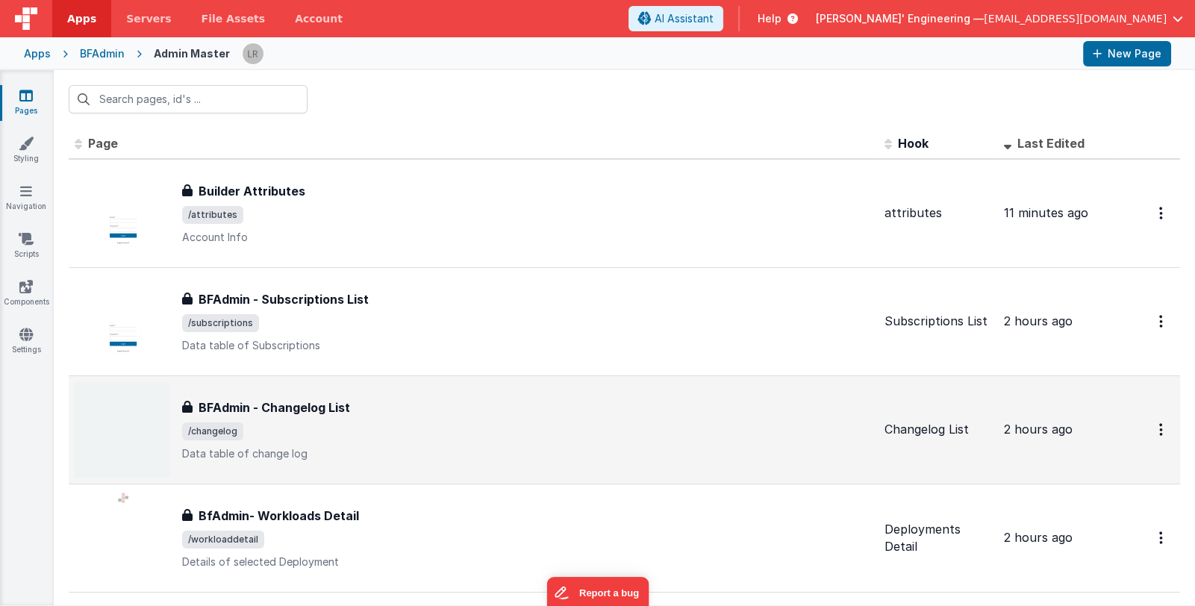
click at [512, 402] on div "BFAdmin - Changelog List" at bounding box center [527, 408] width 690 height 18
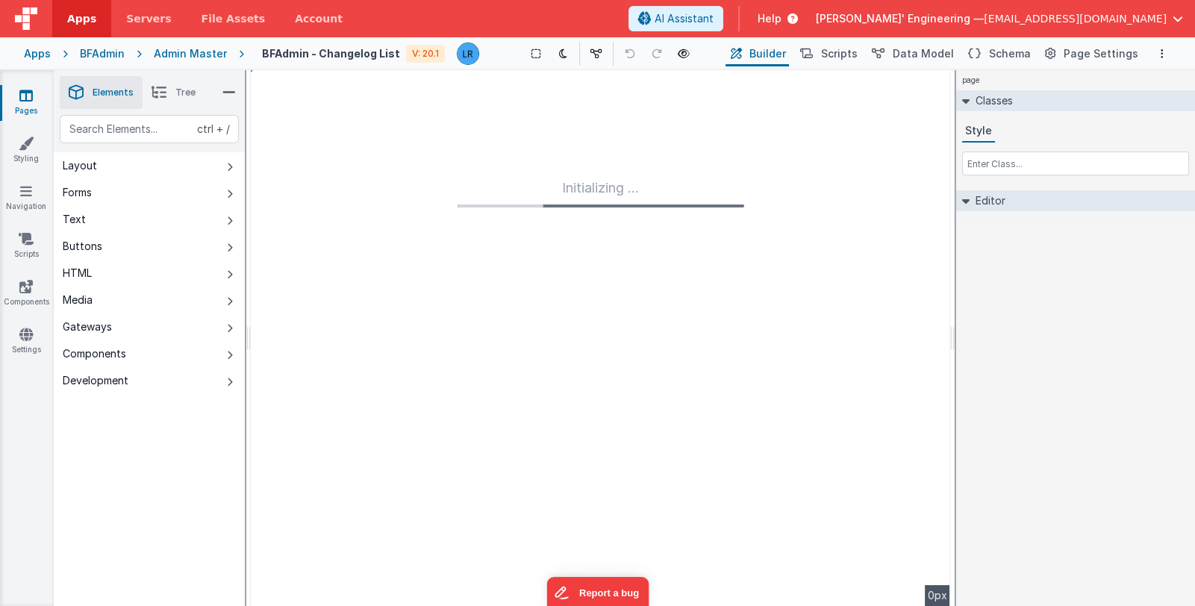
click at [176, 99] on li "Tree" at bounding box center [174, 92] width 62 height 33
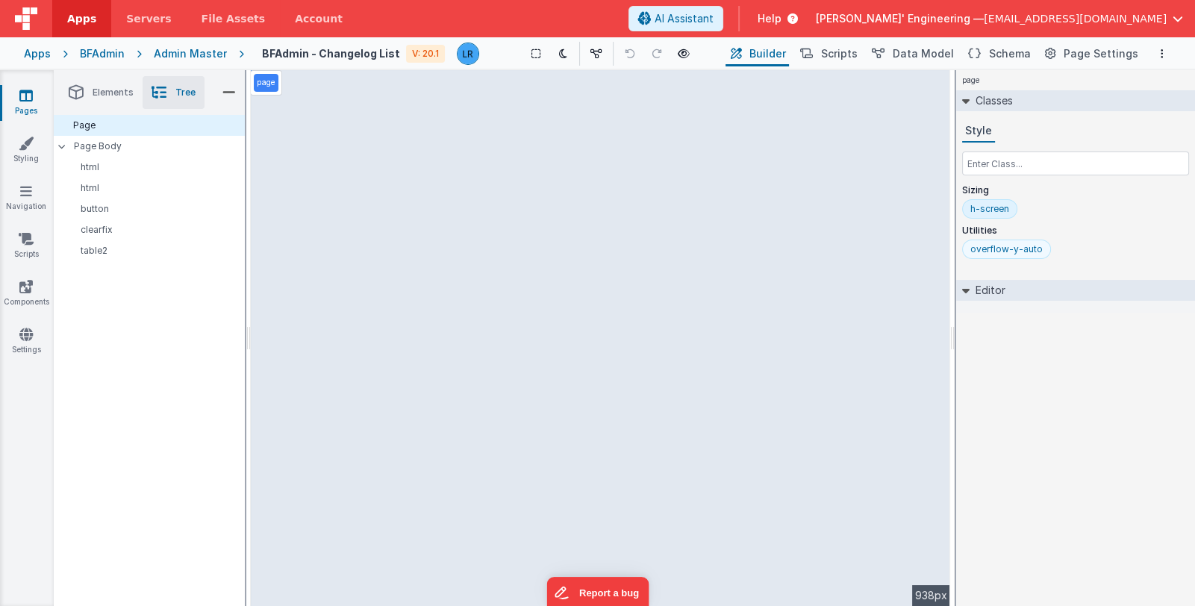
click at [1020, 249] on div "overflow-y-auto" at bounding box center [1006, 249] width 72 height 12
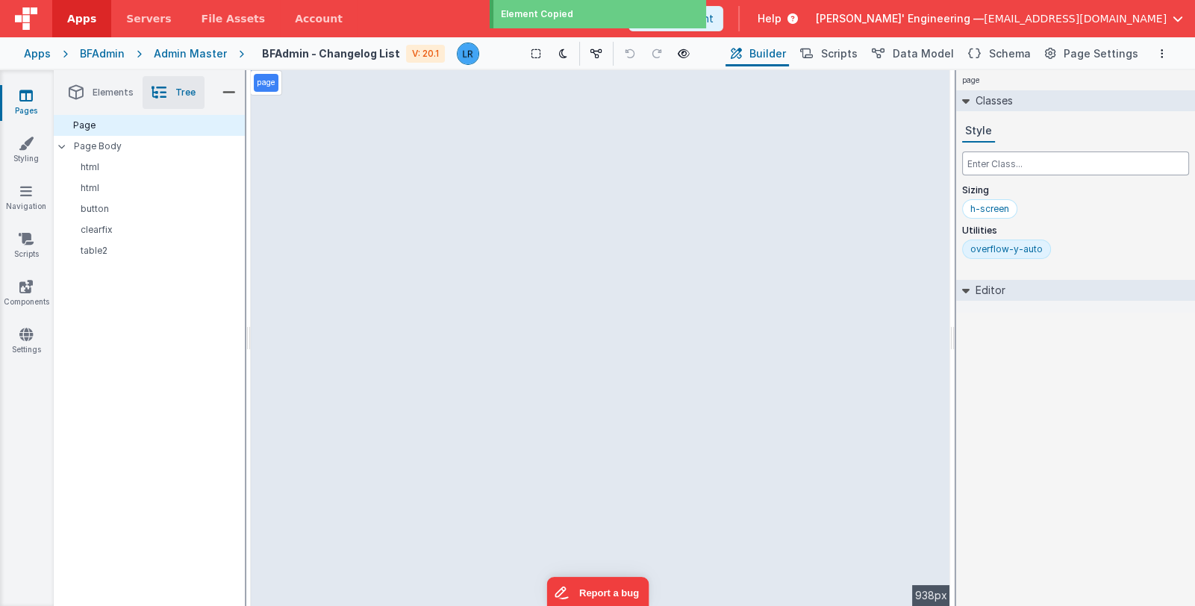
click at [987, 159] on input "text" at bounding box center [1075, 164] width 227 height 24
paste input "Error: Cannot read properties of undefined (reading 'length') TypeError: Cannot…"
type input "Error: Cannot read properties of undefined (reading 'length') TypeError: Cannot…"
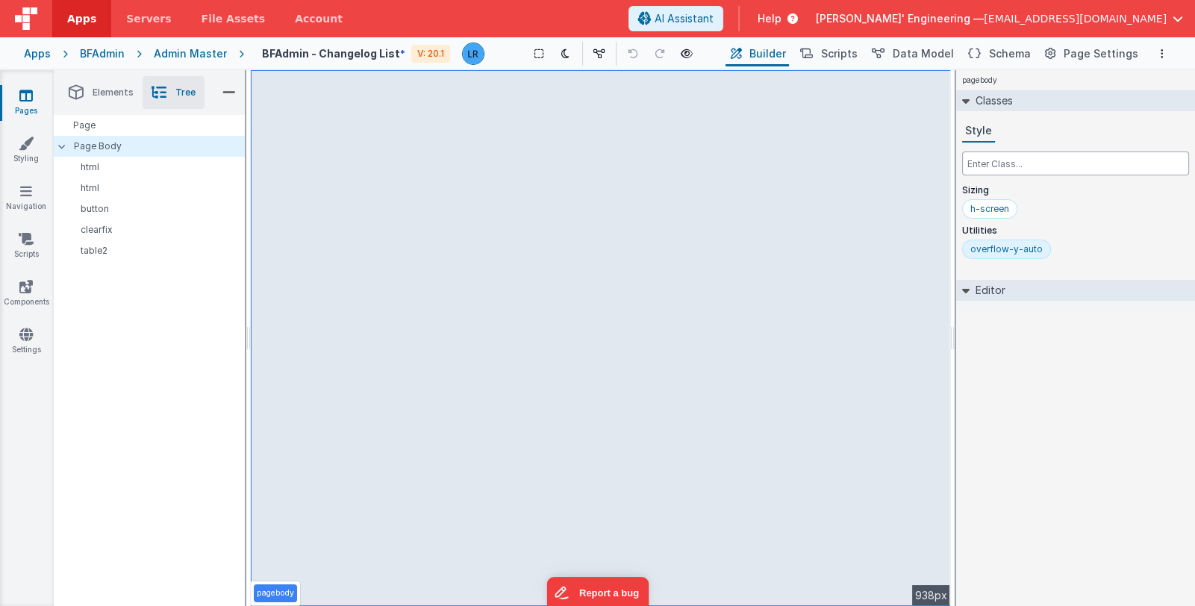
click at [1014, 154] on input "text" at bounding box center [1075, 164] width 227 height 24
click at [19, 93] on icon at bounding box center [25, 95] width 13 height 15
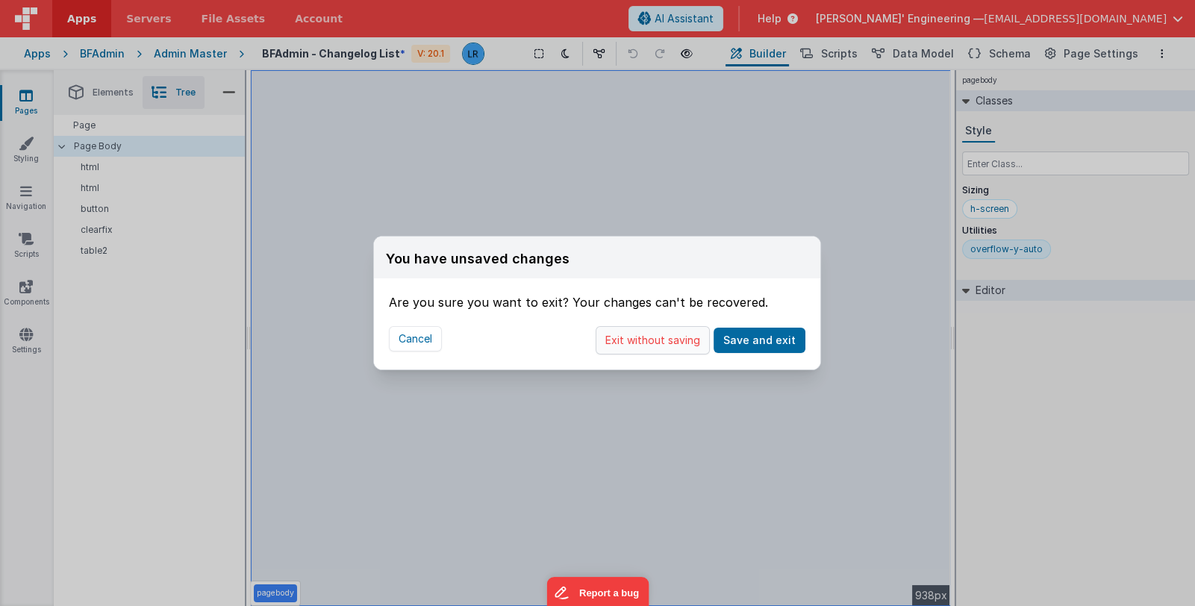
click at [622, 340] on button "Exit without saving" at bounding box center [653, 340] width 114 height 28
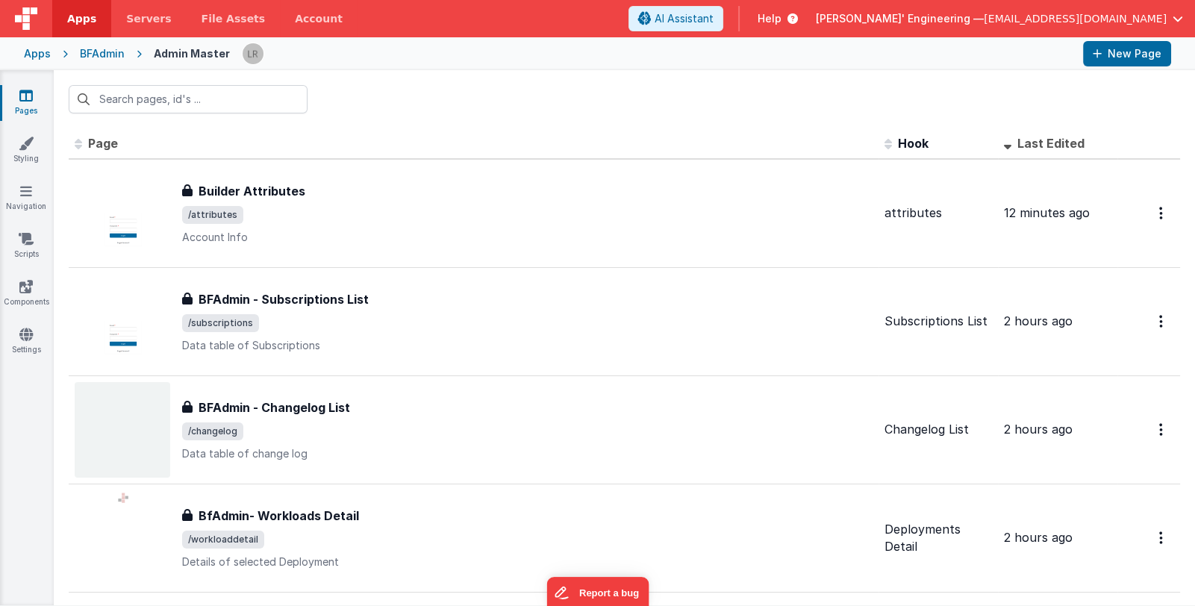
click at [984, 19] on span "[PERSON_NAME]' Engineering —" at bounding box center [900, 18] width 168 height 15
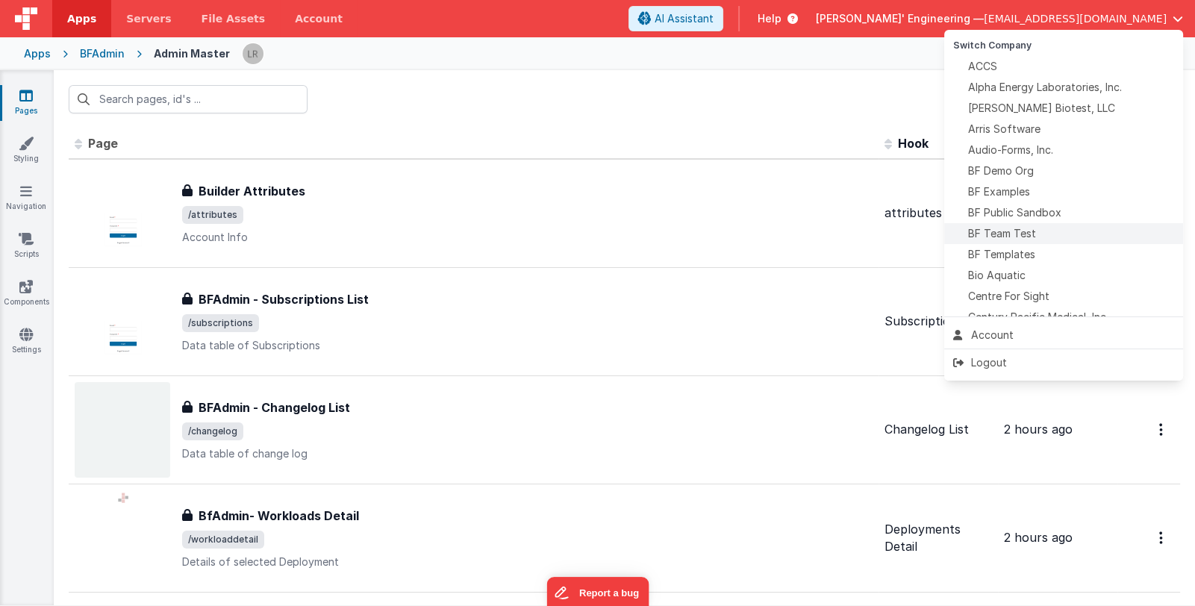
click at [1052, 230] on div "BF Team Test" at bounding box center [1063, 233] width 221 height 15
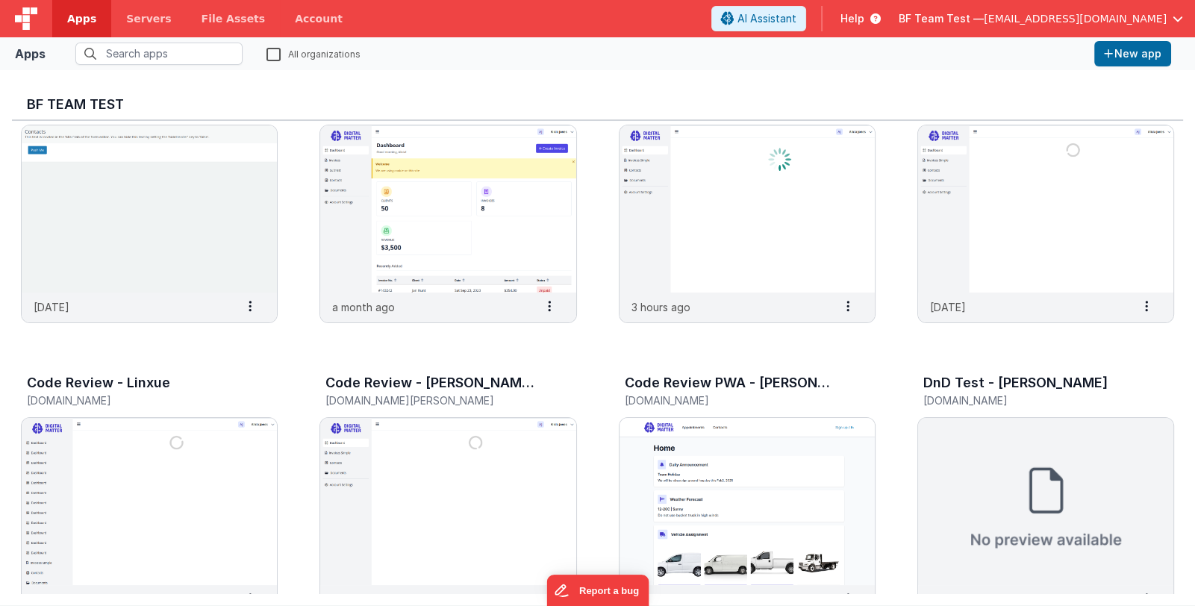
scroll to position [372, 0]
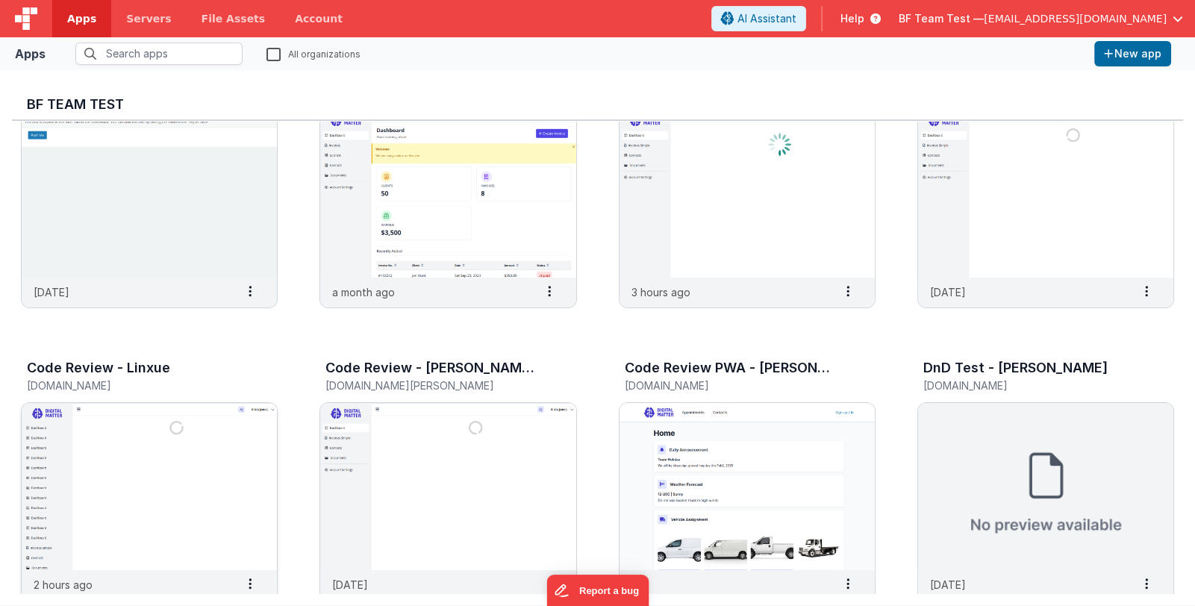
click at [252, 458] on img at bounding box center [149, 486] width 255 height 167
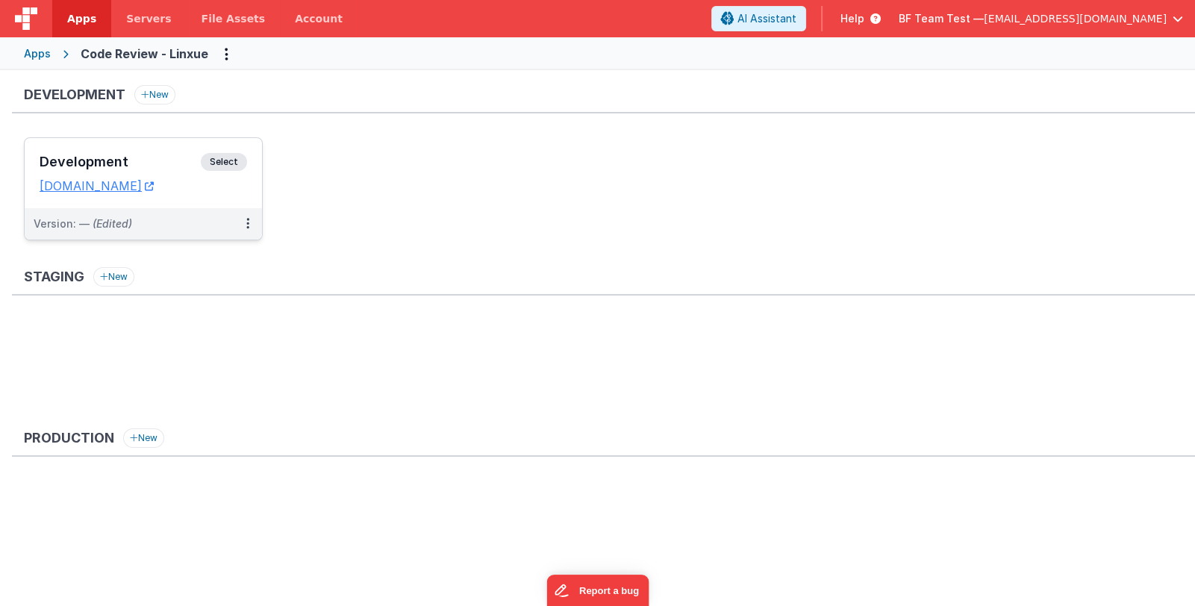
click at [157, 165] on h3 "Development" at bounding box center [120, 161] width 161 height 15
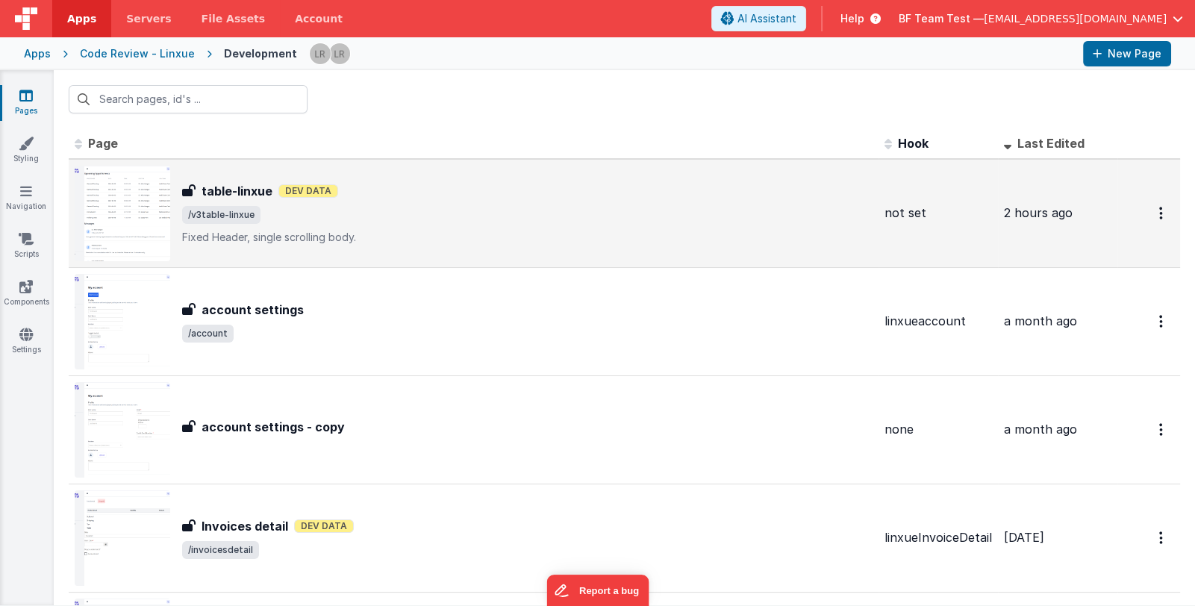
click at [347, 205] on body "Apps Servers File Assets Account Some FUTURE Slot AI Assistant Help BF Team Tes…" at bounding box center [597, 303] width 1195 height 606
click at [578, 210] on span "/v3table-linxue" at bounding box center [527, 215] width 690 height 18
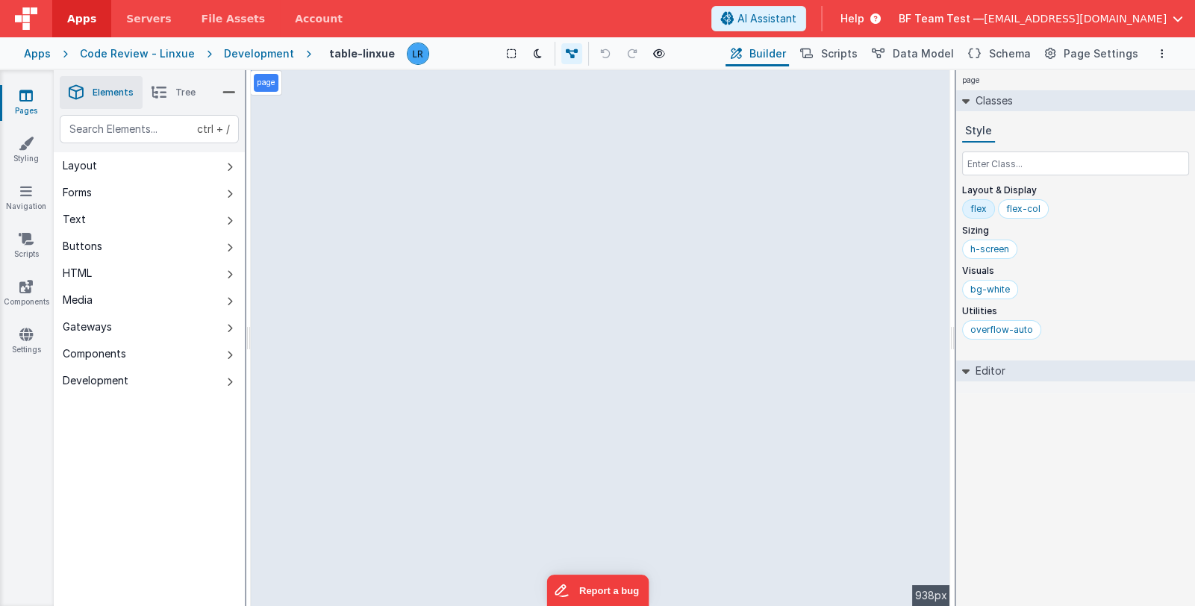
click at [161, 175] on button "Layout" at bounding box center [149, 165] width 191 height 27
click at [166, 107] on li "Tree" at bounding box center [174, 92] width 62 height 33
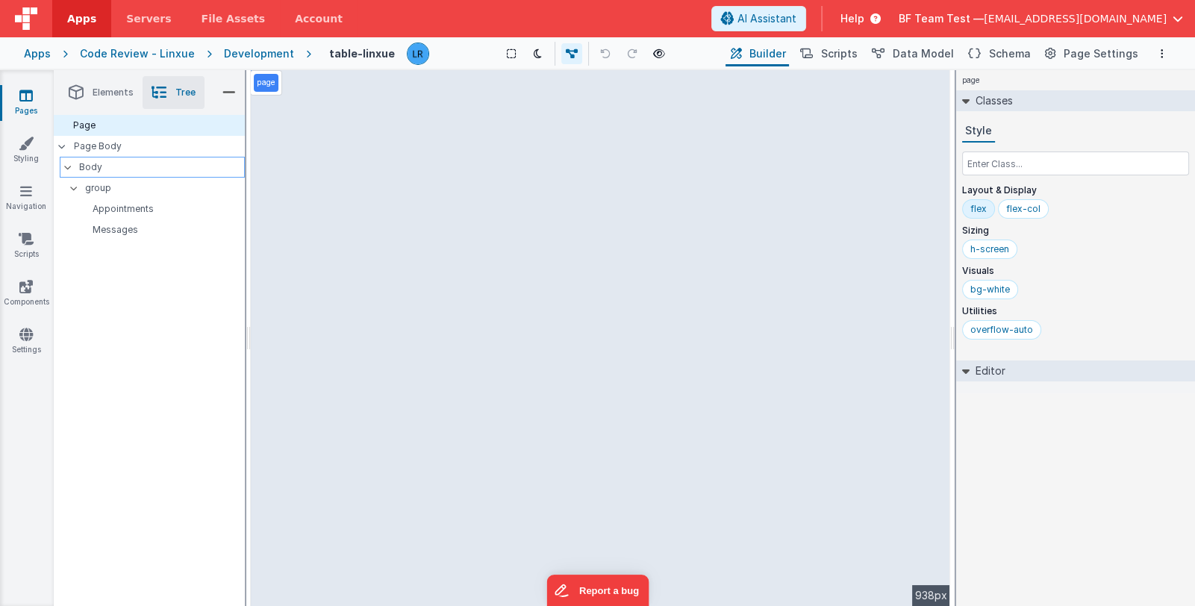
click at [134, 175] on p "Body" at bounding box center [161, 167] width 165 height 16
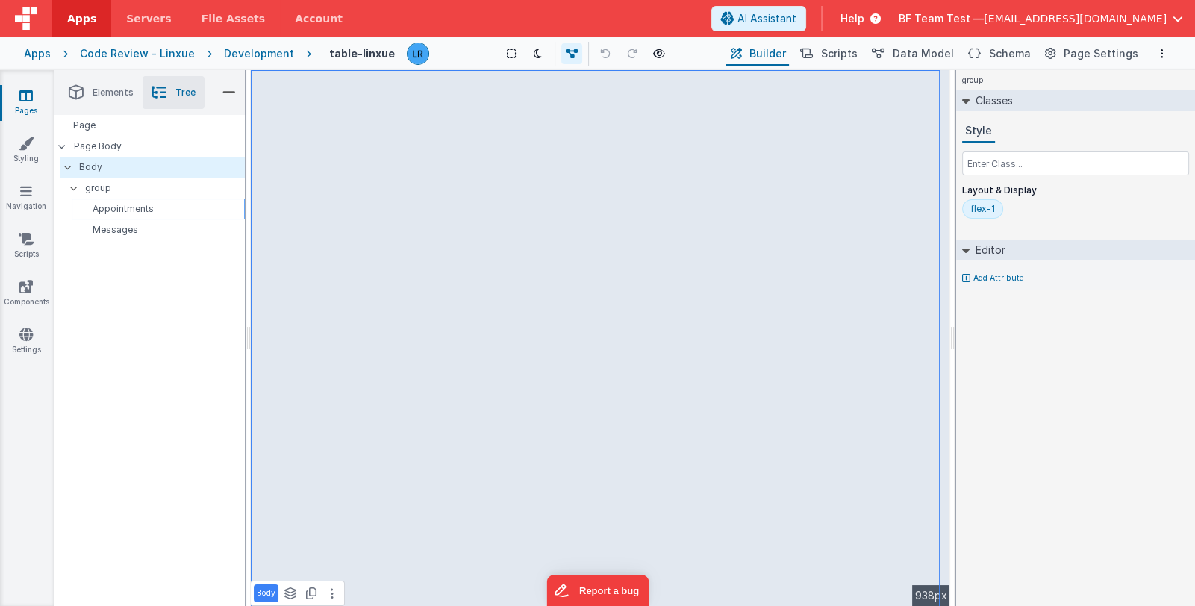
click at [131, 210] on p "Appointments" at bounding box center [161, 209] width 166 height 12
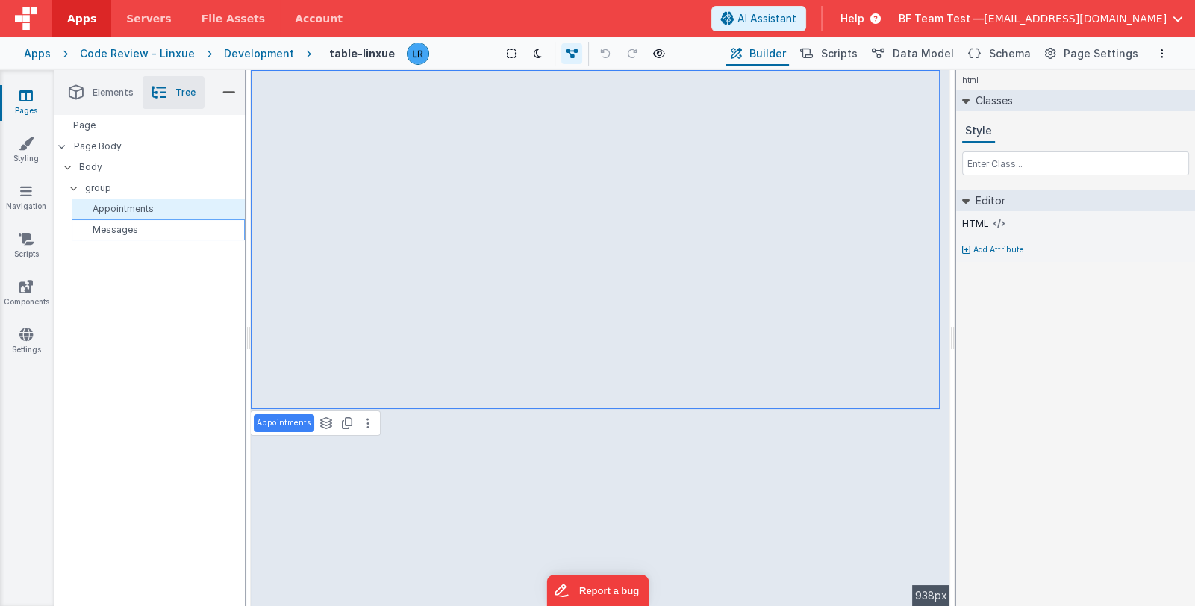
click at [127, 227] on p "Messages" at bounding box center [161, 230] width 166 height 12
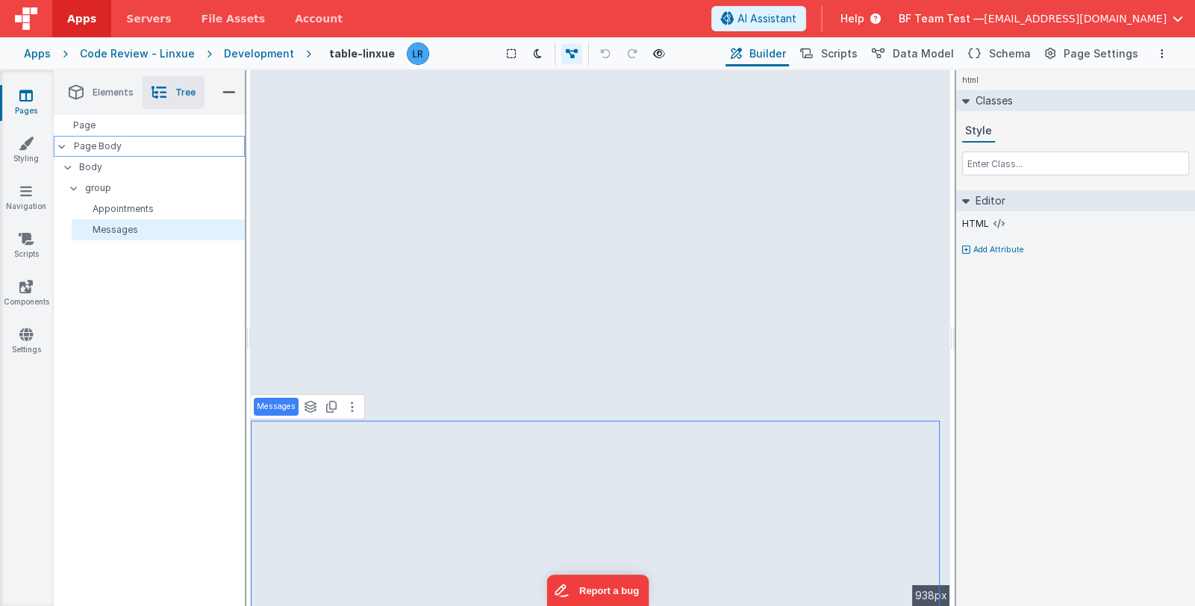
click at [115, 145] on p "Page Body" at bounding box center [159, 146] width 171 height 12
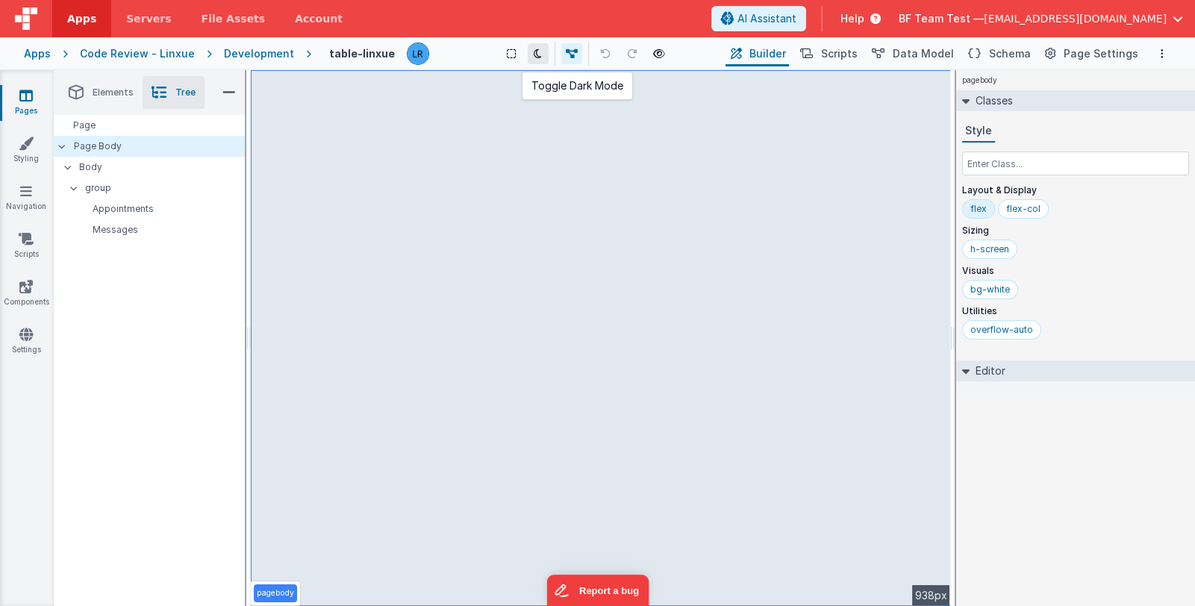
click at [542, 58] on button at bounding box center [538, 53] width 21 height 21
click at [540, 57] on icon at bounding box center [538, 54] width 8 height 10
click at [987, 247] on div "h-screen" at bounding box center [989, 249] width 39 height 12
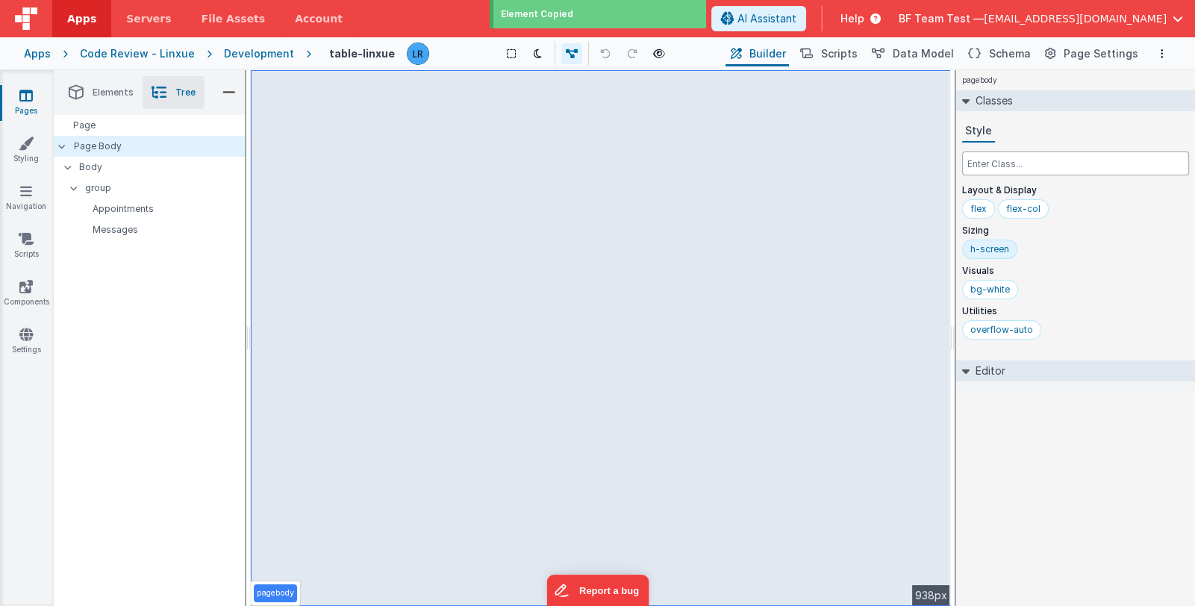
click at [996, 163] on input "text" at bounding box center [1075, 164] width 227 height 24
paste input "Error: Cannot read properties of undefined (reading 'length') TypeError: Cannot…"
type input "Error: Cannot read properties of undefined (reading 'length') TypeError: Cannot…"
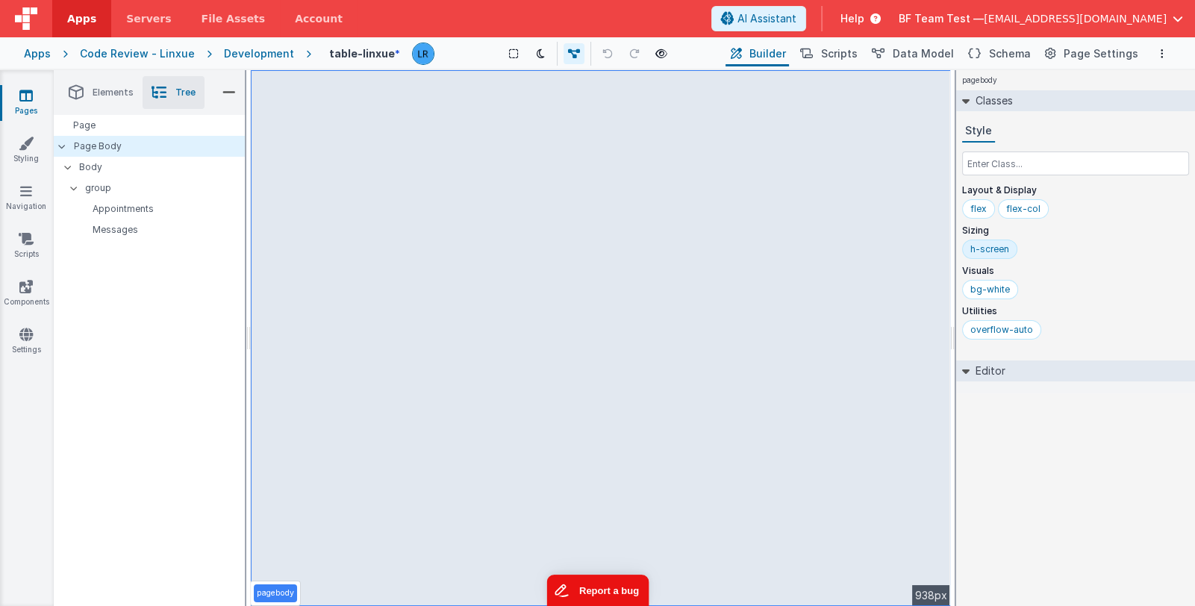
click at [627, 596] on button "Report a bug" at bounding box center [597, 590] width 102 height 31
click at [970, 14] on span "BF Team Test —" at bounding box center [941, 18] width 85 height 15
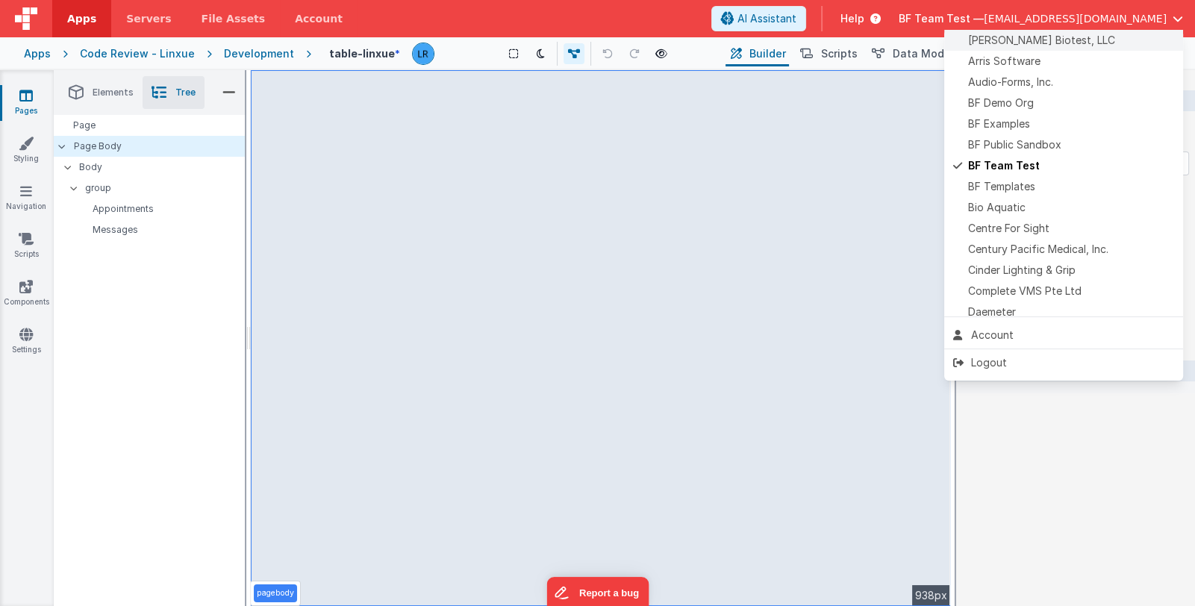
scroll to position [74, 0]
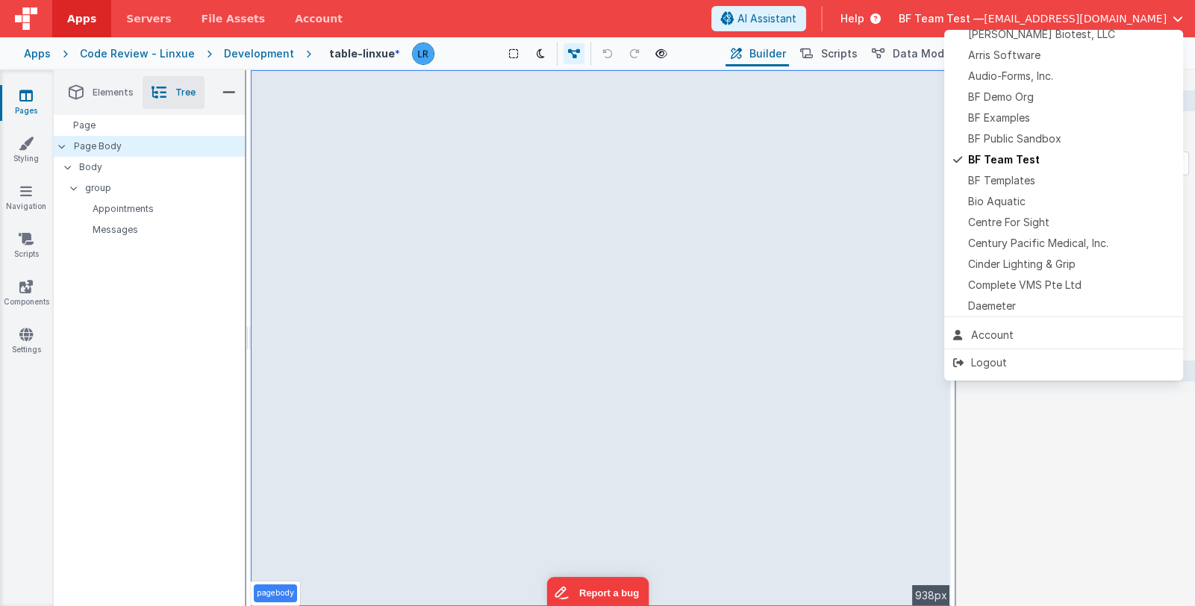
click at [1155, 18] on button at bounding box center [597, 303] width 1195 height 606
